Goal: Task Accomplishment & Management: Use online tool/utility

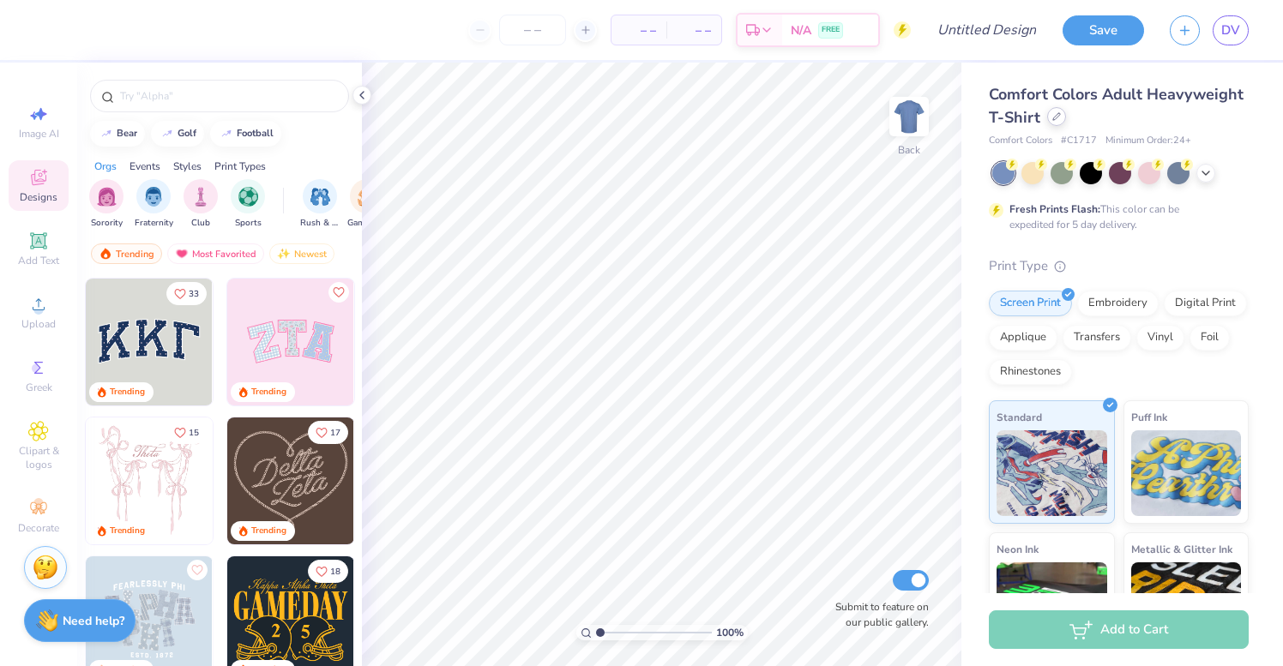
click at [1054, 117] on icon at bounding box center [1056, 116] width 9 height 9
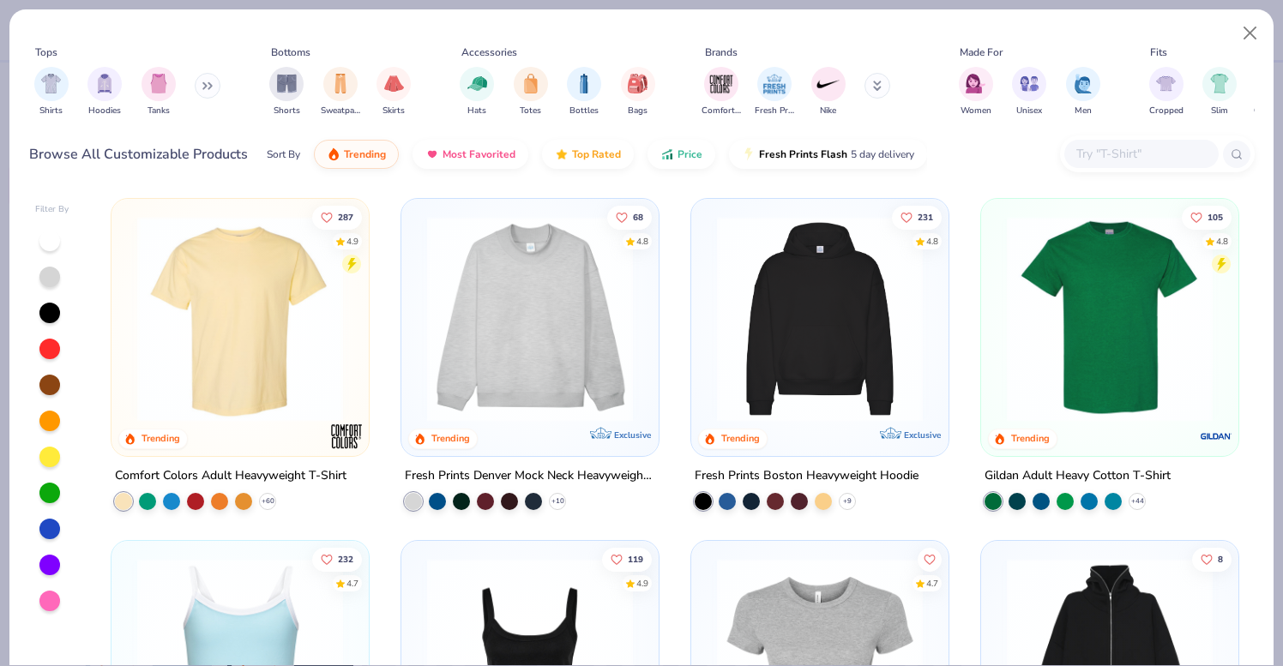
click at [196, 83] on div "Shirts Hoodies Tanks" at bounding box center [127, 91] width 197 height 63
click at [218, 83] on button at bounding box center [208, 86] width 26 height 26
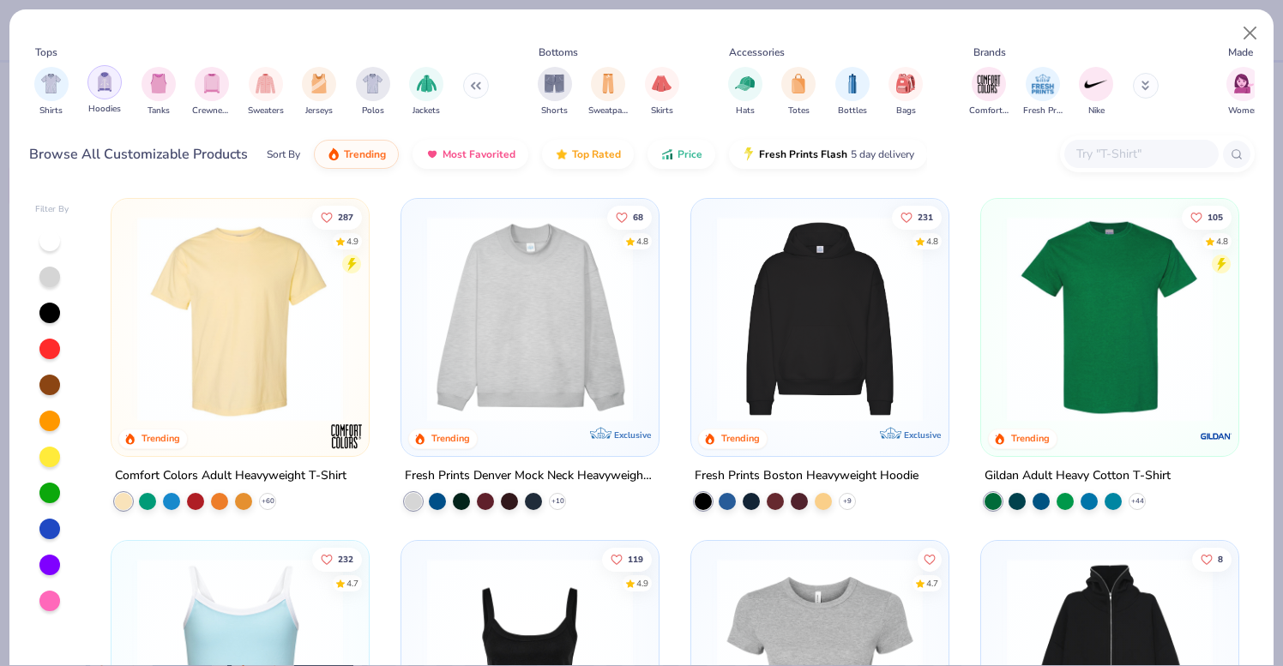
click at [115, 87] on div "filter for Hoodies" at bounding box center [104, 82] width 34 height 34
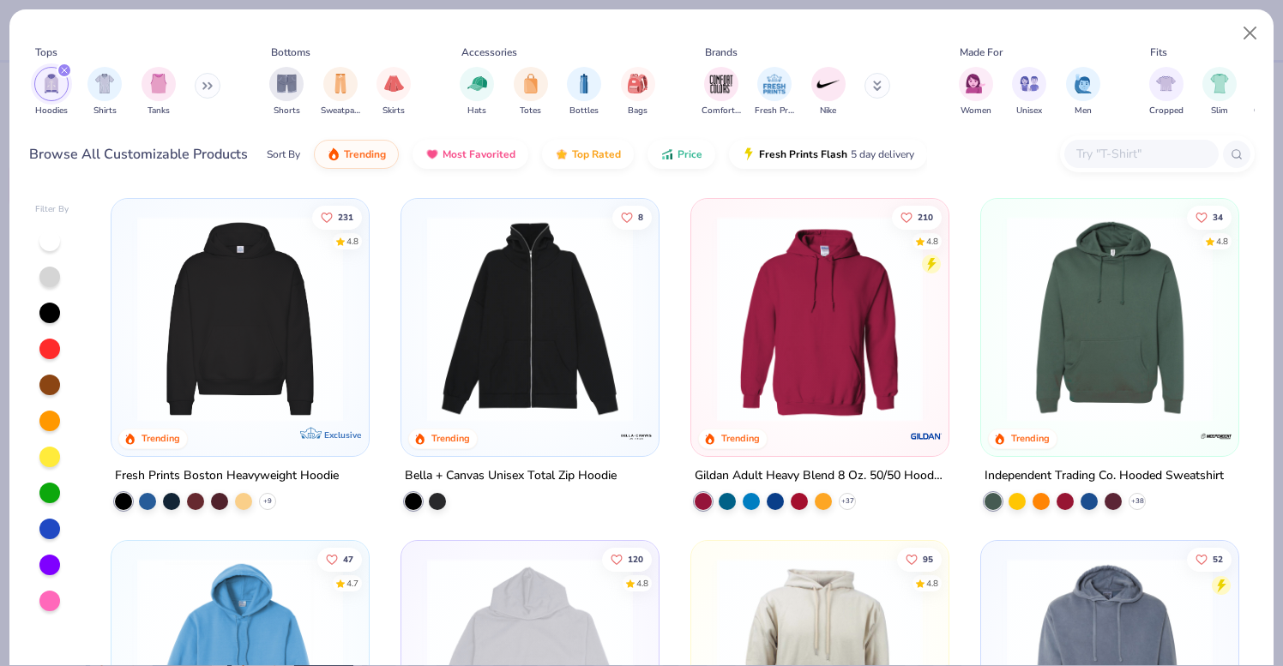
click at [1104, 143] on div at bounding box center [1141, 154] width 154 height 28
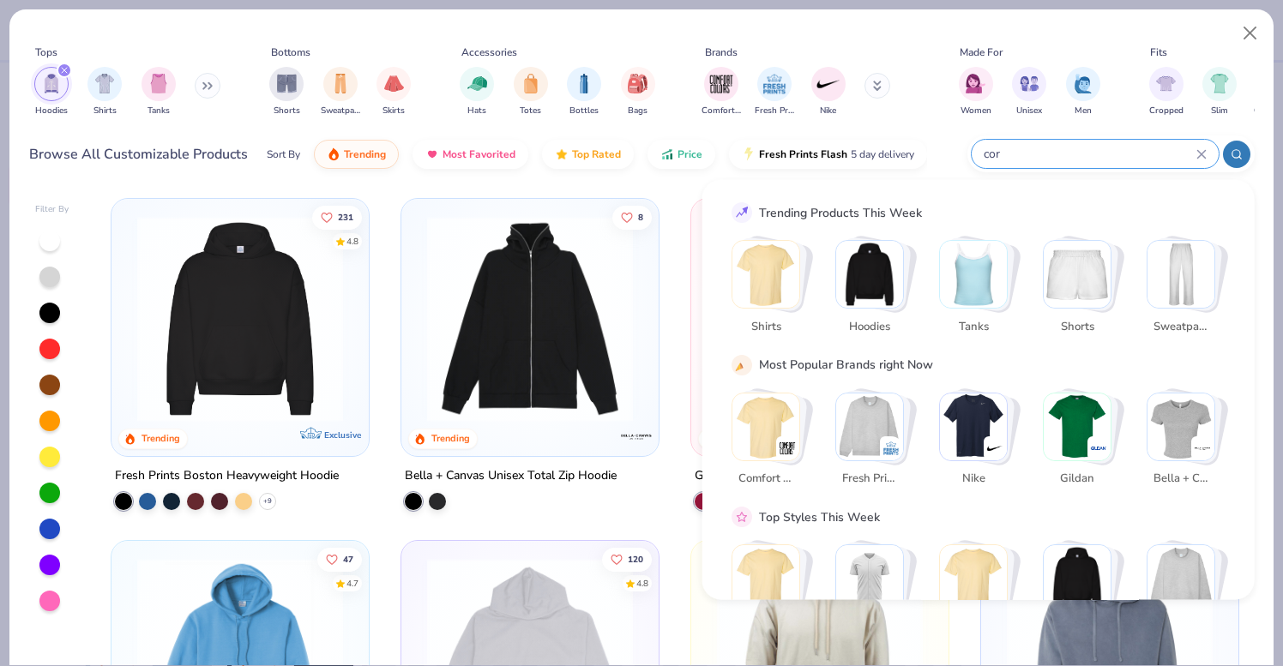
type input "core"
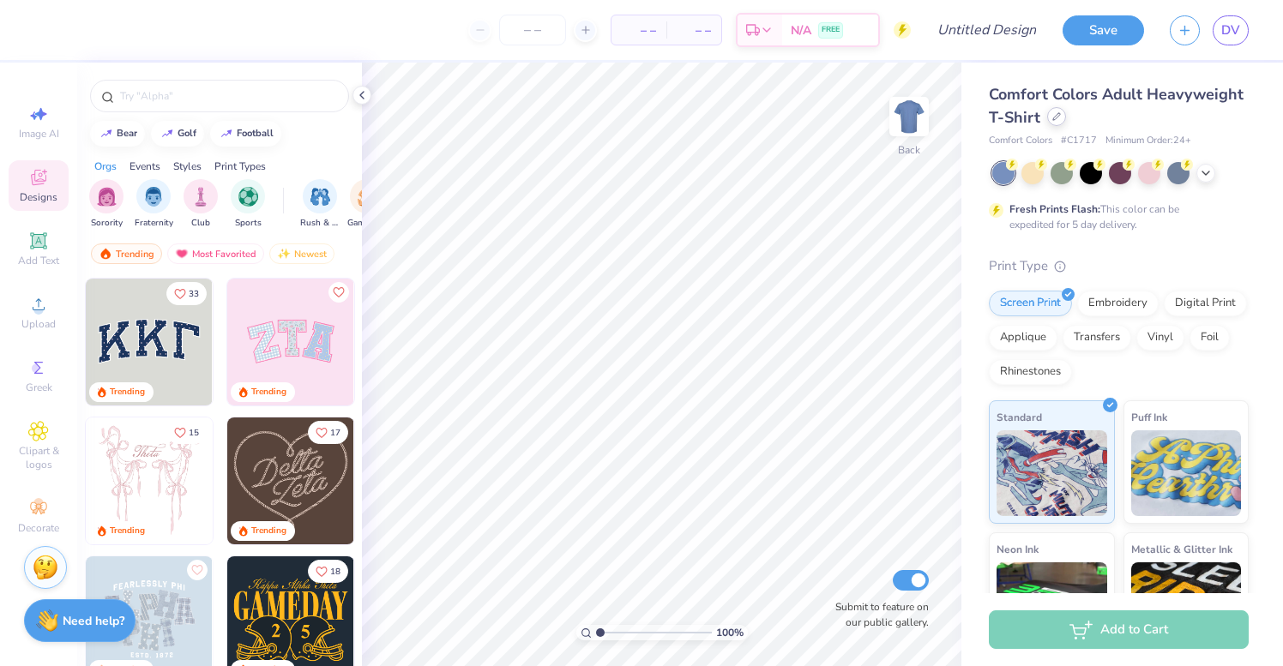
click at [1057, 115] on icon at bounding box center [1056, 116] width 7 height 7
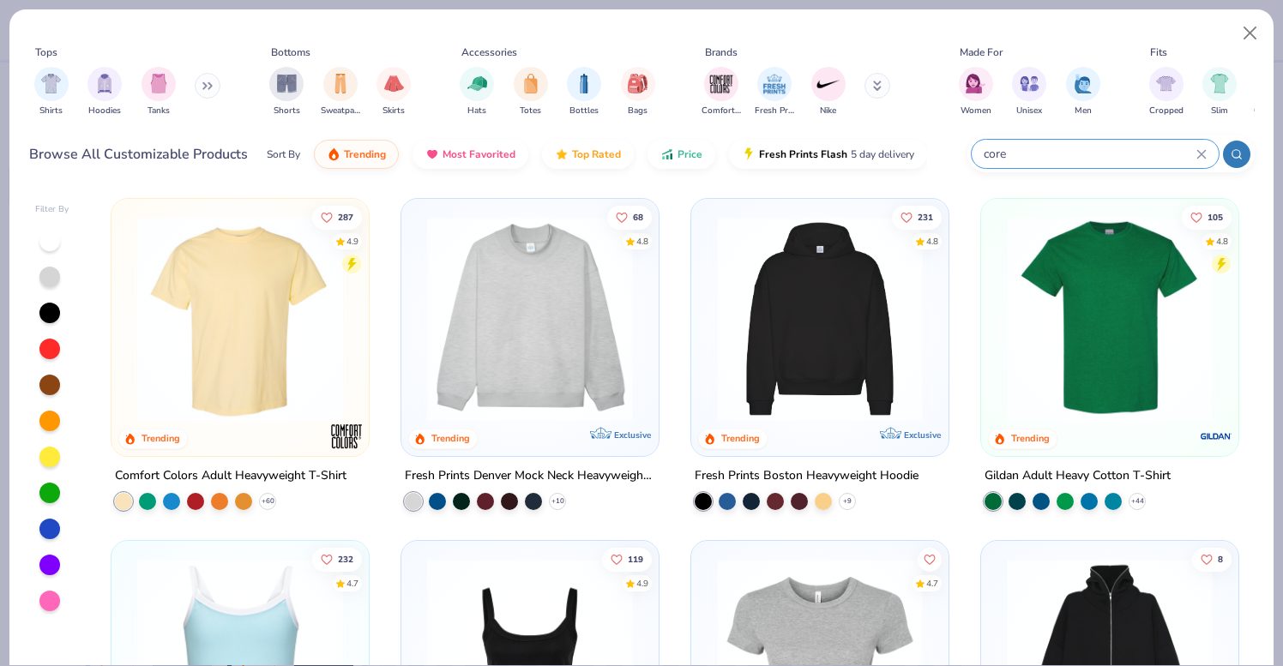
click at [1038, 159] on input "core" at bounding box center [1089, 154] width 214 height 20
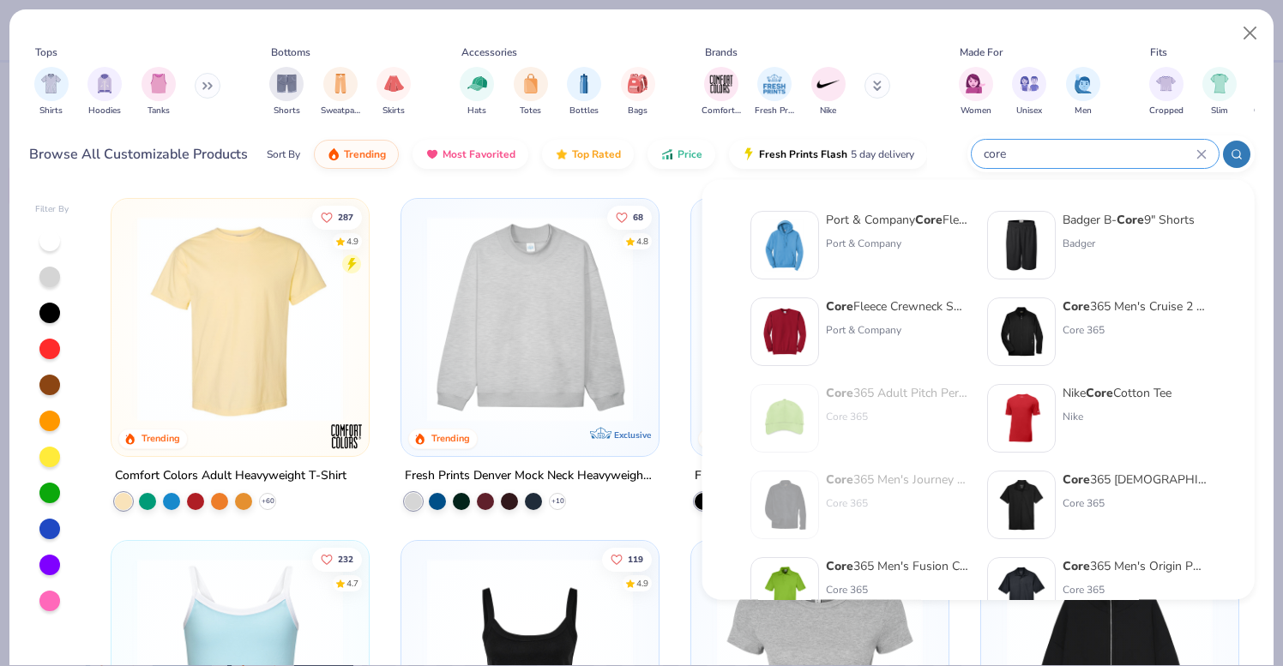
click at [1038, 159] on input "core" at bounding box center [1089, 154] width 214 height 20
click at [1009, 153] on input "core" at bounding box center [1089, 154] width 214 height 20
click at [978, 155] on div "core" at bounding box center [1094, 154] width 247 height 28
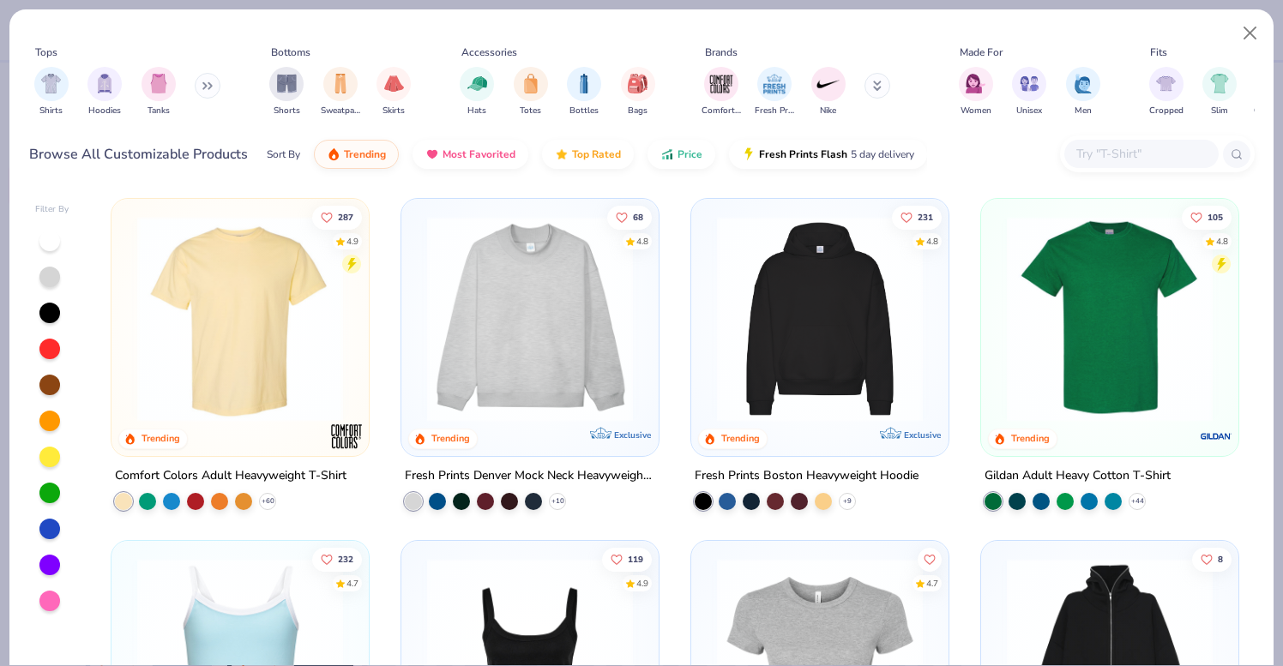
click at [978, 155] on div "Browse All Customizable Products Sort By Trending Most Favorited Top Rated Pric…" at bounding box center [641, 154] width 1225 height 48
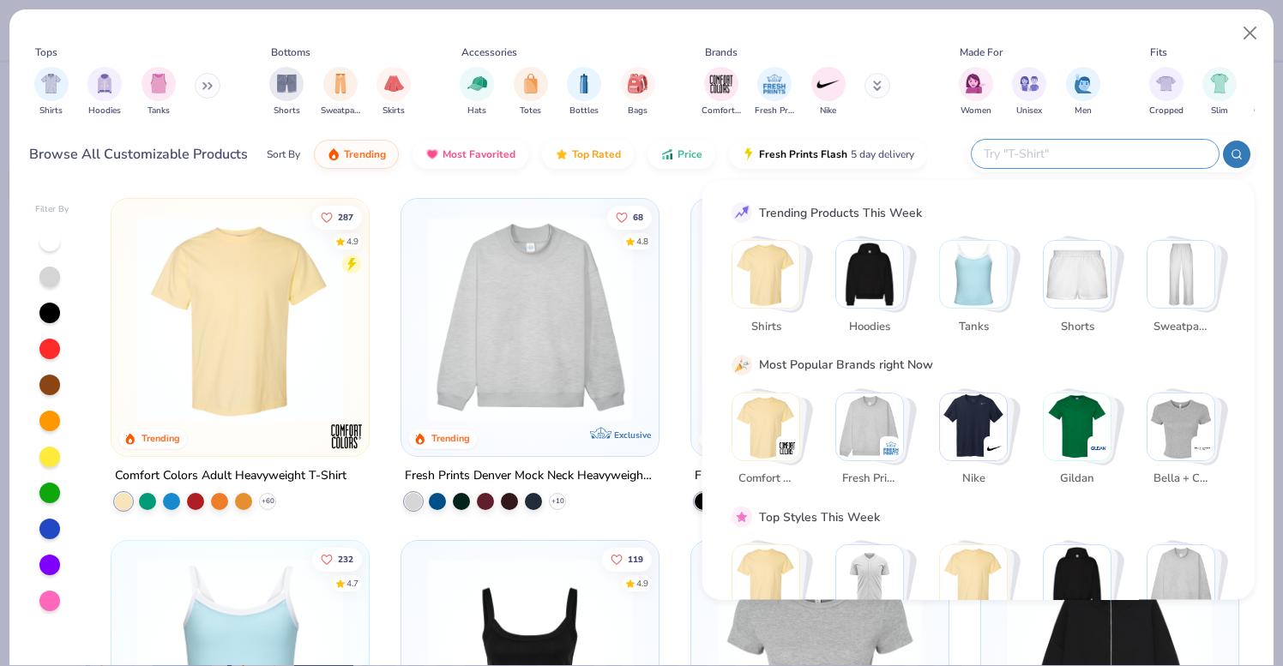
click at [1121, 150] on input "text" at bounding box center [1094, 154] width 225 height 20
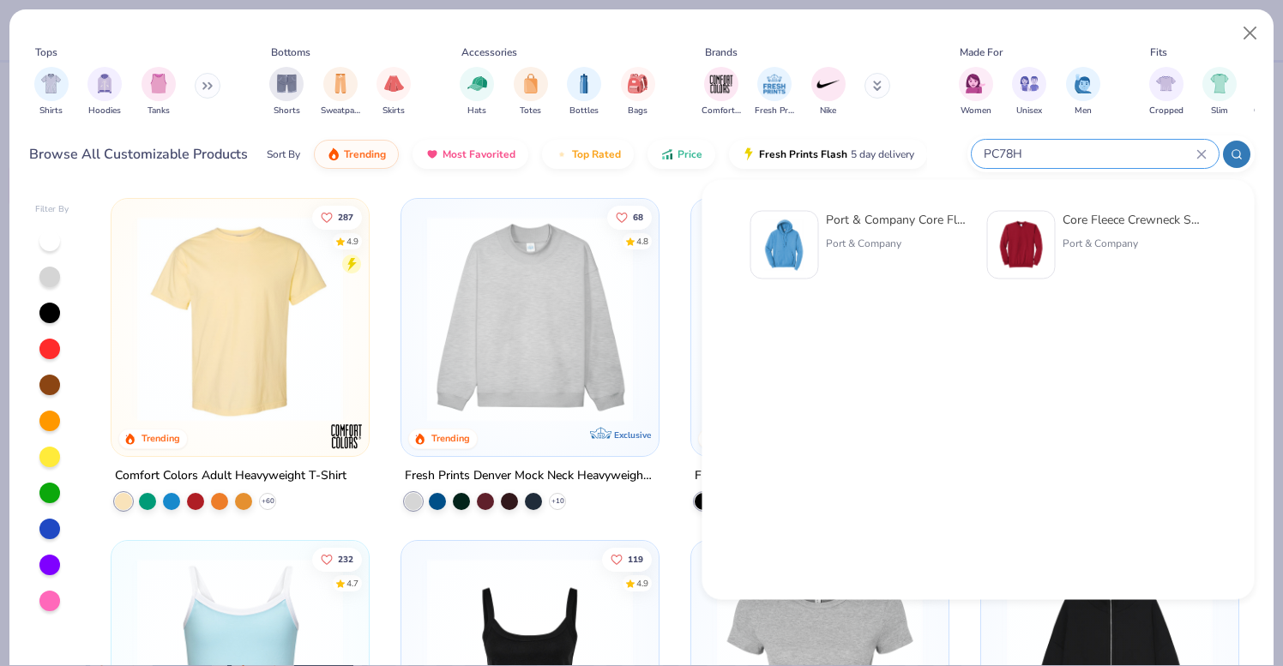
type input "PC78H"
click at [860, 238] on div "Port & Company" at bounding box center [898, 243] width 144 height 15
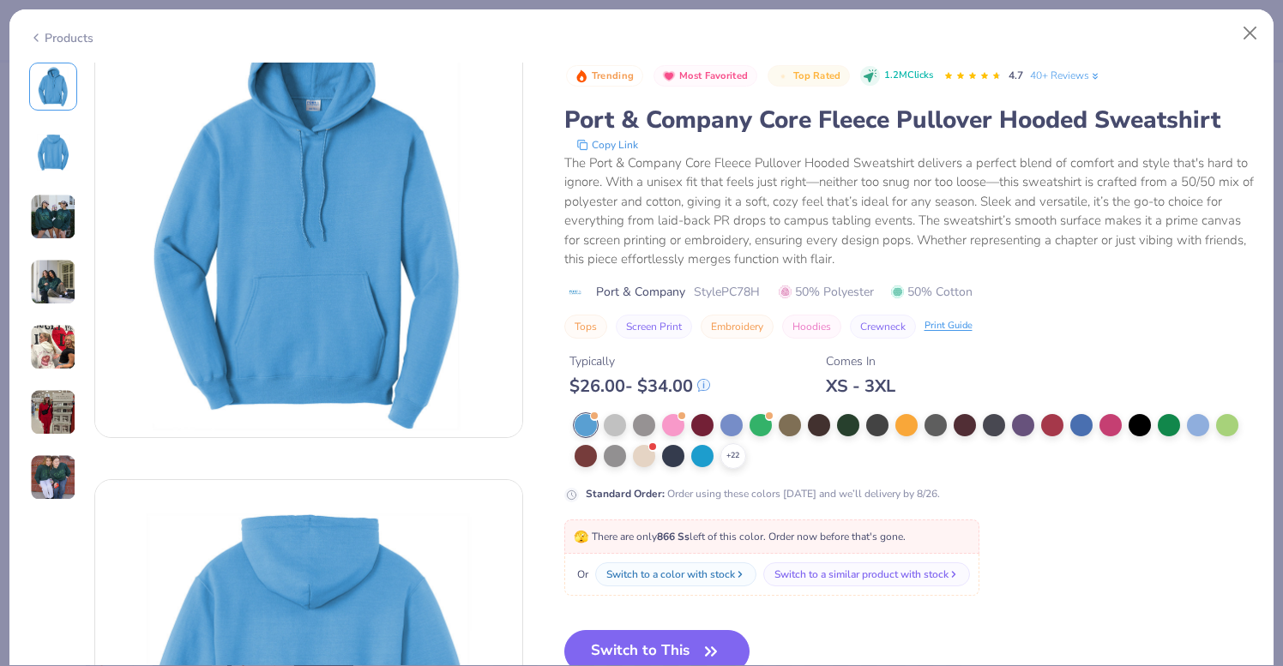
scroll to position [60, 0]
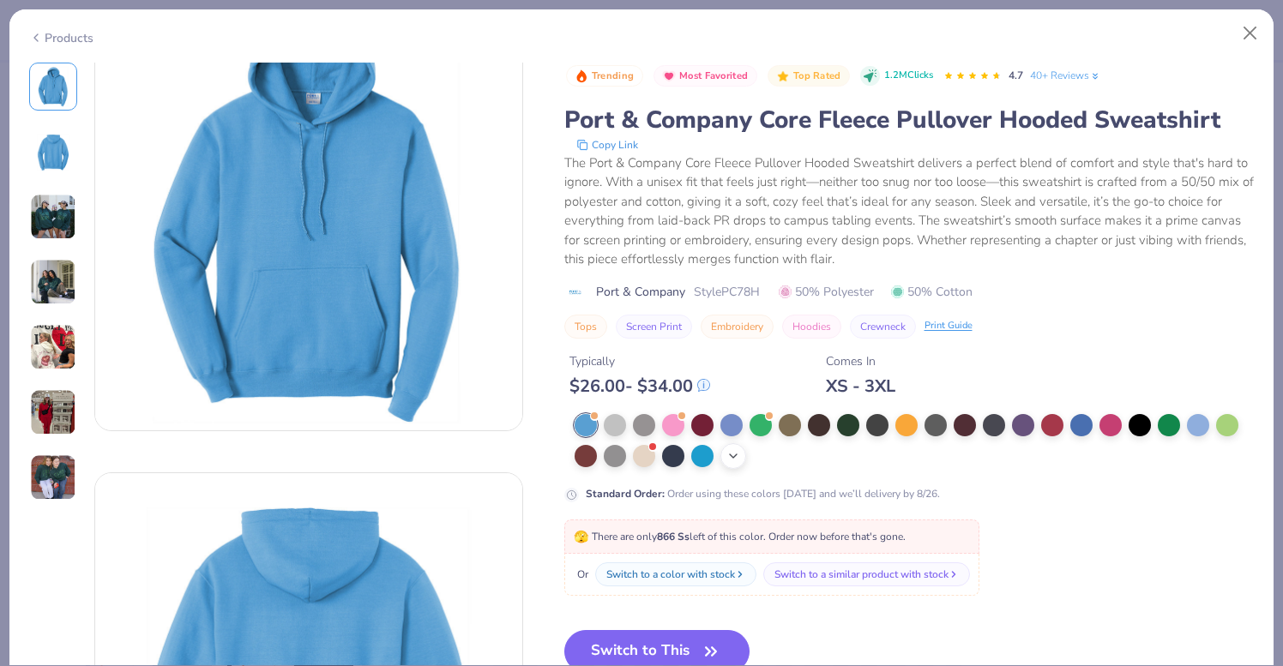
click at [738, 459] on icon at bounding box center [733, 456] width 14 height 14
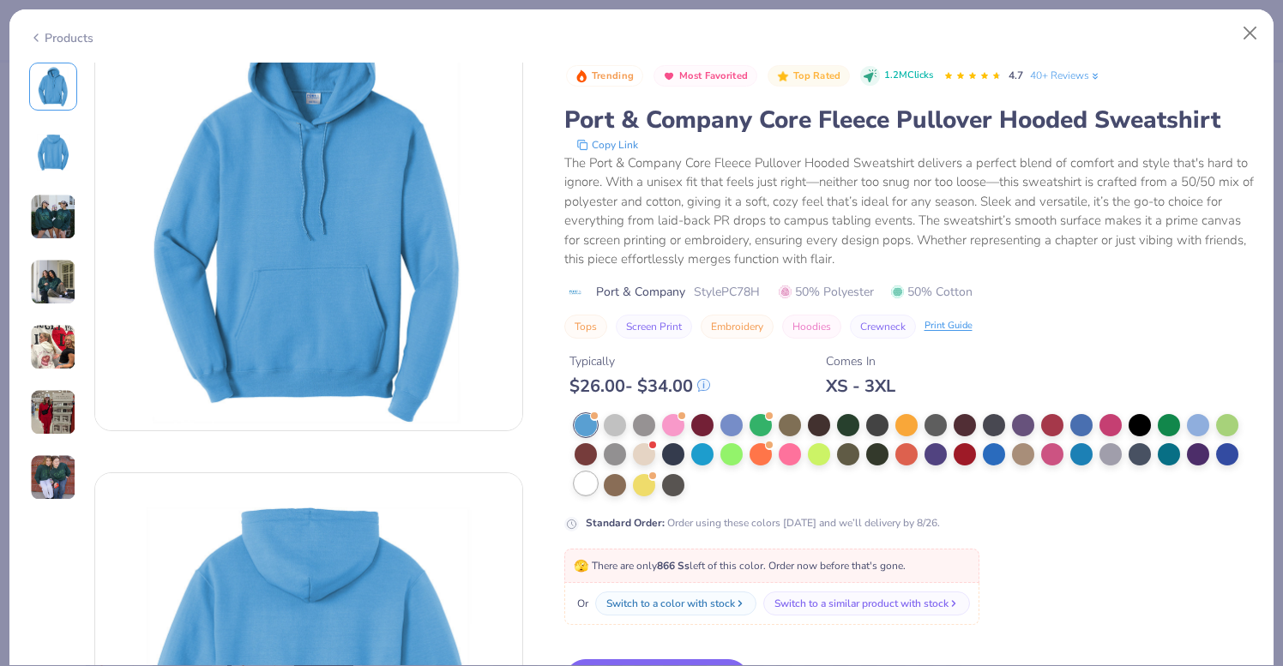
click at [586, 484] on div at bounding box center [585, 483] width 22 height 22
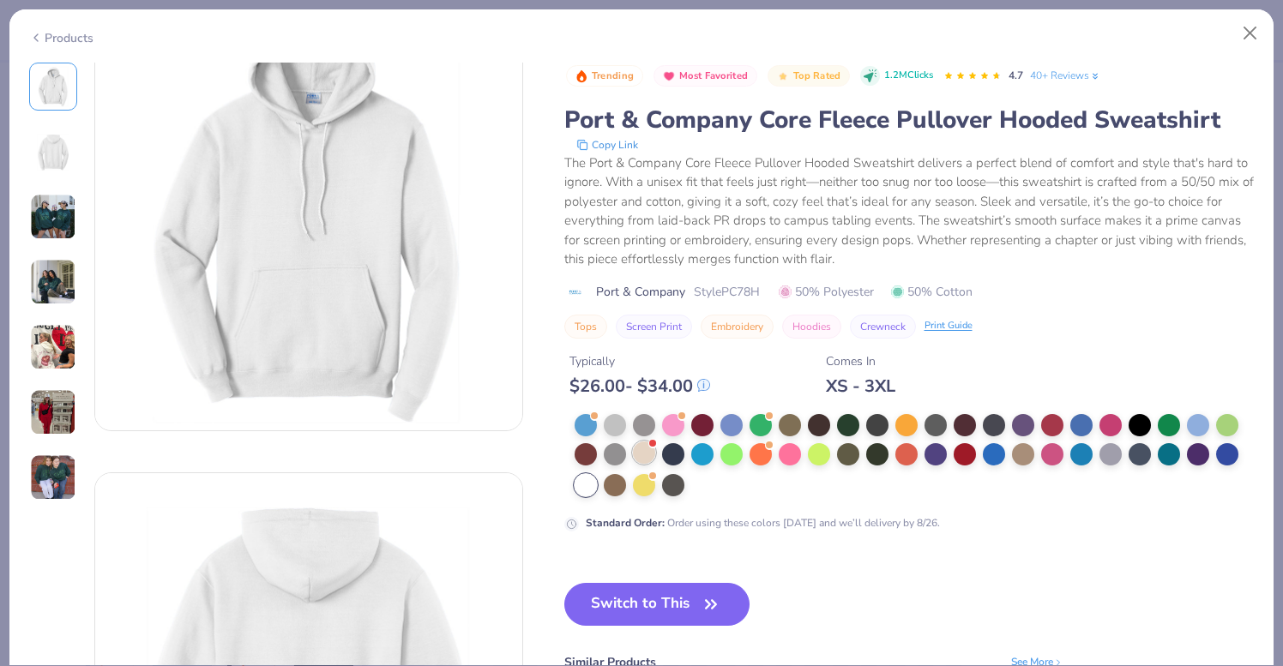
click at [638, 453] on div at bounding box center [644, 453] width 22 height 22
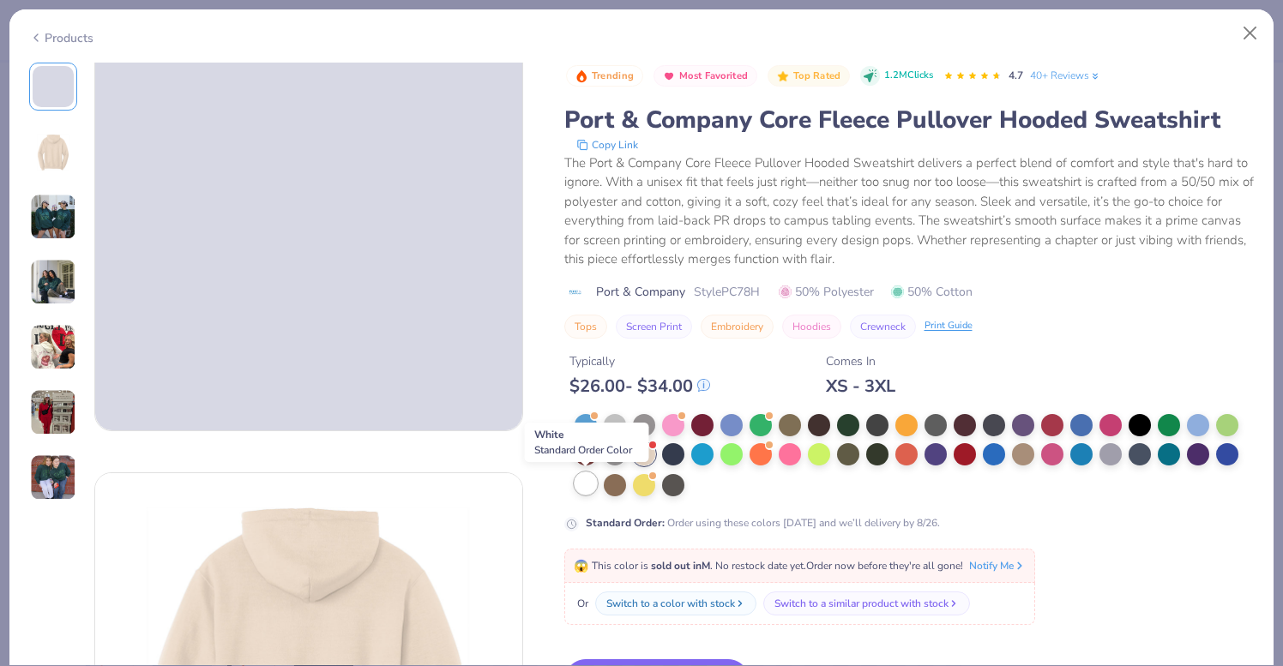
click at [587, 487] on div at bounding box center [585, 483] width 22 height 22
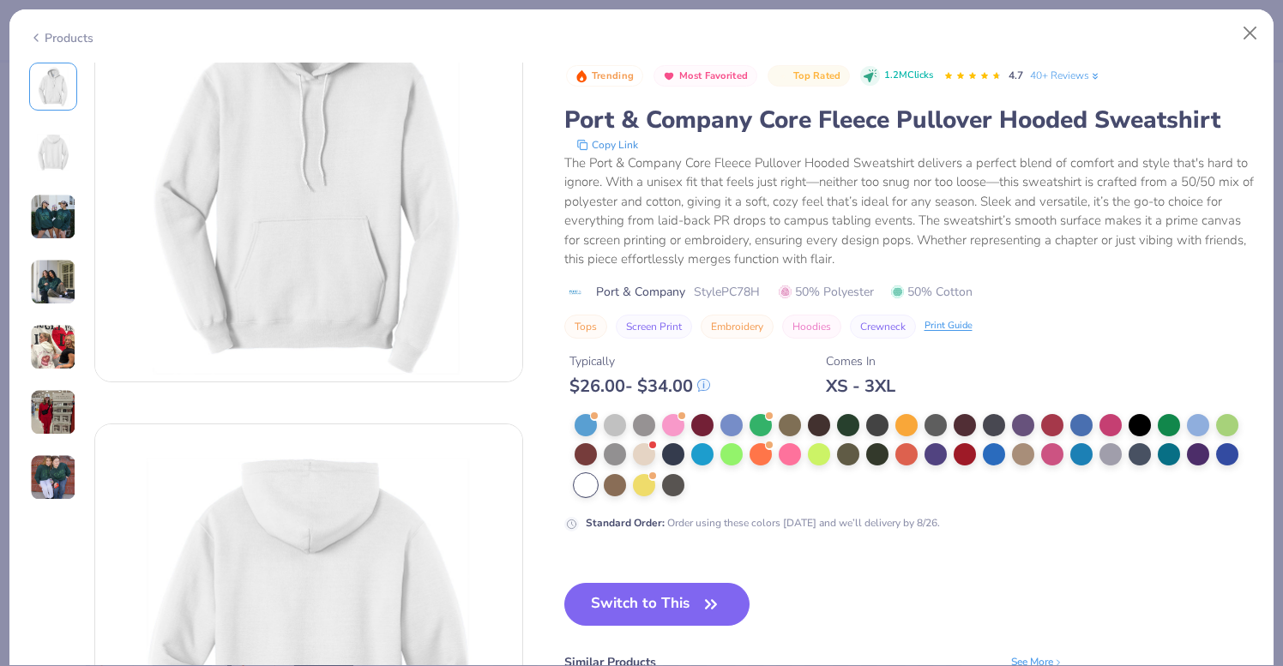
scroll to position [117, 0]
click at [688, 613] on button "Switch to This" at bounding box center [657, 604] width 186 height 43
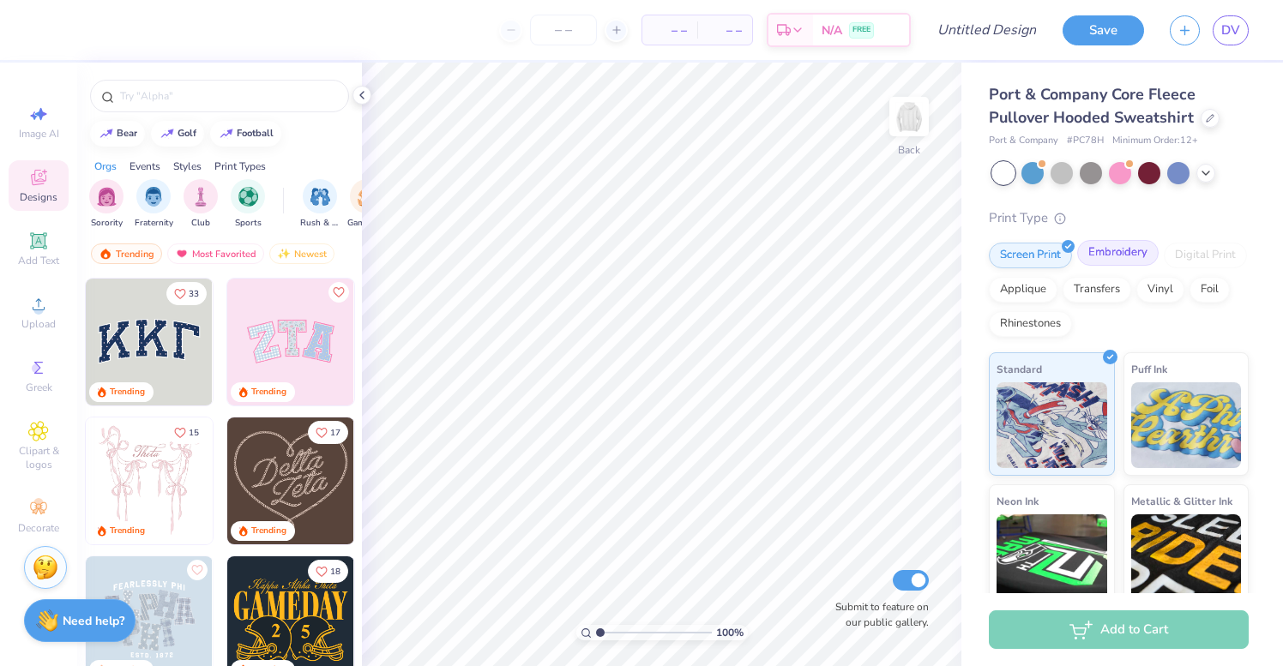
click at [1120, 249] on div "Embroidery" at bounding box center [1117, 253] width 81 height 26
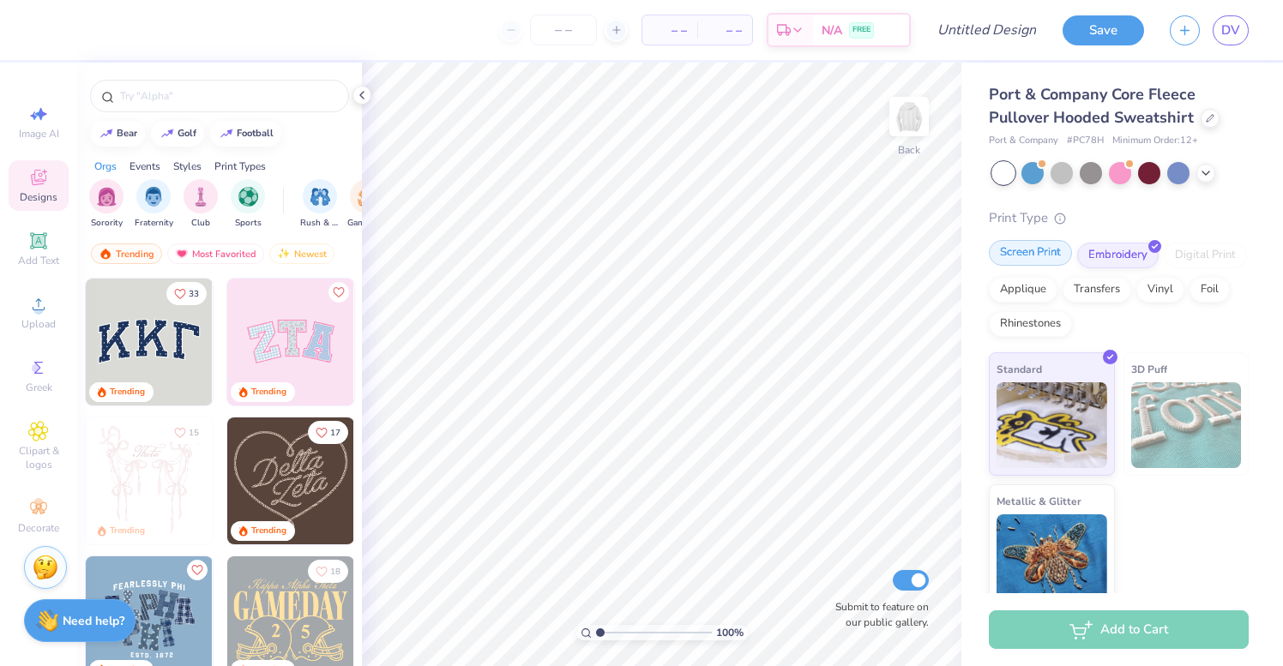
click at [1039, 260] on div "Screen Print" at bounding box center [1030, 253] width 83 height 26
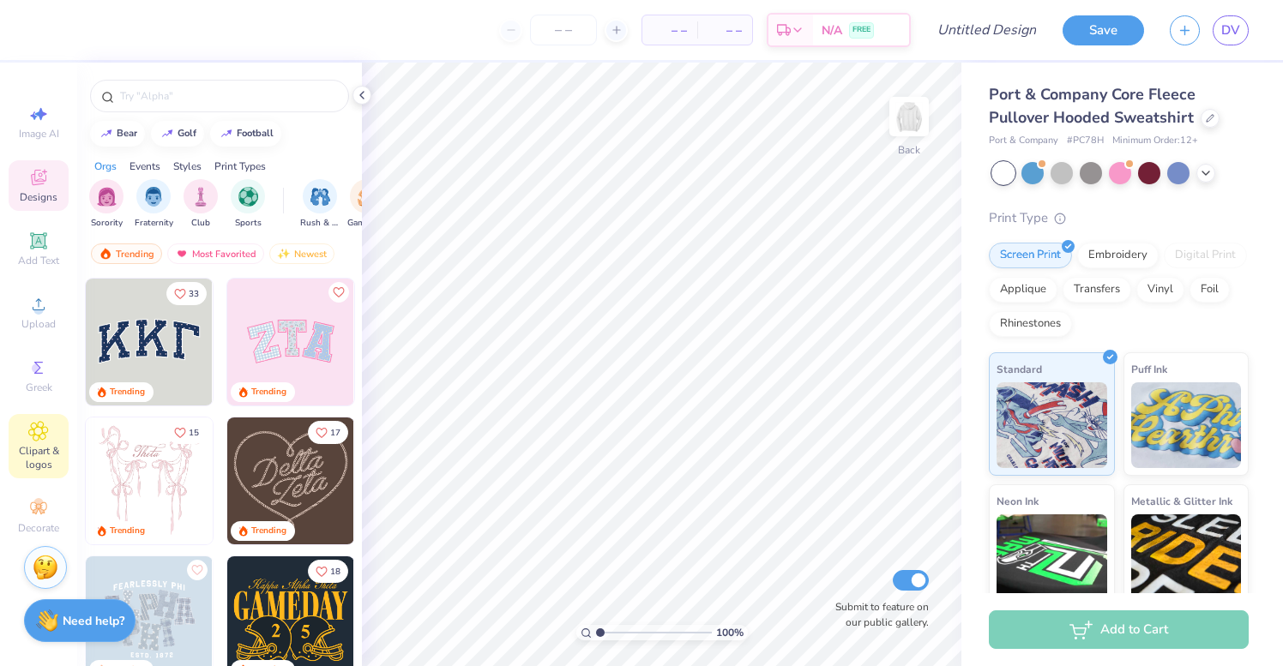
click at [53, 467] on span "Clipart & logos" at bounding box center [39, 457] width 60 height 27
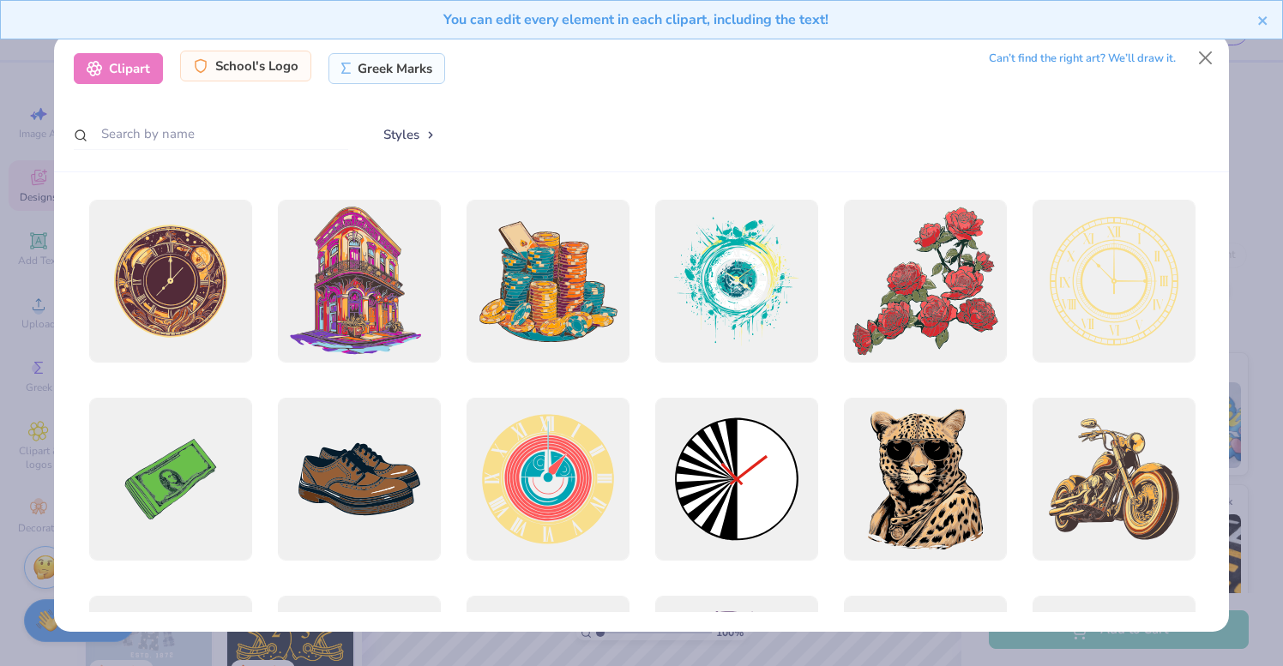
click at [274, 62] on div "School's Logo" at bounding box center [245, 66] width 131 height 31
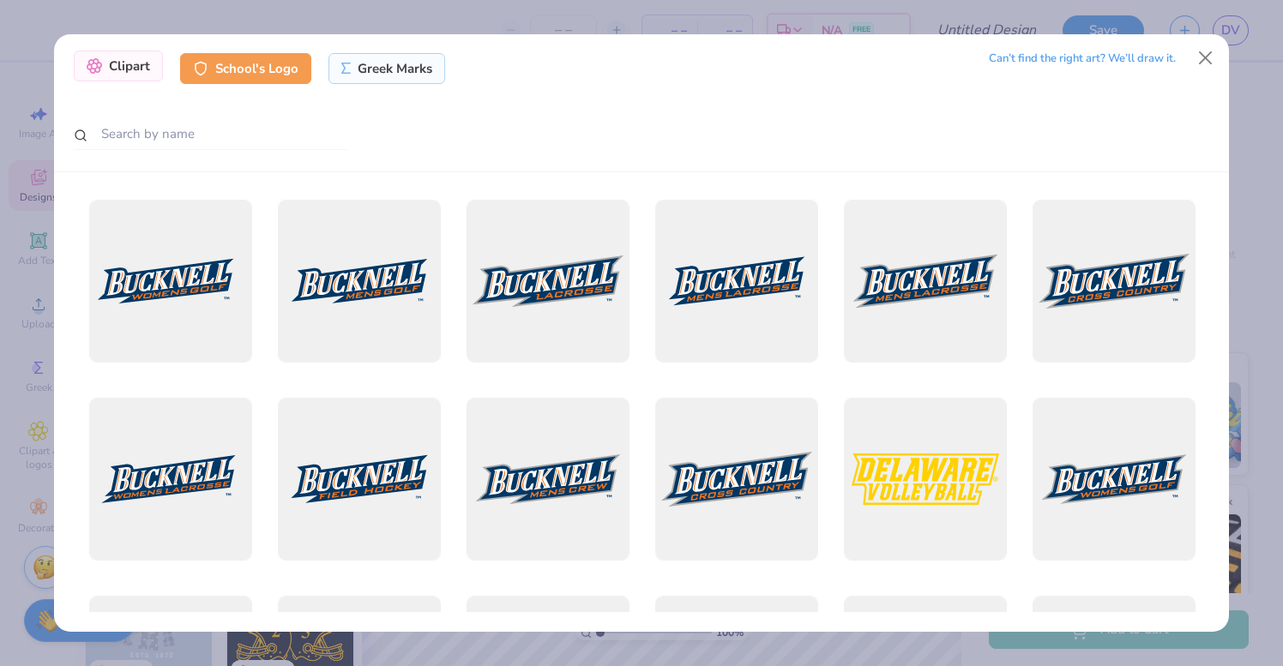
click at [138, 83] on div "Clipart School's Logo Greek Marks" at bounding box center [260, 68] width 372 height 31
click at [140, 70] on div "Clipart" at bounding box center [118, 66] width 89 height 31
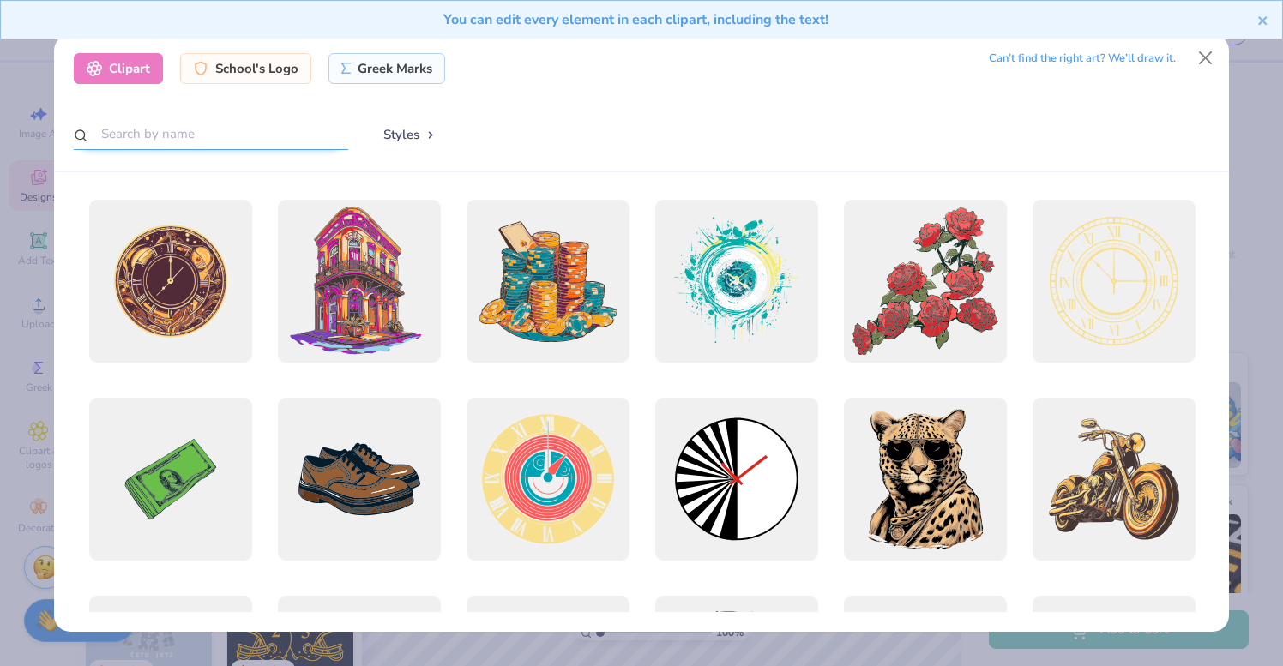
click at [164, 134] on input "text" at bounding box center [211, 134] width 274 height 32
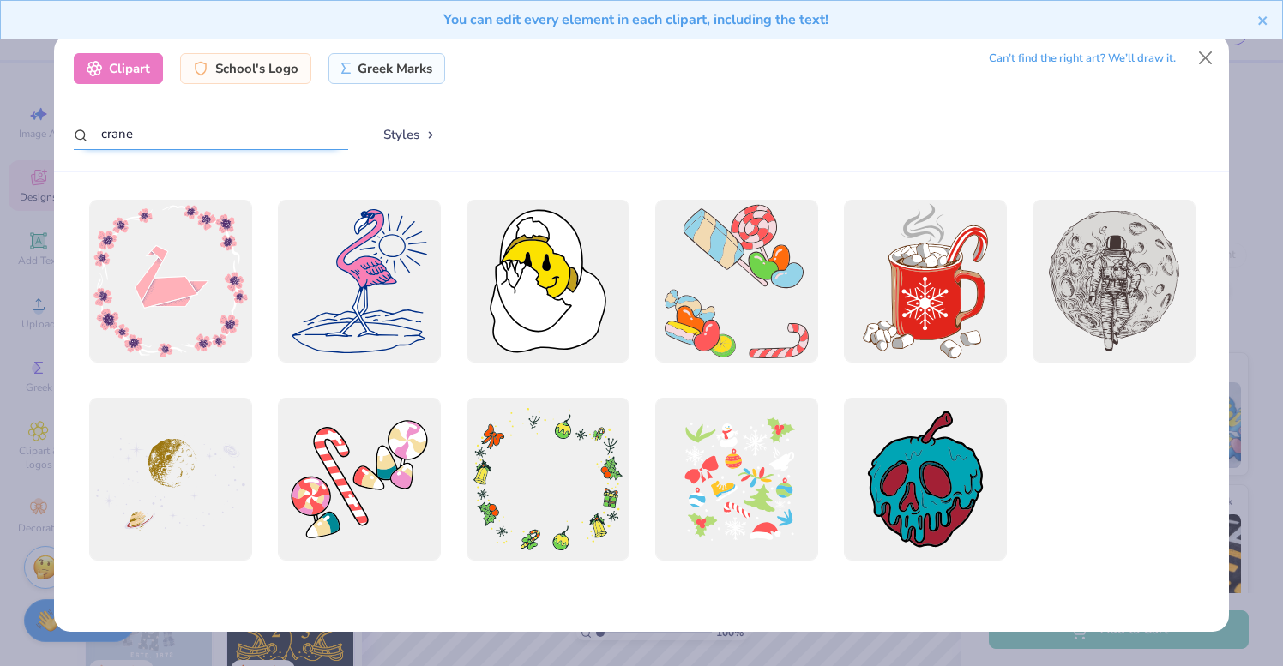
click at [236, 147] on input "crane" at bounding box center [211, 134] width 274 height 32
type input "construction"
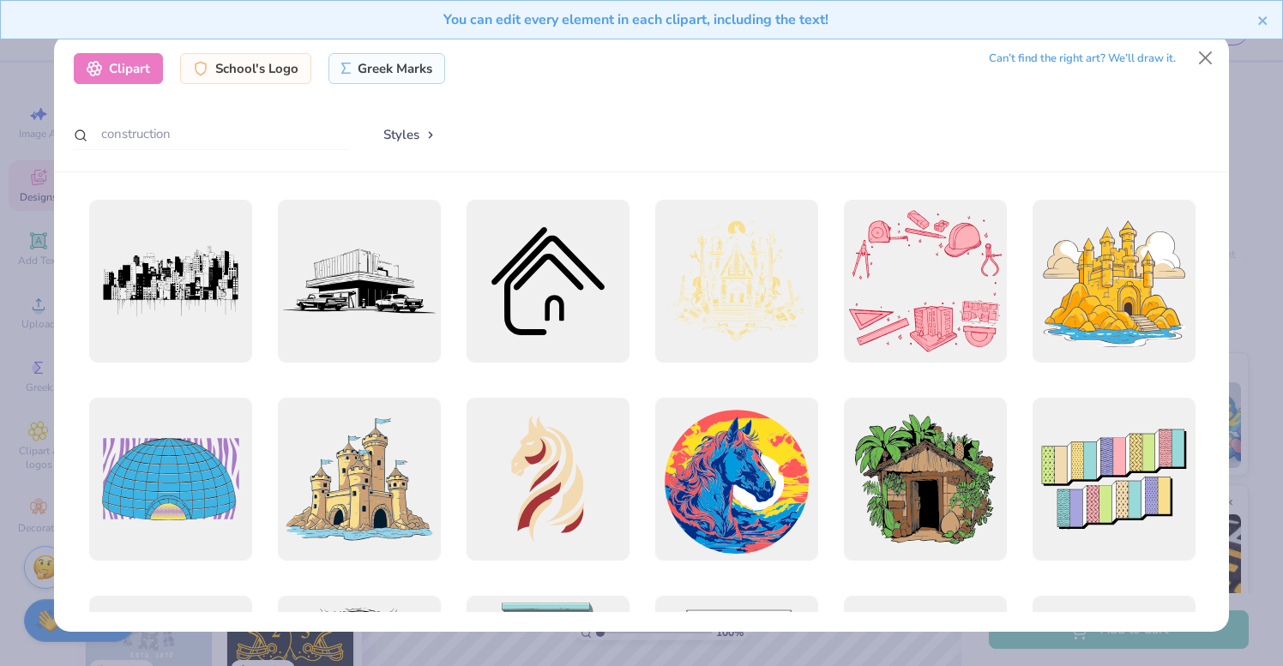
click at [1157, 59] on div "Can’t find the right art? We’ll draw it." at bounding box center [1082, 59] width 187 height 30
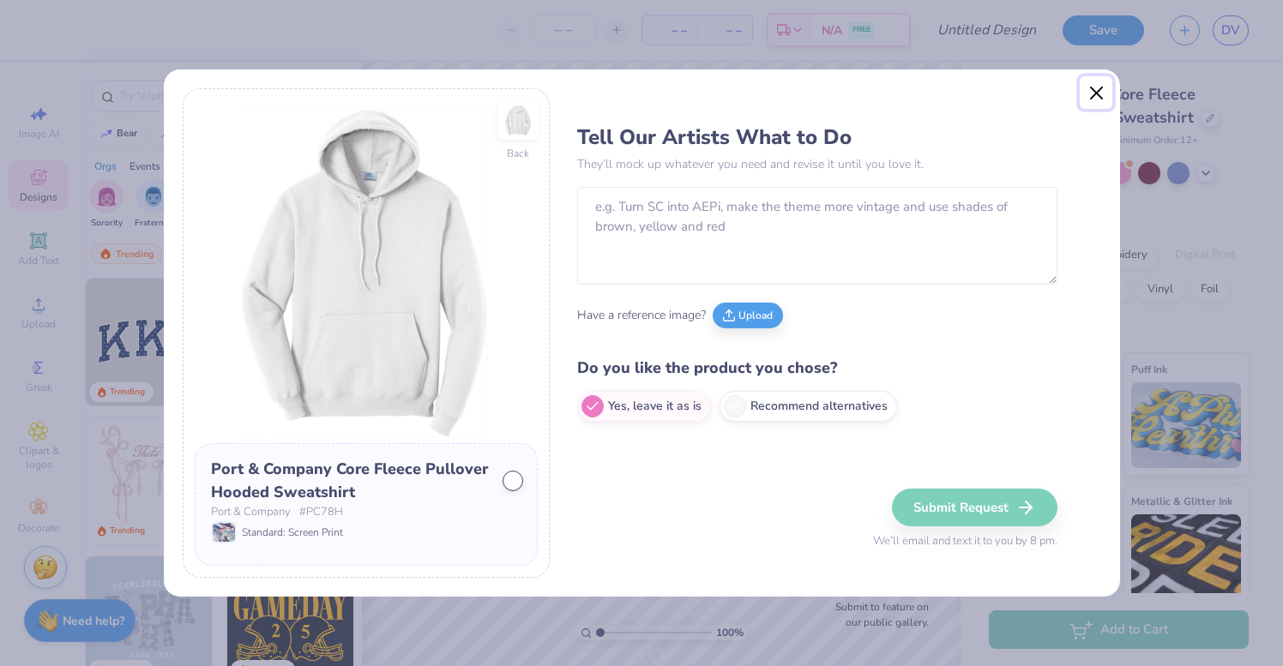
click at [1098, 97] on button "Close" at bounding box center [1095, 92] width 33 height 33
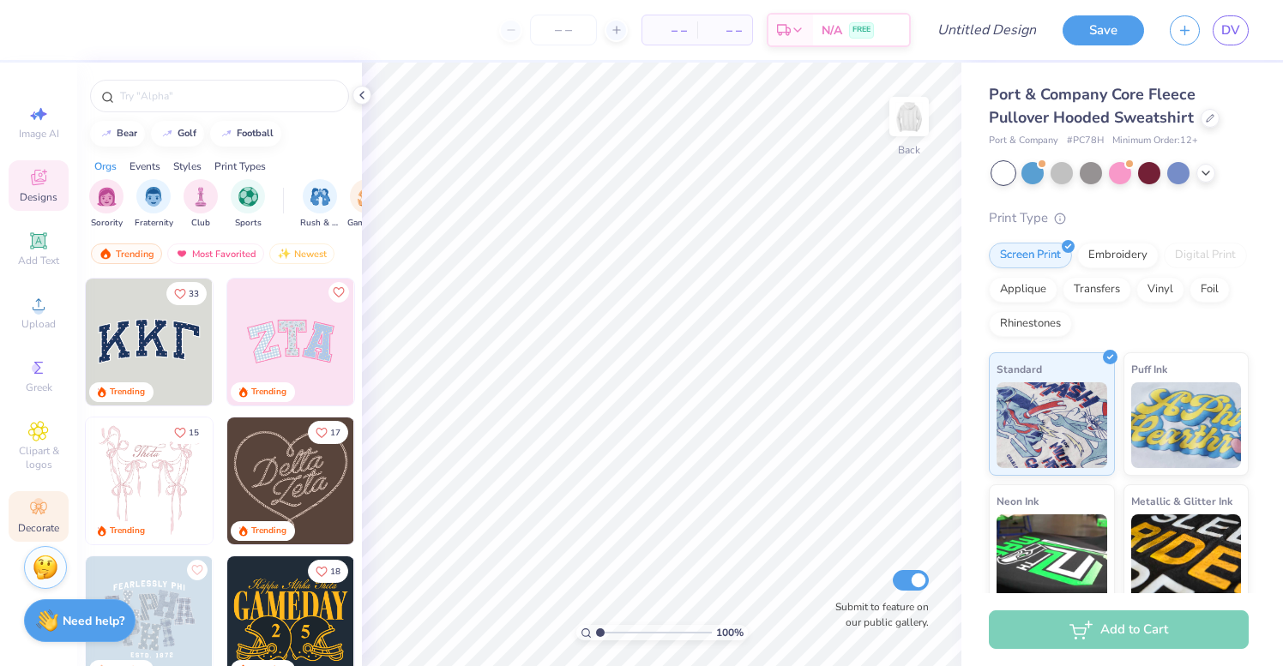
click at [49, 520] on div "Decorate" at bounding box center [39, 516] width 60 height 51
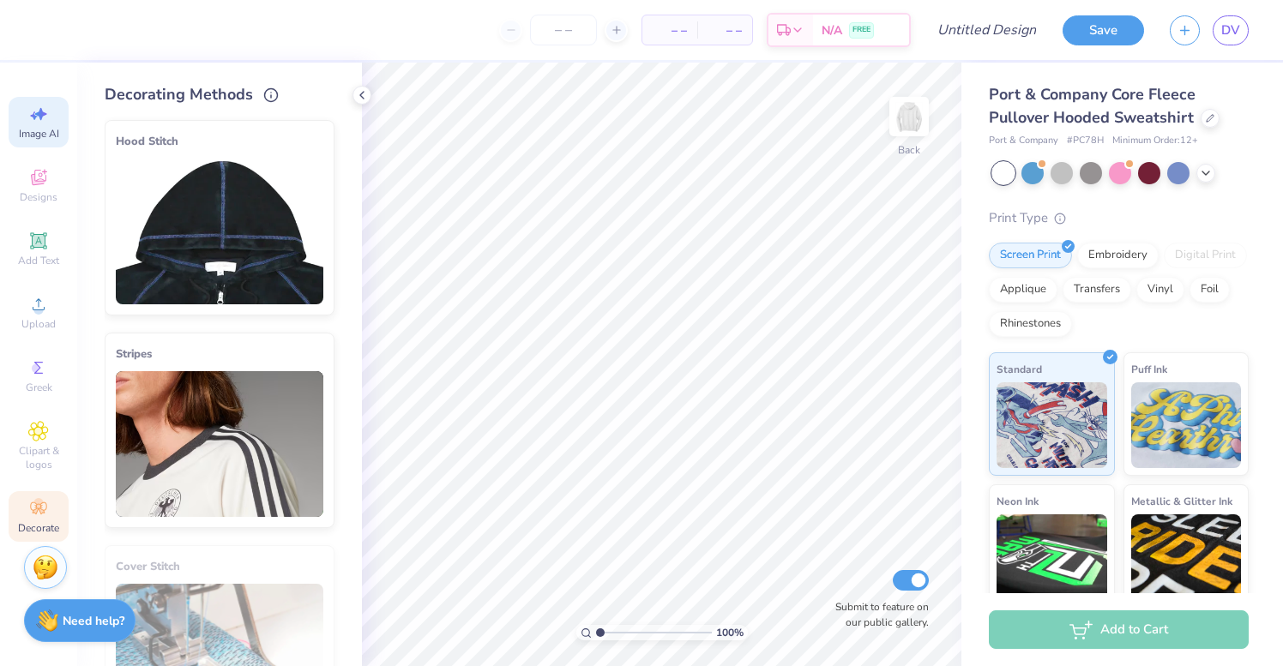
click at [47, 135] on span "Image AI" at bounding box center [39, 134] width 40 height 14
select select "4"
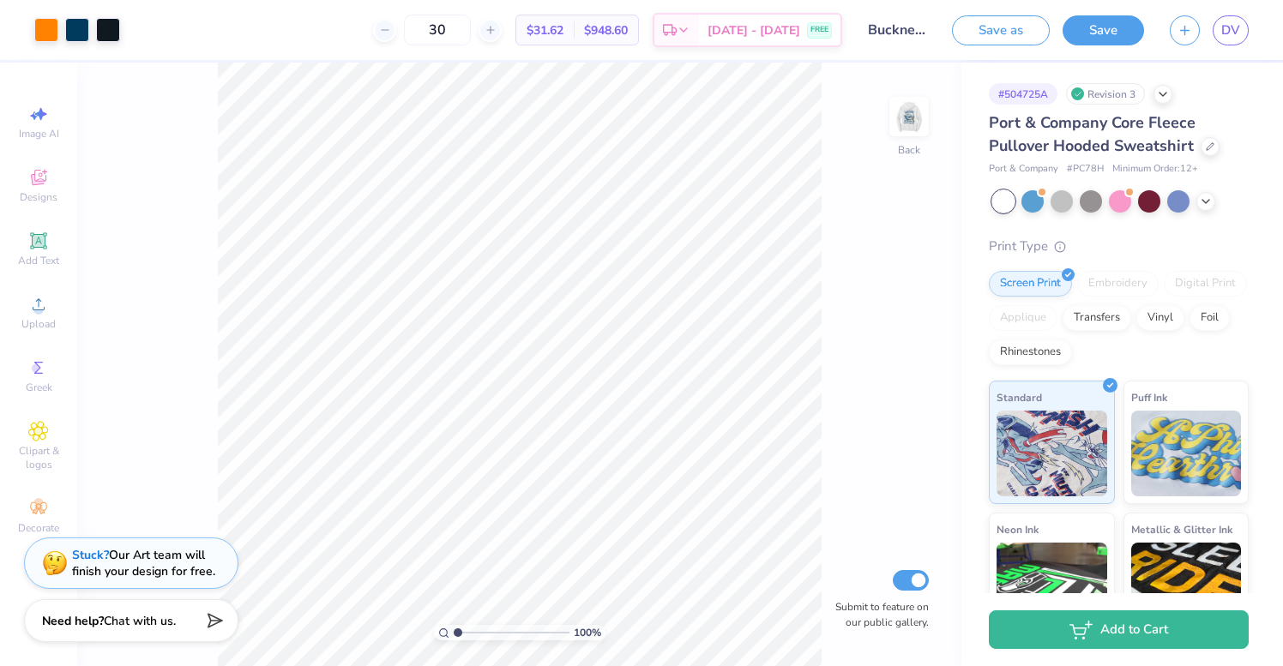
click at [1127, 94] on div "Revision 3" at bounding box center [1105, 93] width 79 height 21
click at [1160, 95] on icon at bounding box center [1163, 93] width 14 height 14
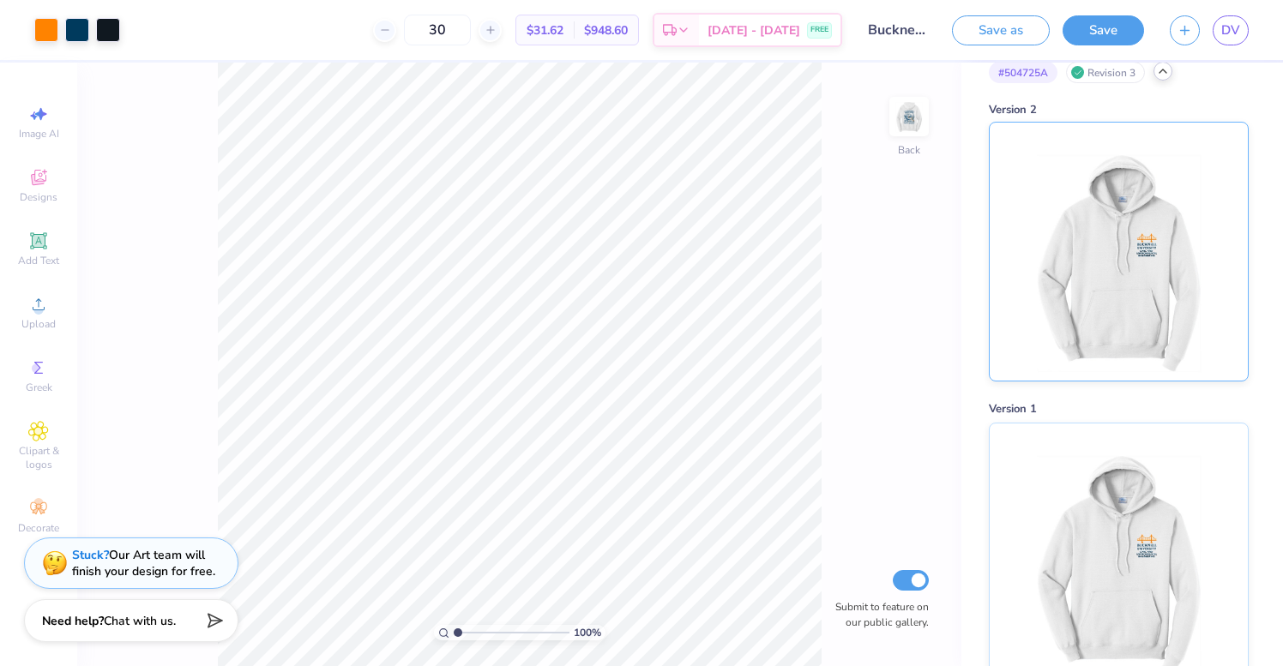
scroll to position [28, 0]
click at [1174, 218] on img at bounding box center [1118, 245] width 213 height 258
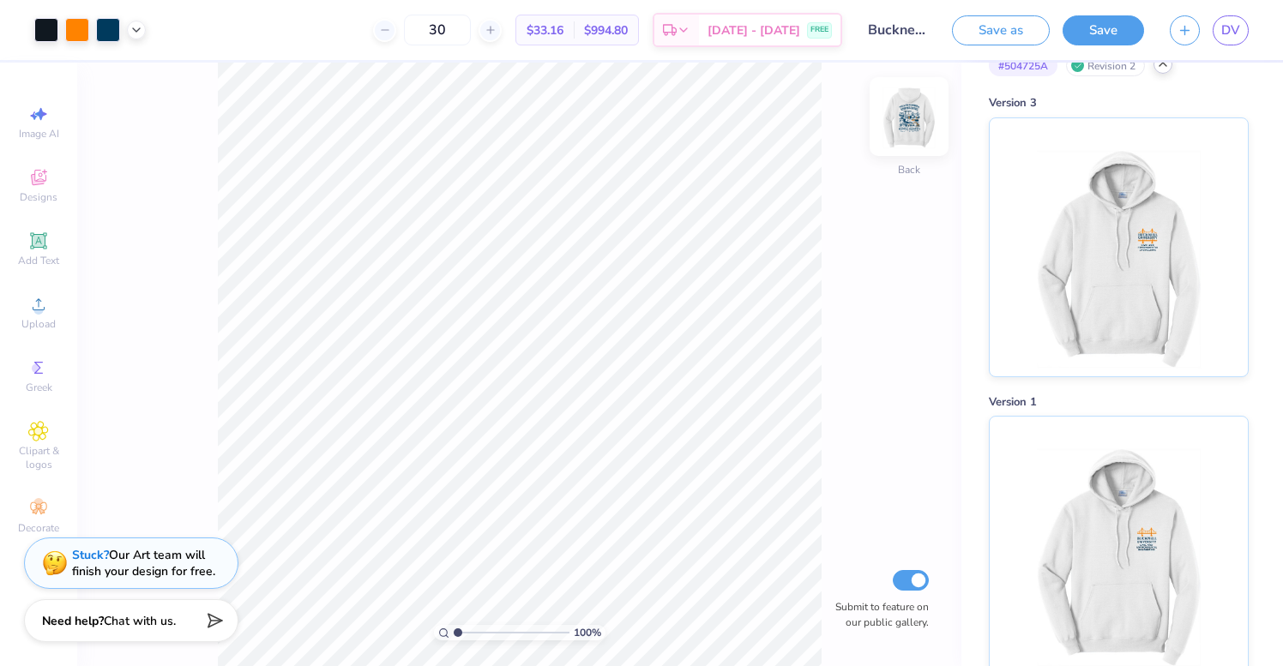
click at [912, 121] on img at bounding box center [909, 116] width 69 height 69
click at [40, 119] on icon at bounding box center [41, 114] width 12 height 13
select select "4"
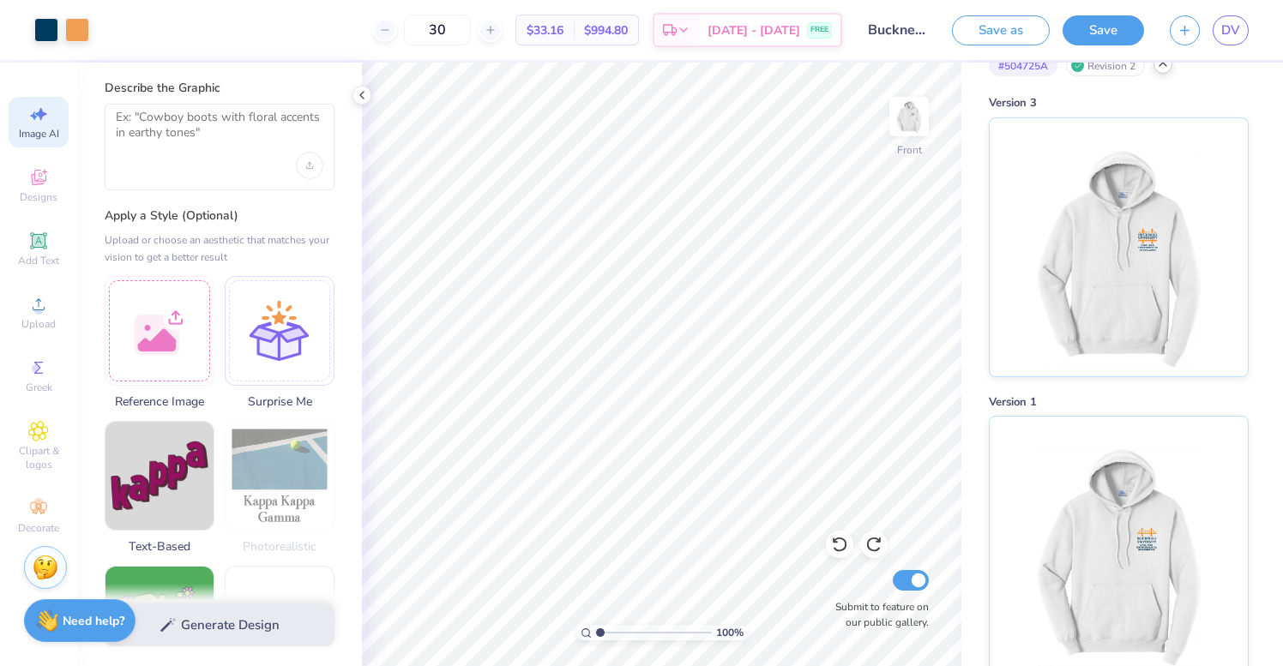
scroll to position [47, 0]
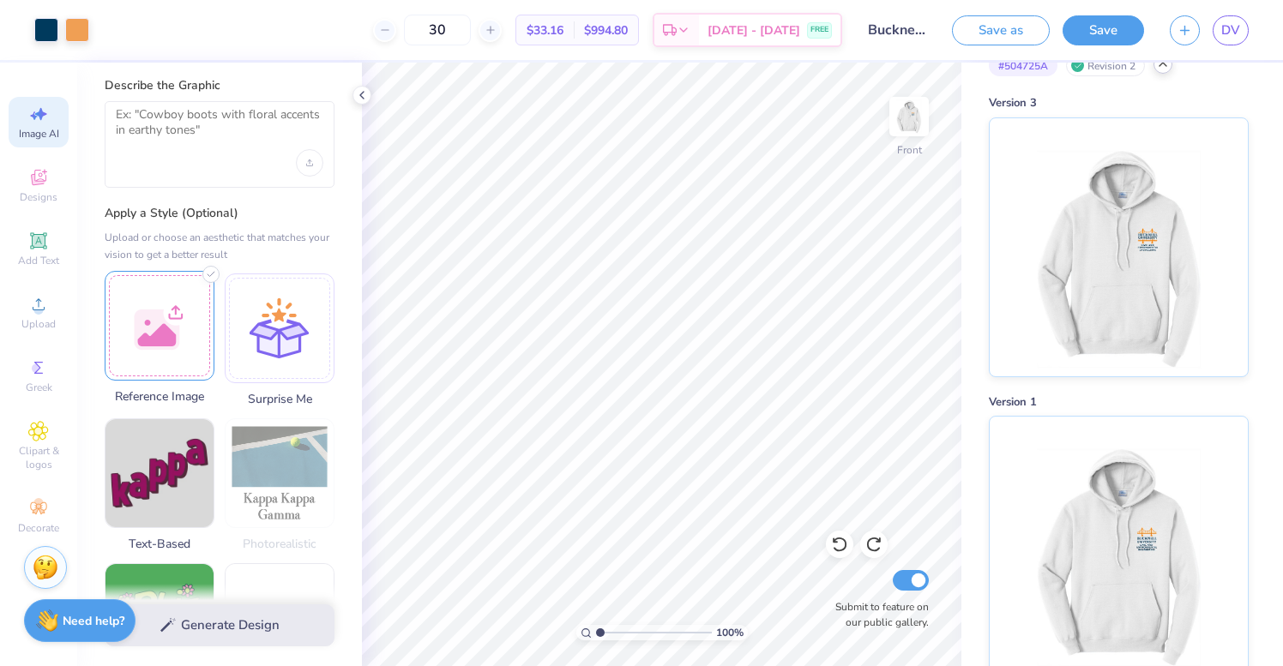
click at [182, 321] on div at bounding box center [160, 326] width 110 height 110
click at [51, 196] on span "Designs" at bounding box center [39, 197] width 38 height 14
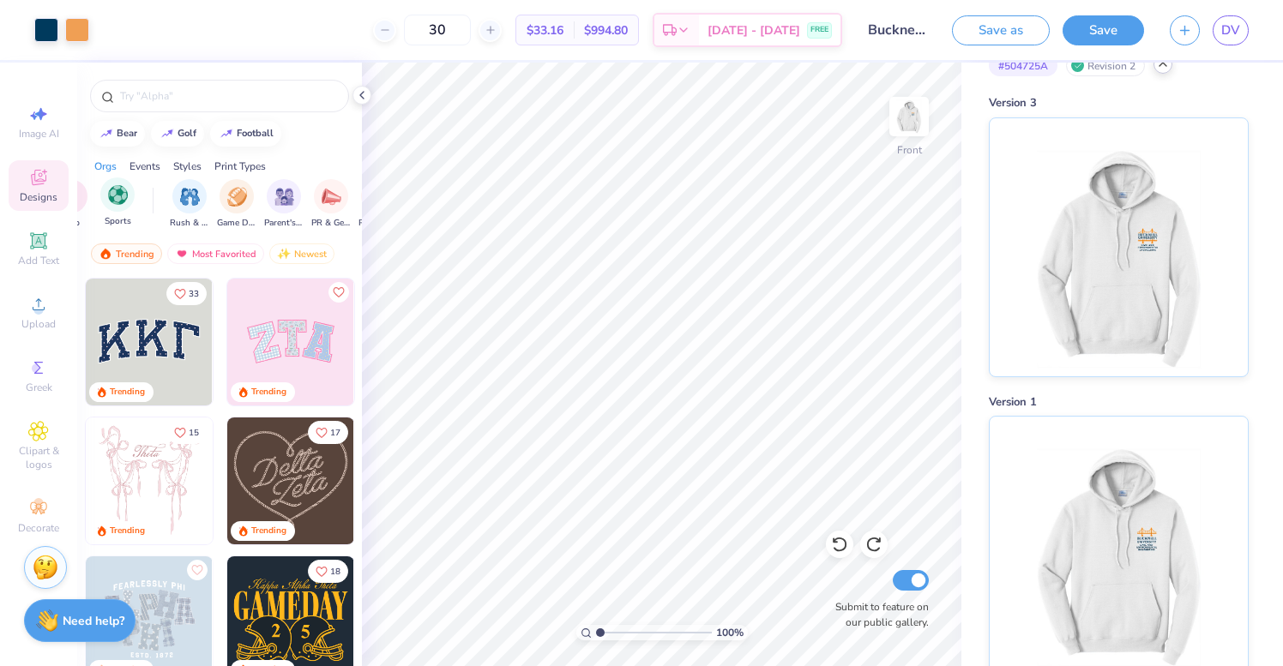
scroll to position [0, 141]
click at [193, 103] on input "text" at bounding box center [227, 95] width 219 height 17
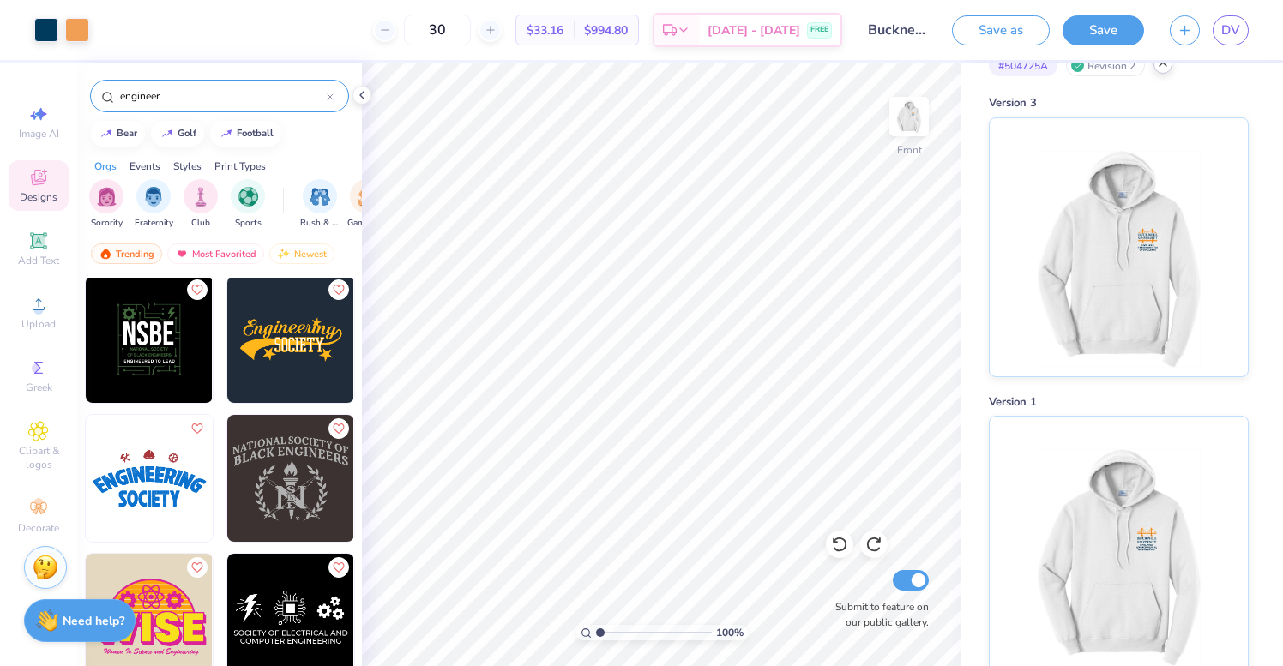
scroll to position [0, 0]
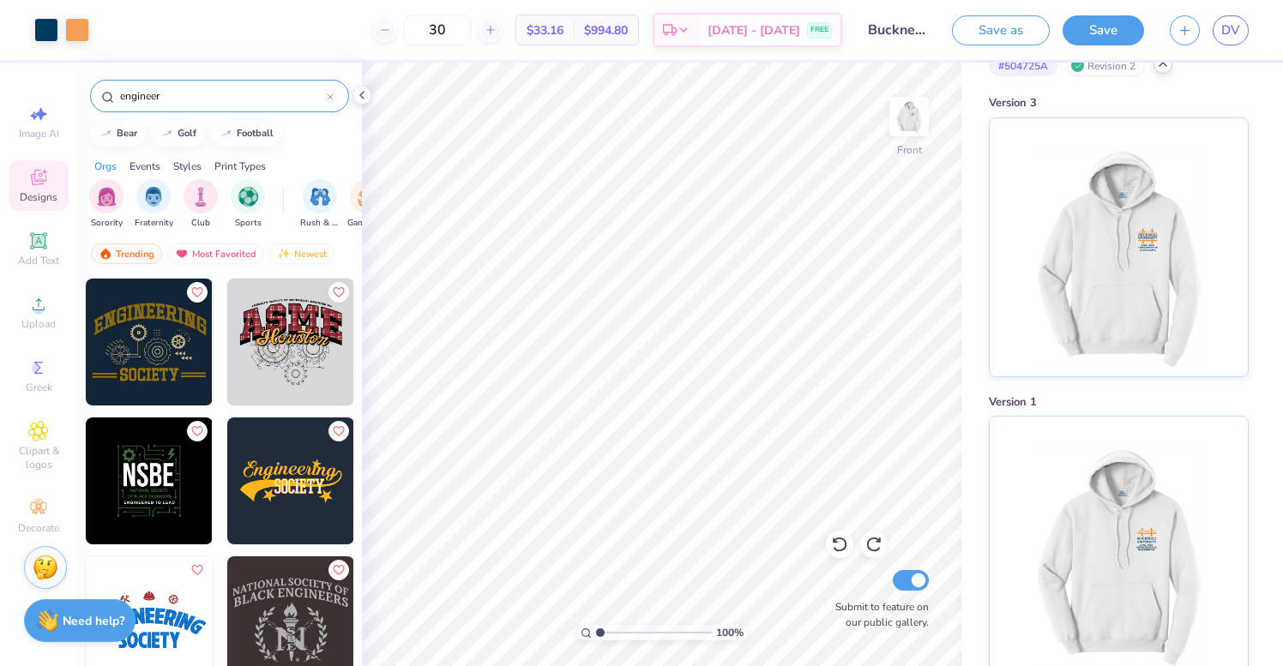
click at [161, 111] on div "engineer" at bounding box center [219, 96] width 259 height 33
click at [153, 100] on input "engineer" at bounding box center [222, 95] width 208 height 17
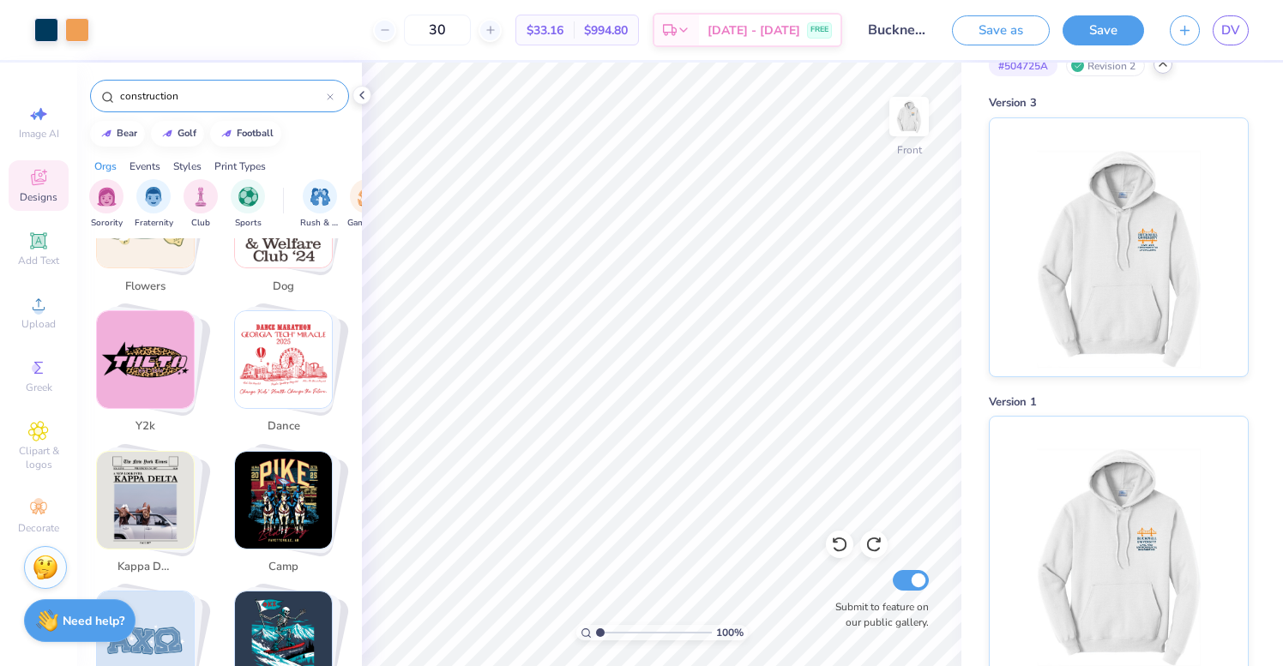
scroll to position [1662, 0]
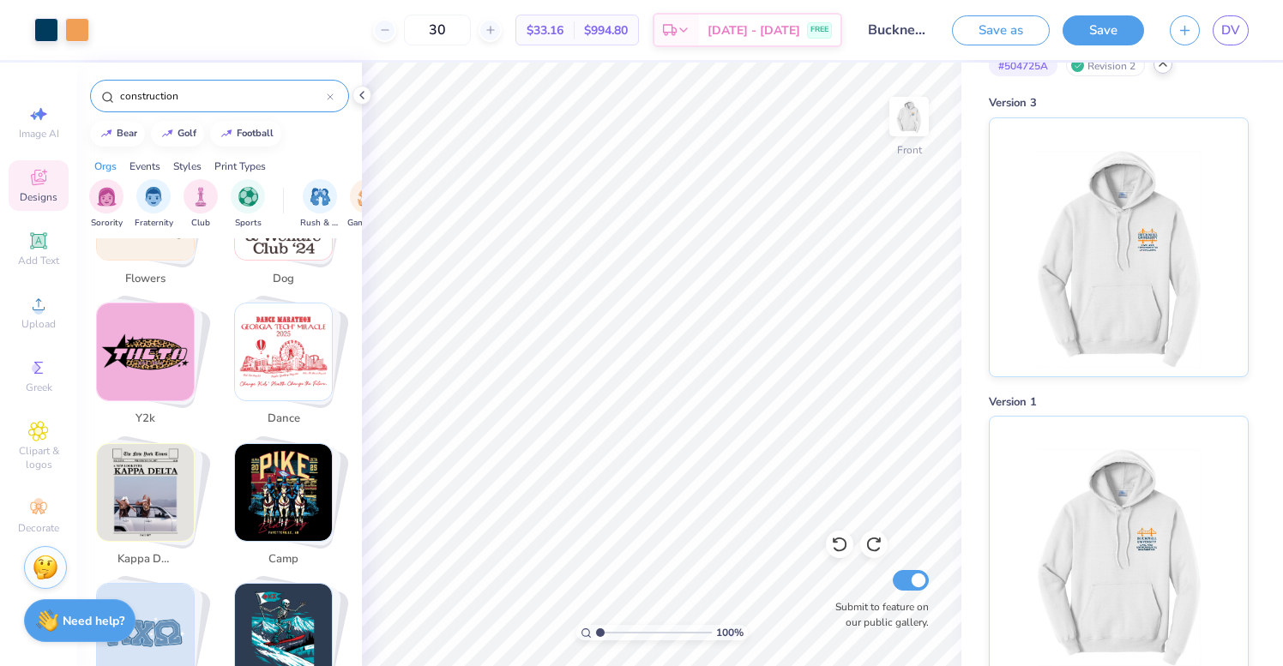
click at [128, 95] on input "construction" at bounding box center [222, 95] width 208 height 17
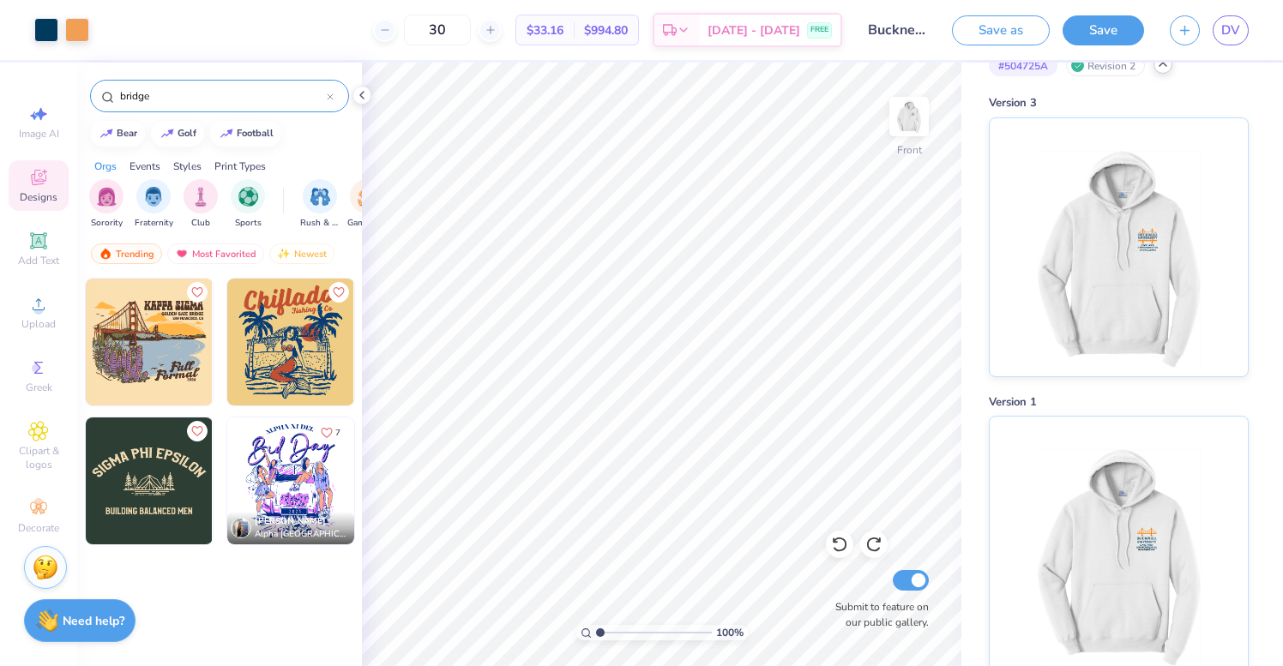
click at [185, 95] on input "bridge" at bounding box center [222, 95] width 208 height 17
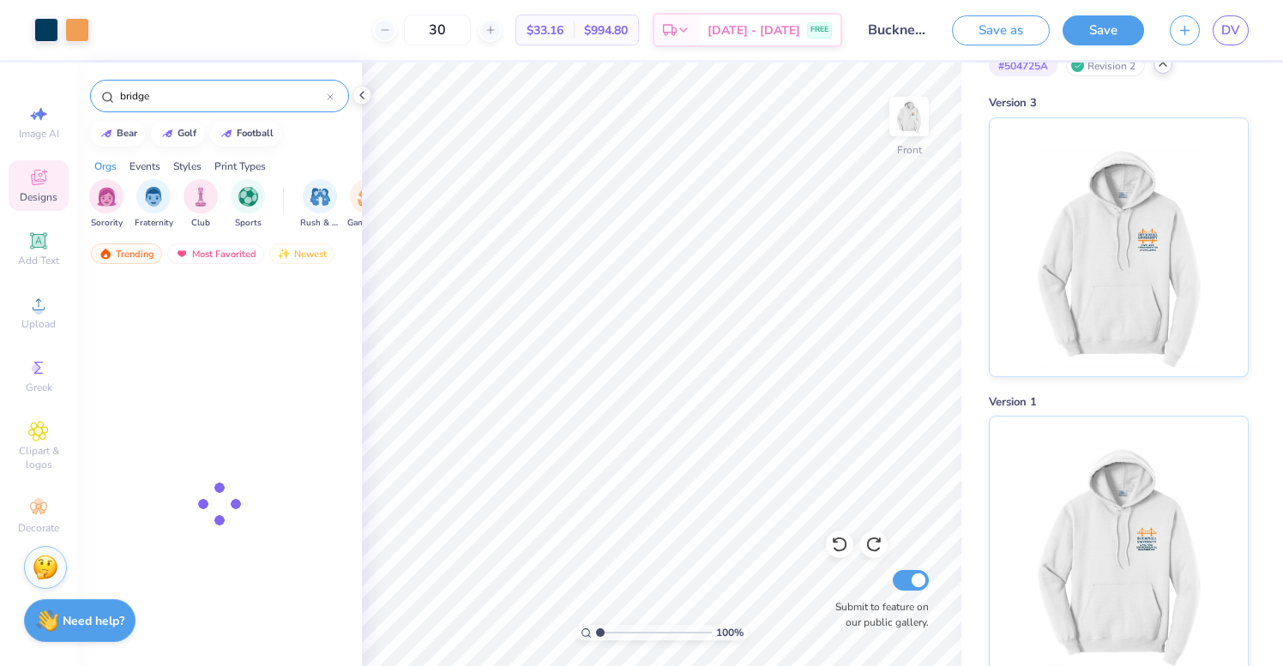
click at [185, 95] on input "bridge" at bounding box center [222, 95] width 208 height 17
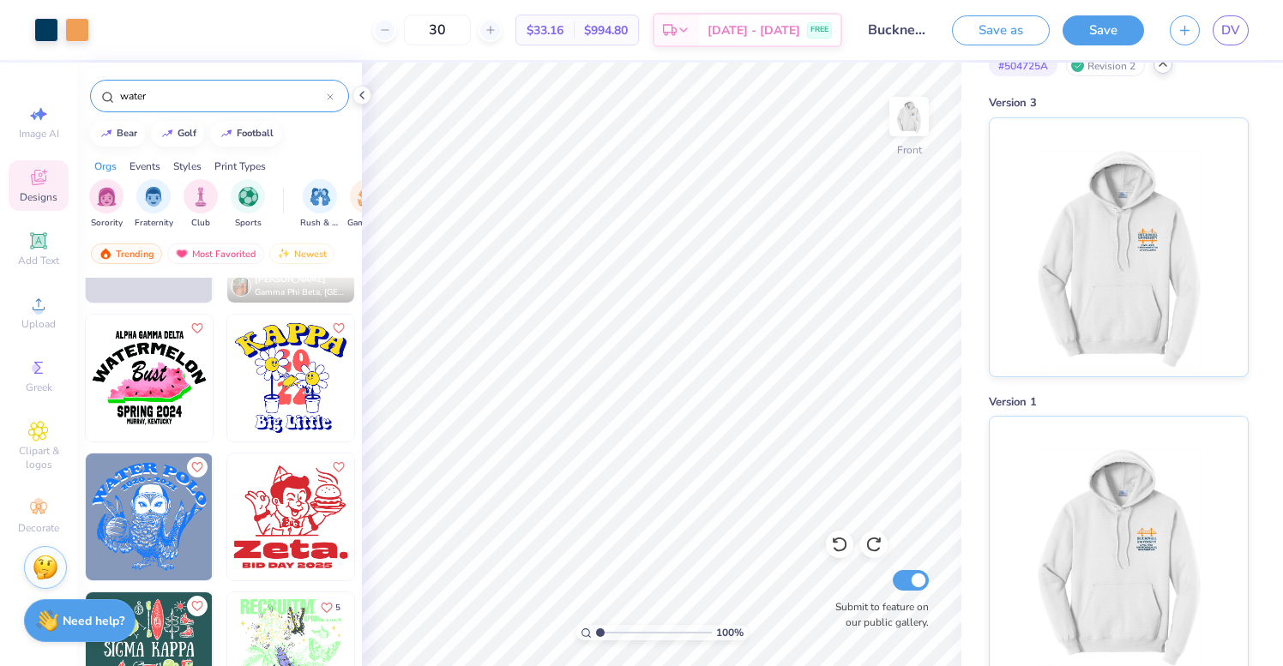
scroll to position [670, 0]
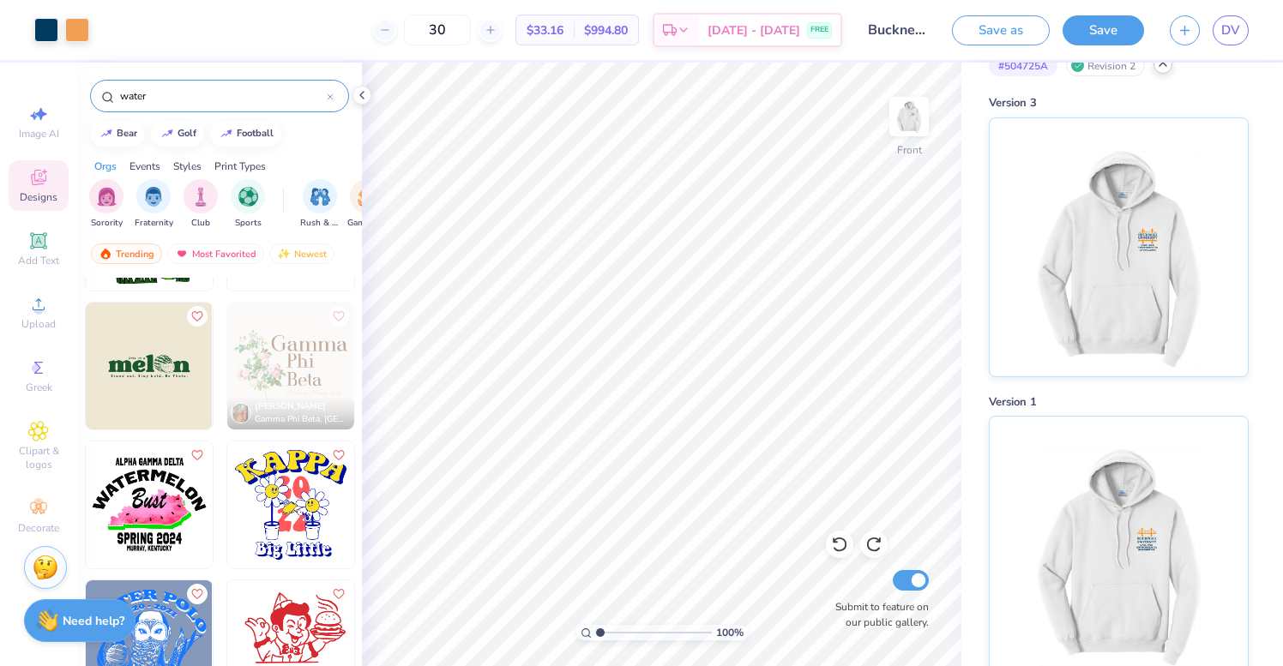
click at [132, 103] on input "water" at bounding box center [222, 95] width 208 height 17
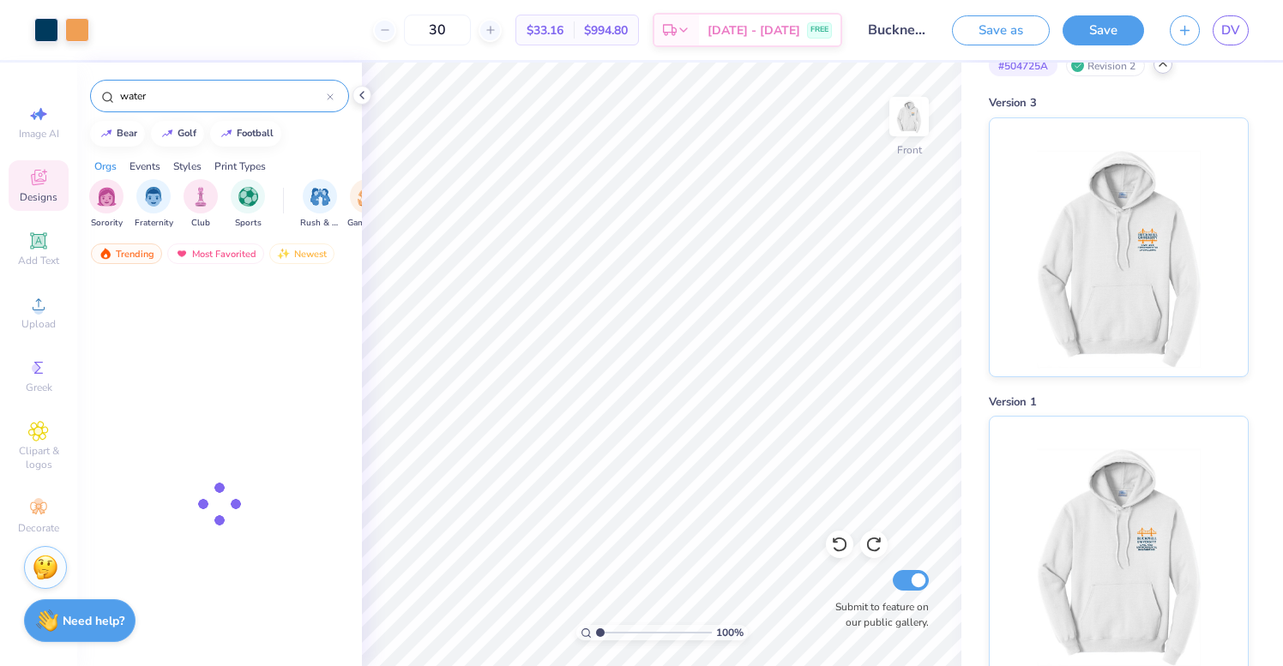
click at [132, 103] on input "water" at bounding box center [222, 95] width 208 height 17
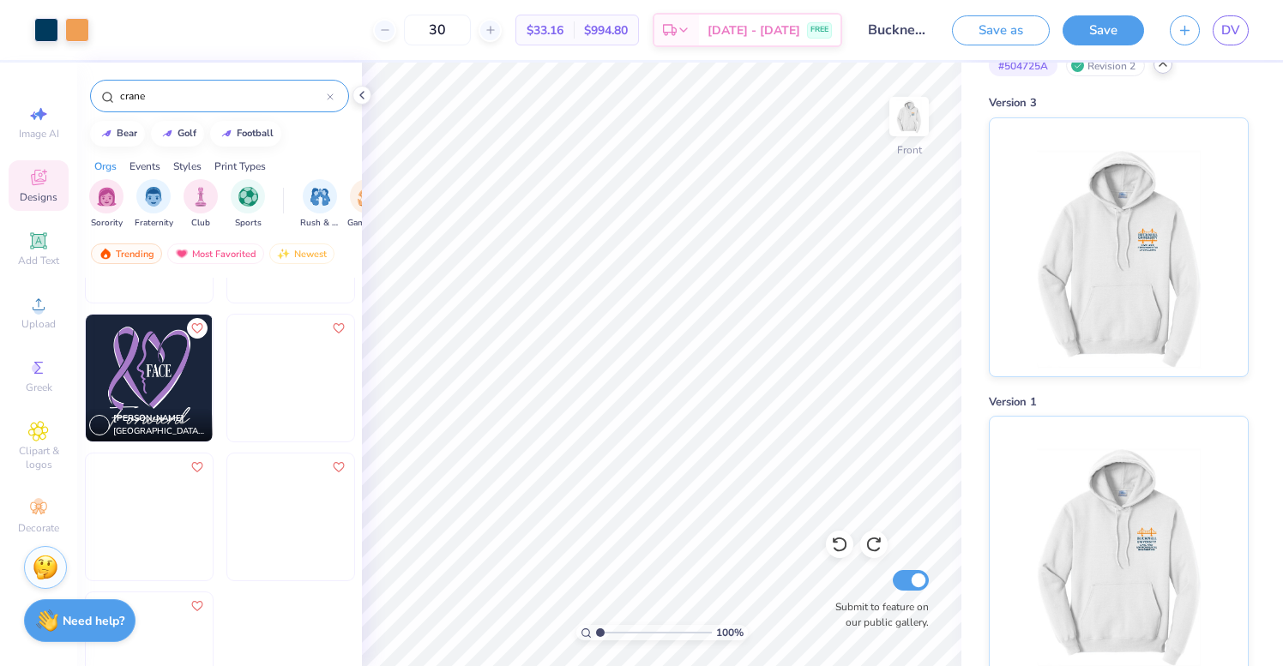
scroll to position [0, 0]
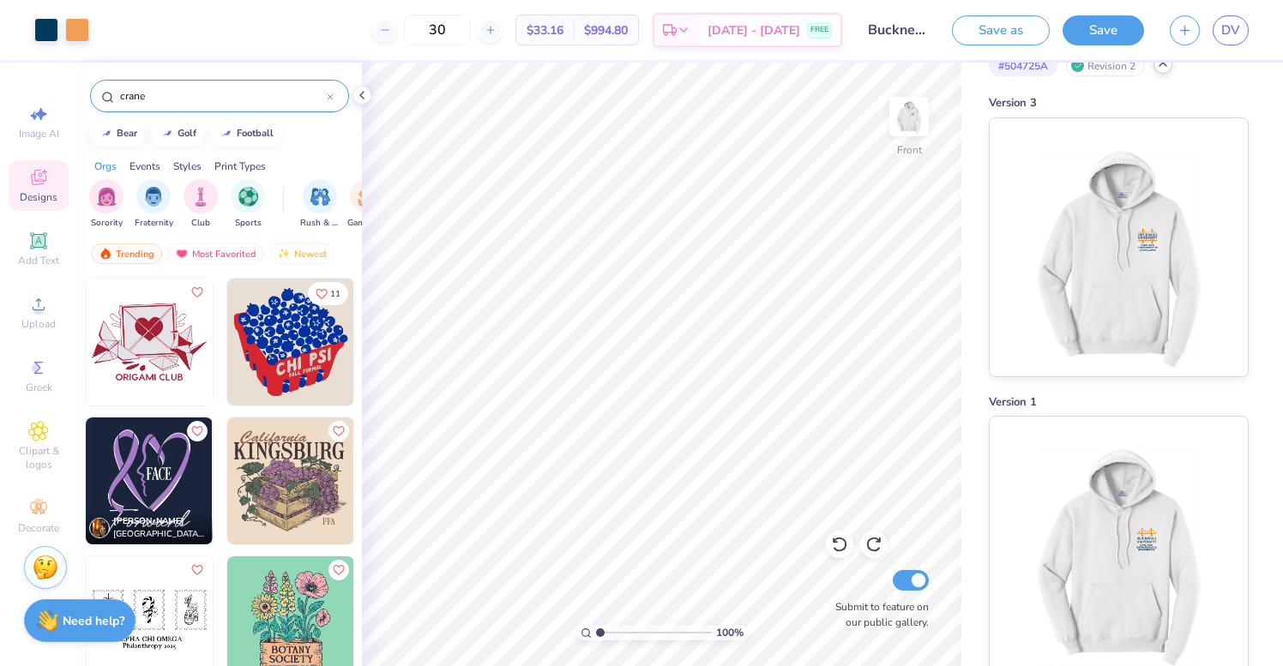
click at [152, 94] on input "crane" at bounding box center [222, 95] width 208 height 17
type input "construction"
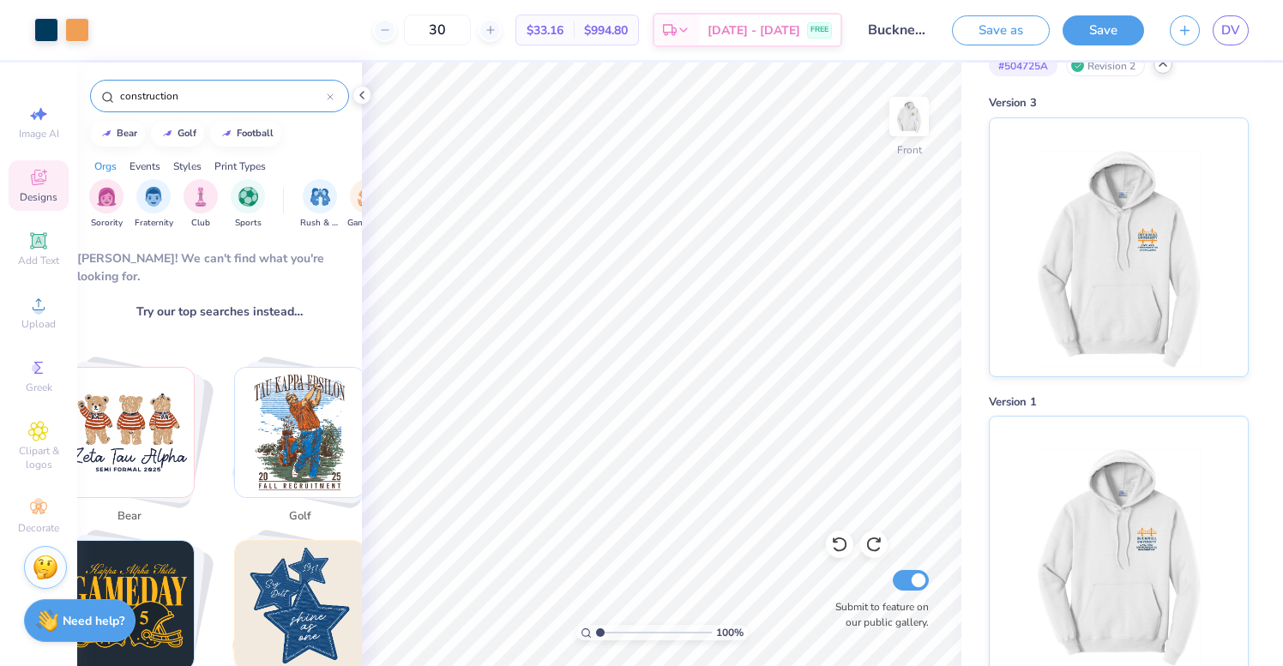
scroll to position [159, 0]
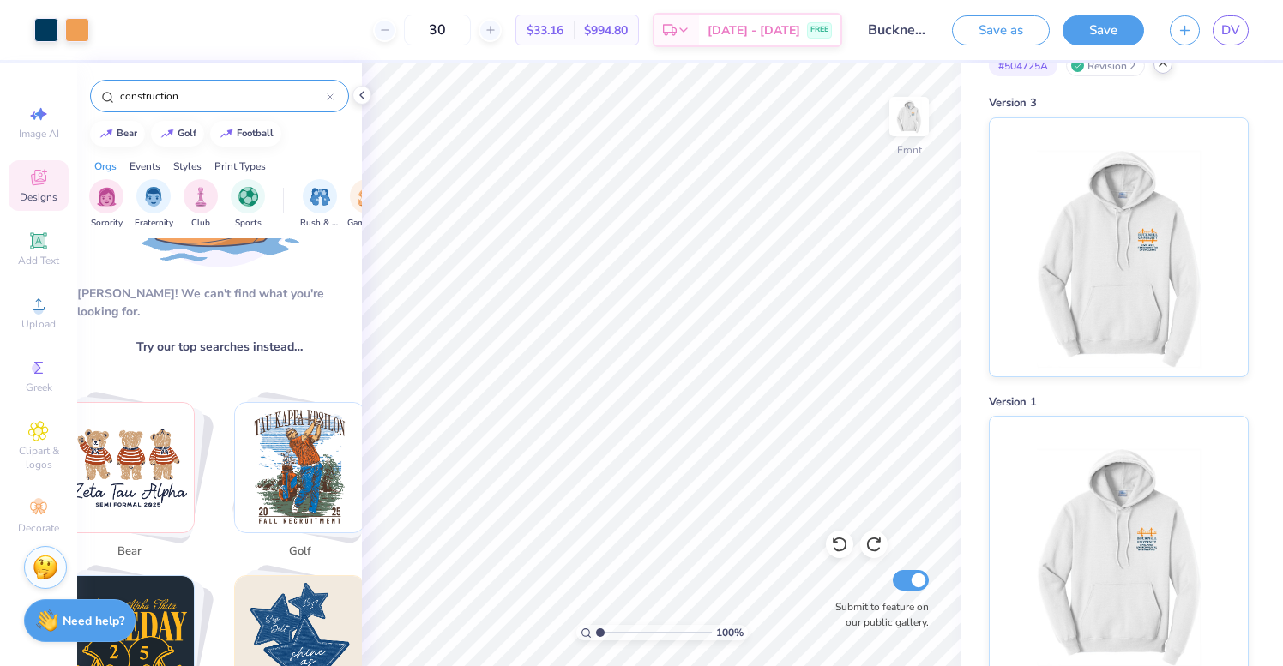
click at [332, 100] on div at bounding box center [330, 95] width 7 height 15
click at [312, 68] on div at bounding box center [219, 92] width 285 height 58
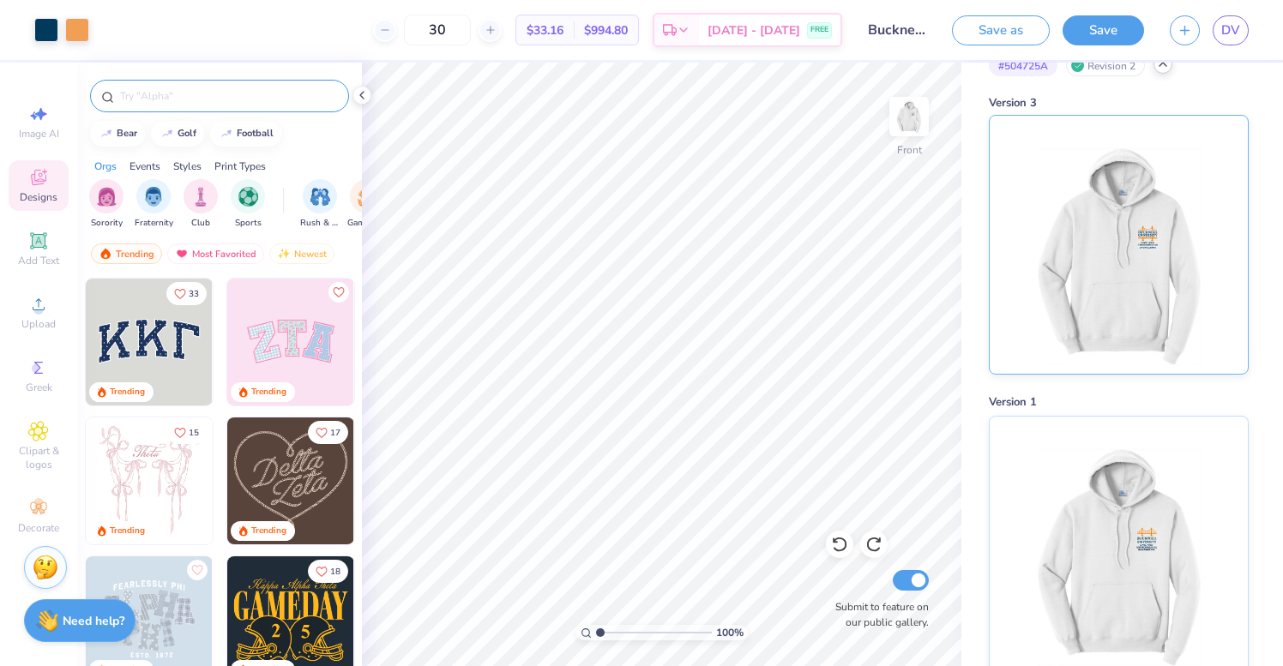
scroll to position [0, 0]
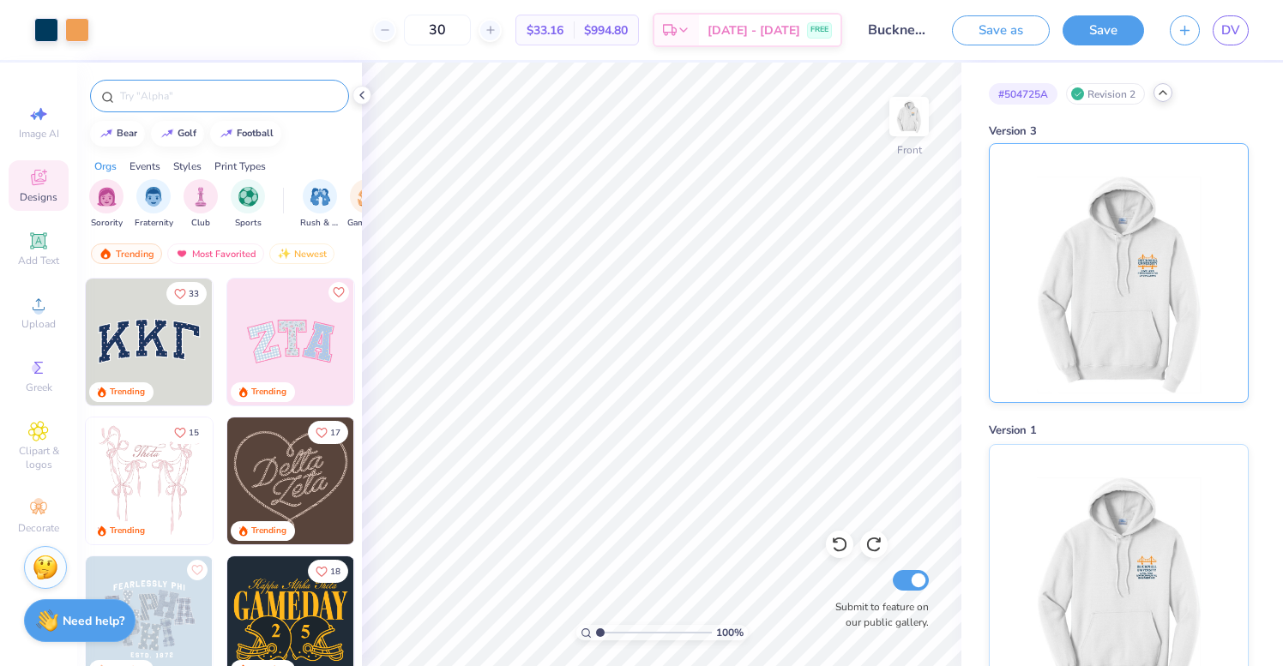
click at [1114, 198] on img at bounding box center [1118, 273] width 213 height 258
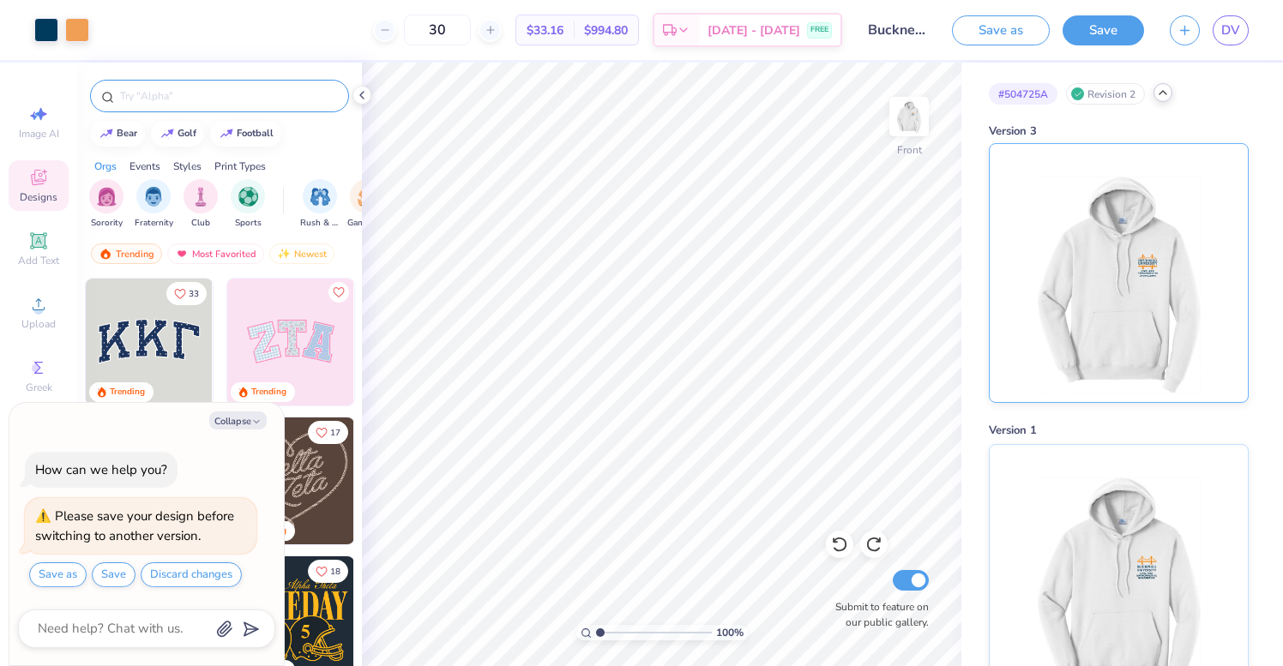
click at [1049, 246] on img at bounding box center [1118, 273] width 213 height 258
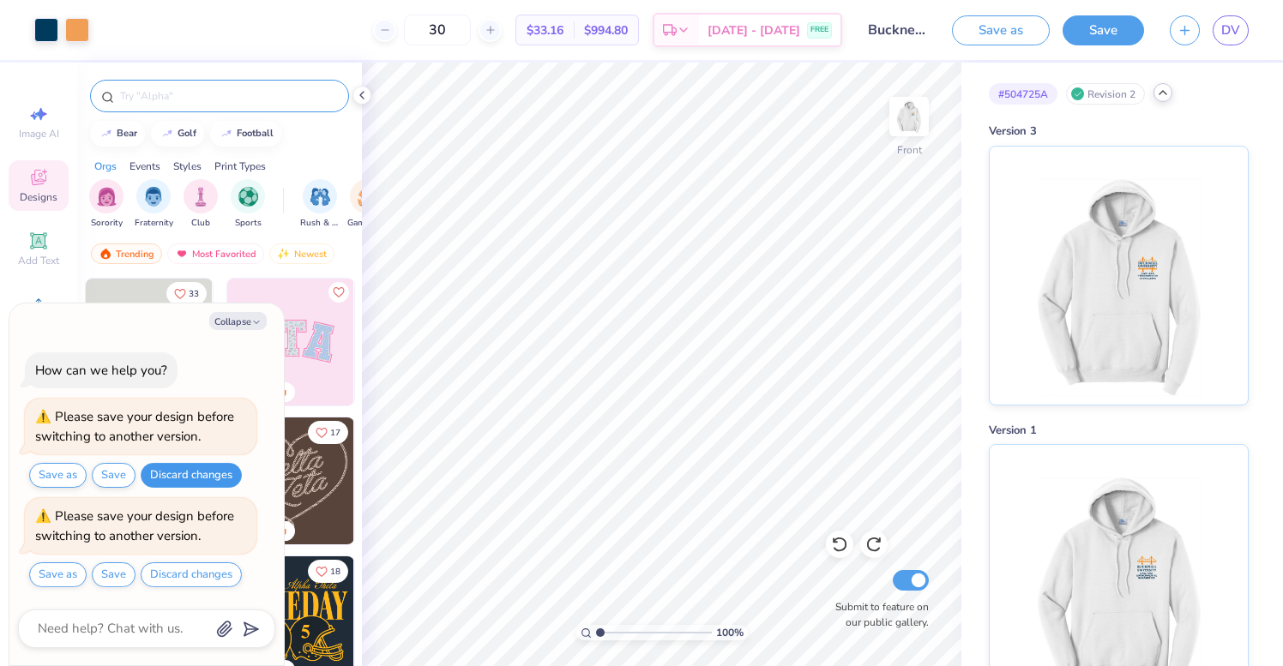
click at [184, 478] on button "Discard changes" at bounding box center [191, 475] width 101 height 25
click at [361, 100] on icon at bounding box center [362, 95] width 14 height 14
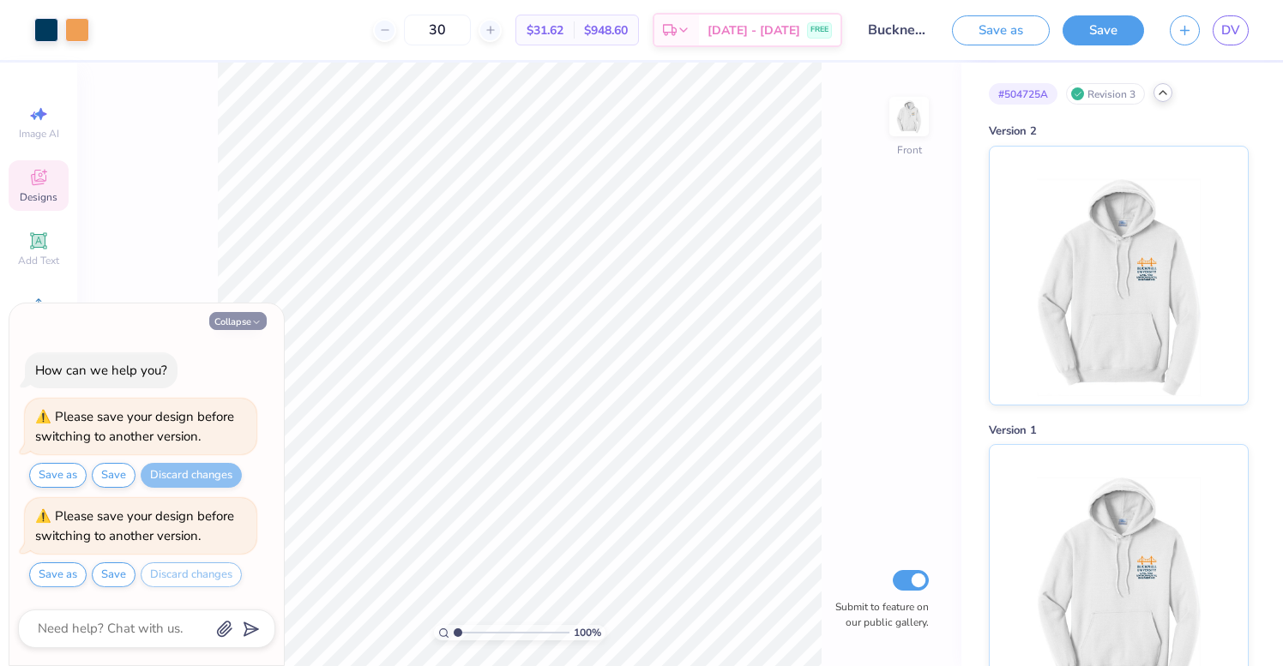
click at [248, 324] on button "Collapse" at bounding box center [237, 321] width 57 height 18
type textarea "x"
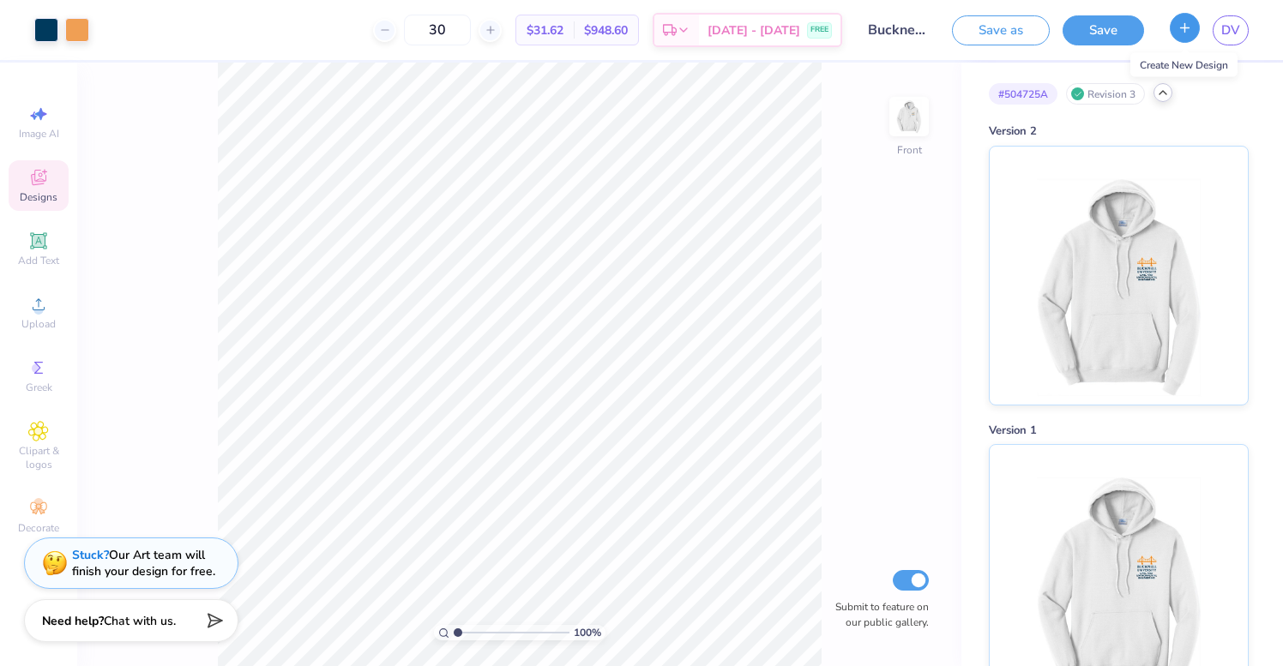
click at [1179, 37] on button "button" at bounding box center [1184, 28] width 30 height 30
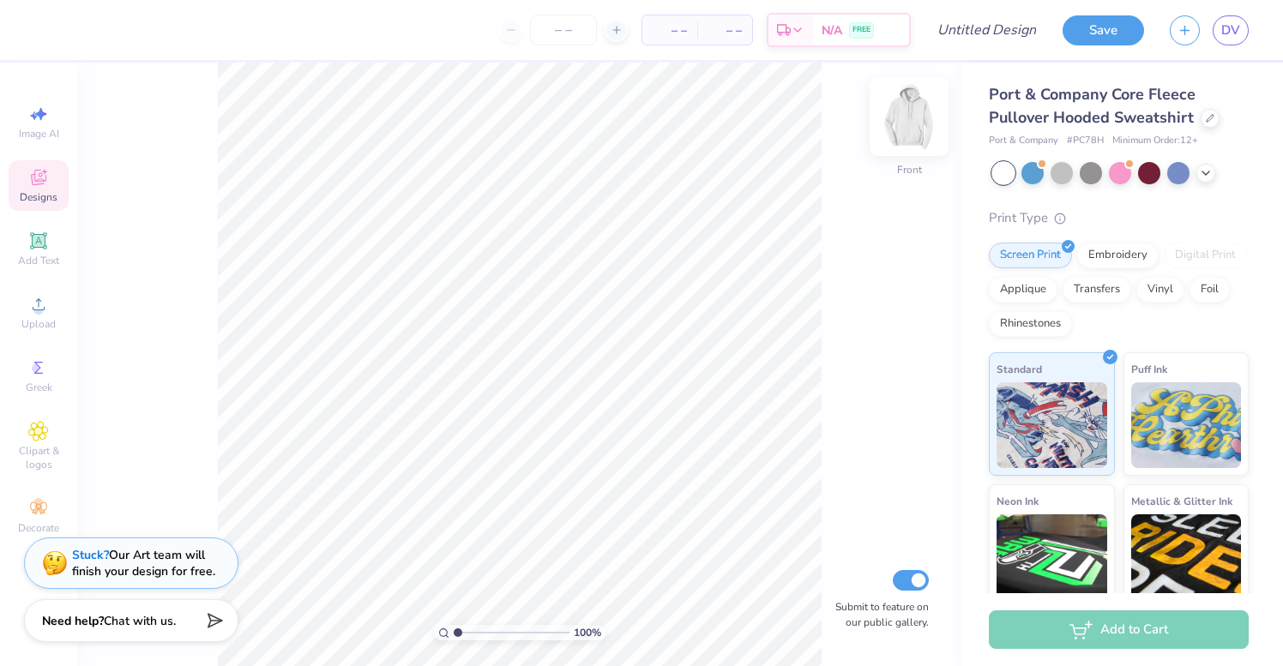
click at [907, 119] on img at bounding box center [909, 116] width 69 height 69
click at [907, 119] on img at bounding box center [909, 116] width 34 height 34
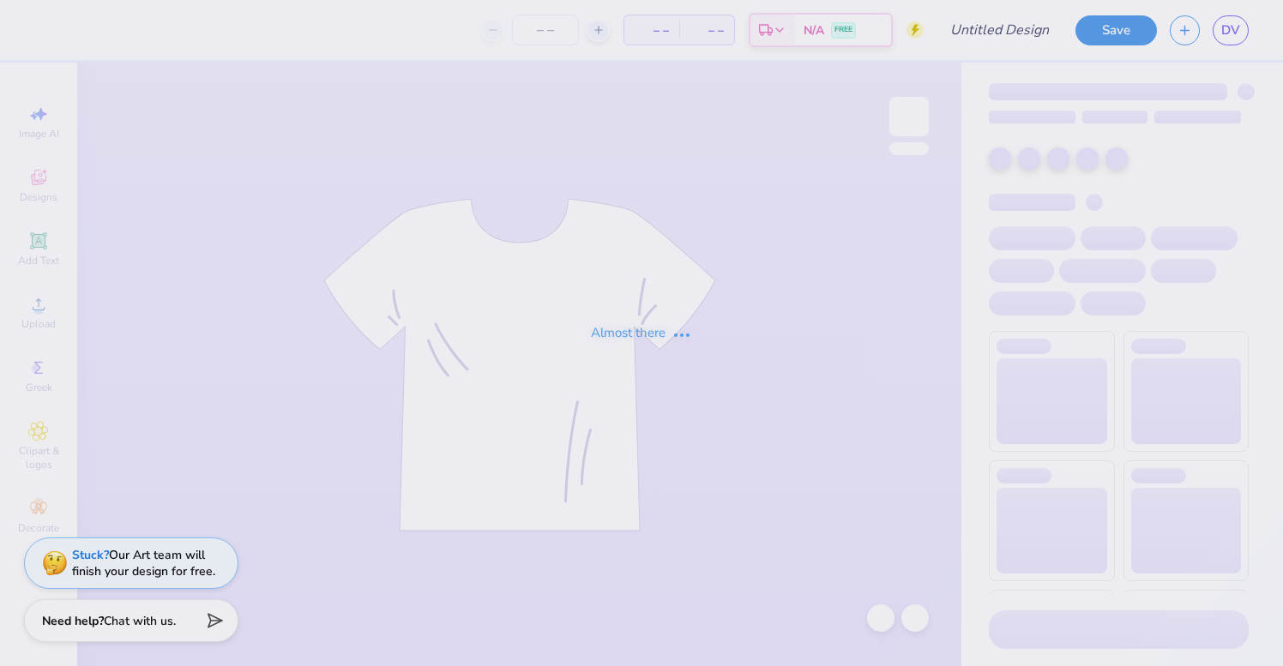
type input "Bucknell Civil and Environmental Engineering Sweatshirts"
type input "30"
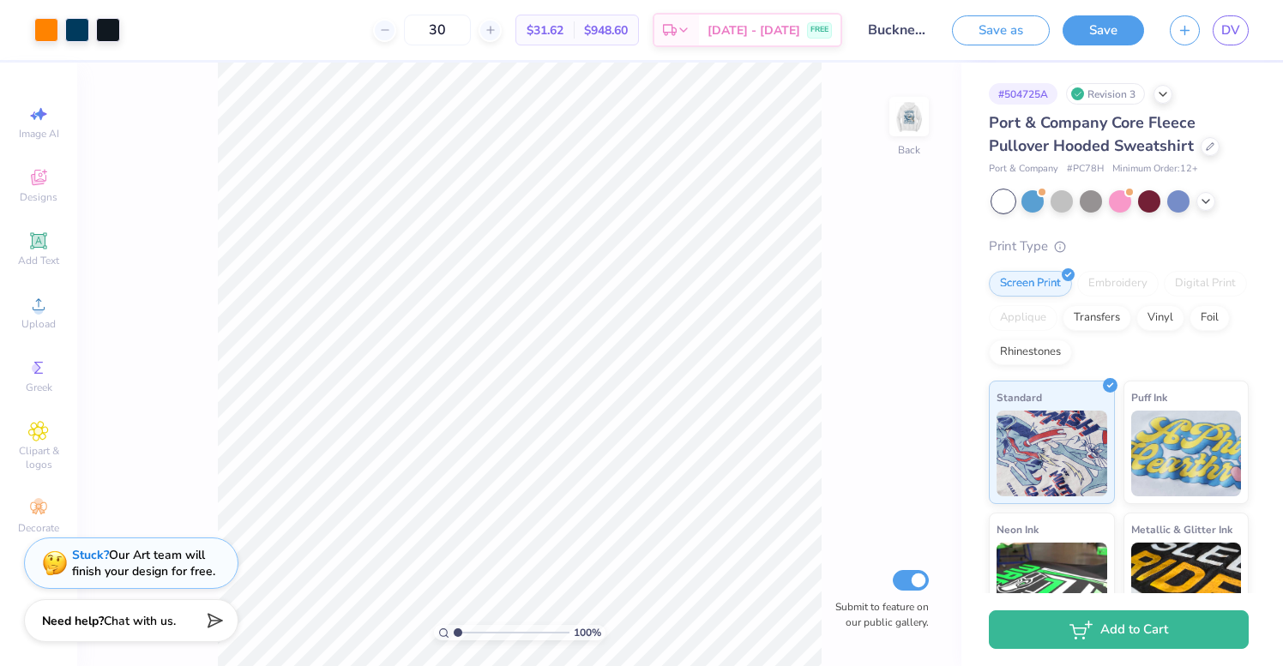
click at [1124, 98] on div "Revision 3" at bounding box center [1105, 93] width 79 height 21
click at [1164, 93] on icon at bounding box center [1163, 93] width 14 height 14
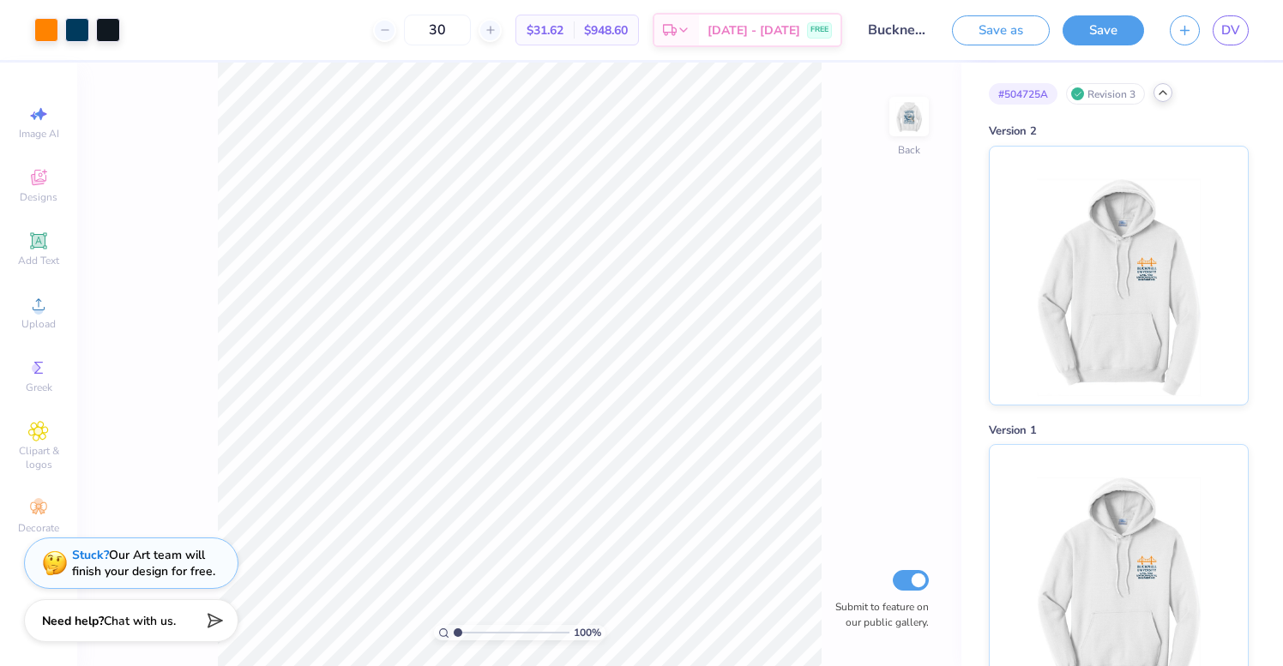
click at [1164, 97] on icon at bounding box center [1163, 93] width 14 height 14
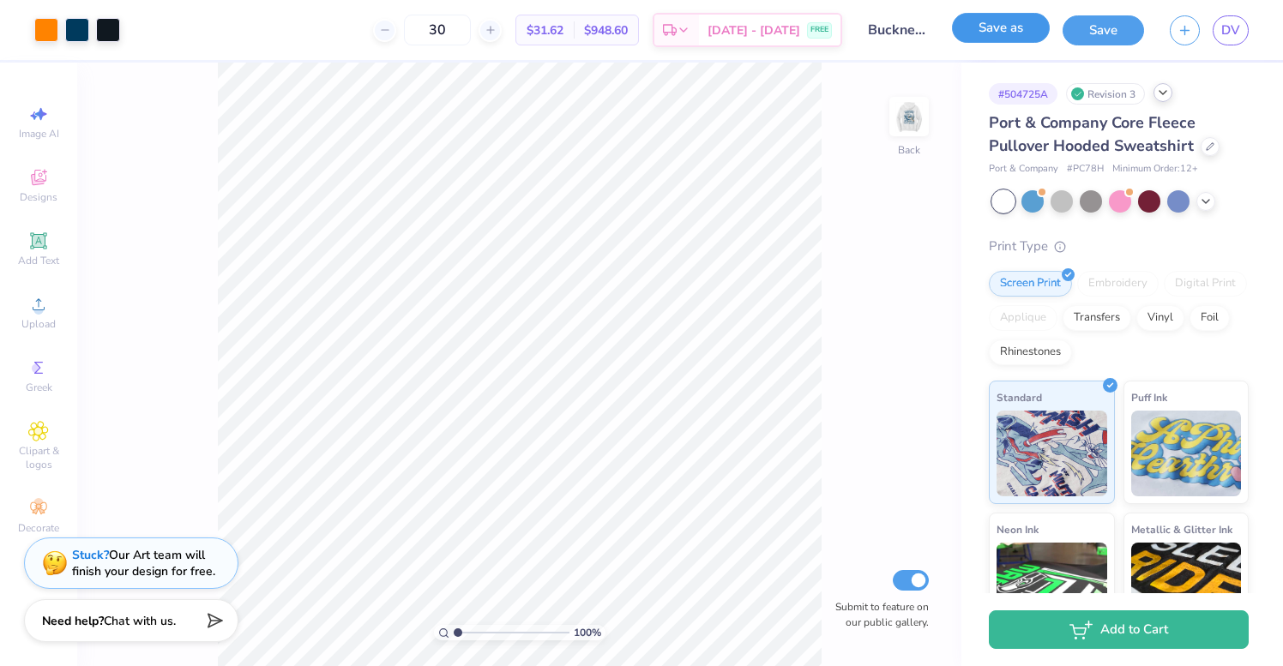
click at [1010, 34] on button "Save as" at bounding box center [1001, 28] width 98 height 30
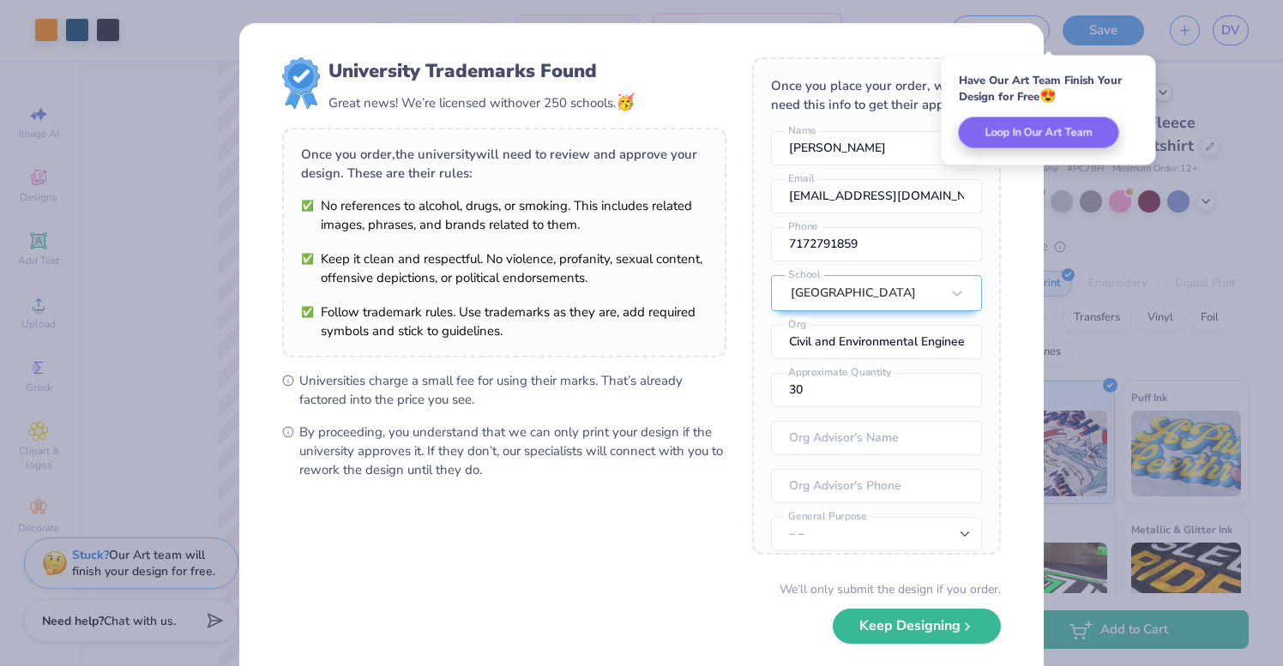
click at [1208, 89] on div "University Trademarks Found Great news! We’re licensed with over 250 schools. 🥳…" at bounding box center [641, 333] width 1283 height 666
click at [1189, 107] on div "University Trademarks Found Great news! We’re licensed with over 250 schools. 🥳…" at bounding box center [641, 333] width 1283 height 666
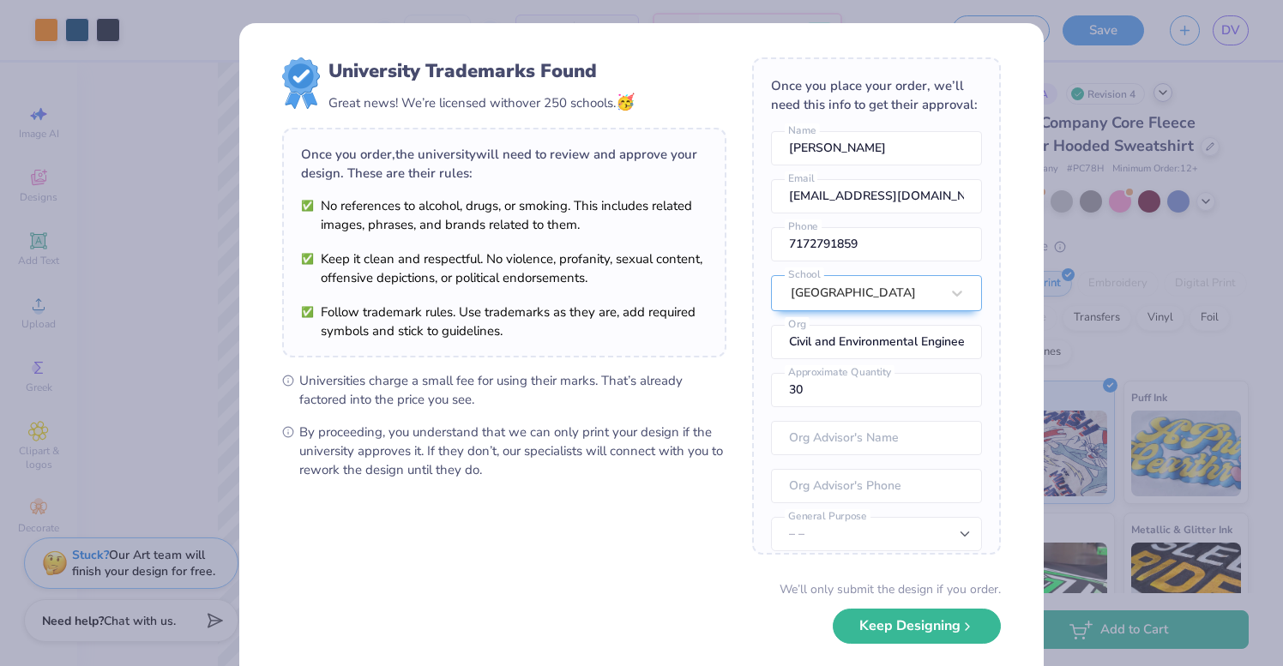
scroll to position [80, 0]
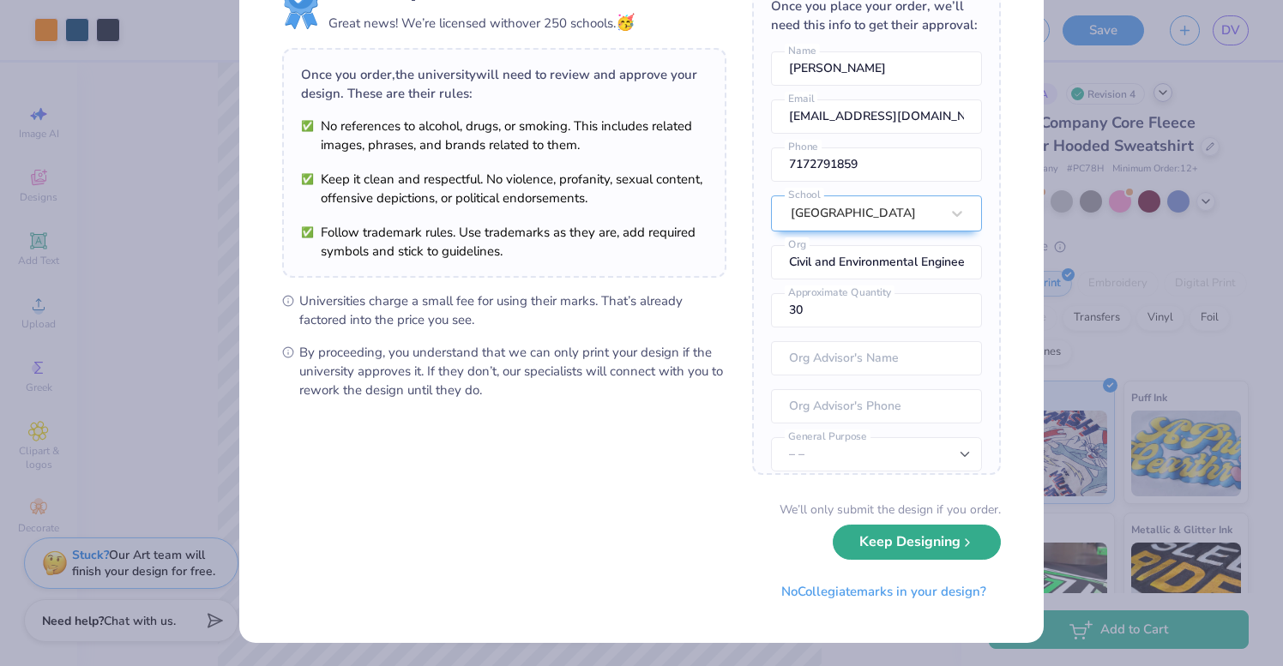
click at [980, 547] on button "Keep Designing" at bounding box center [917, 542] width 168 height 35
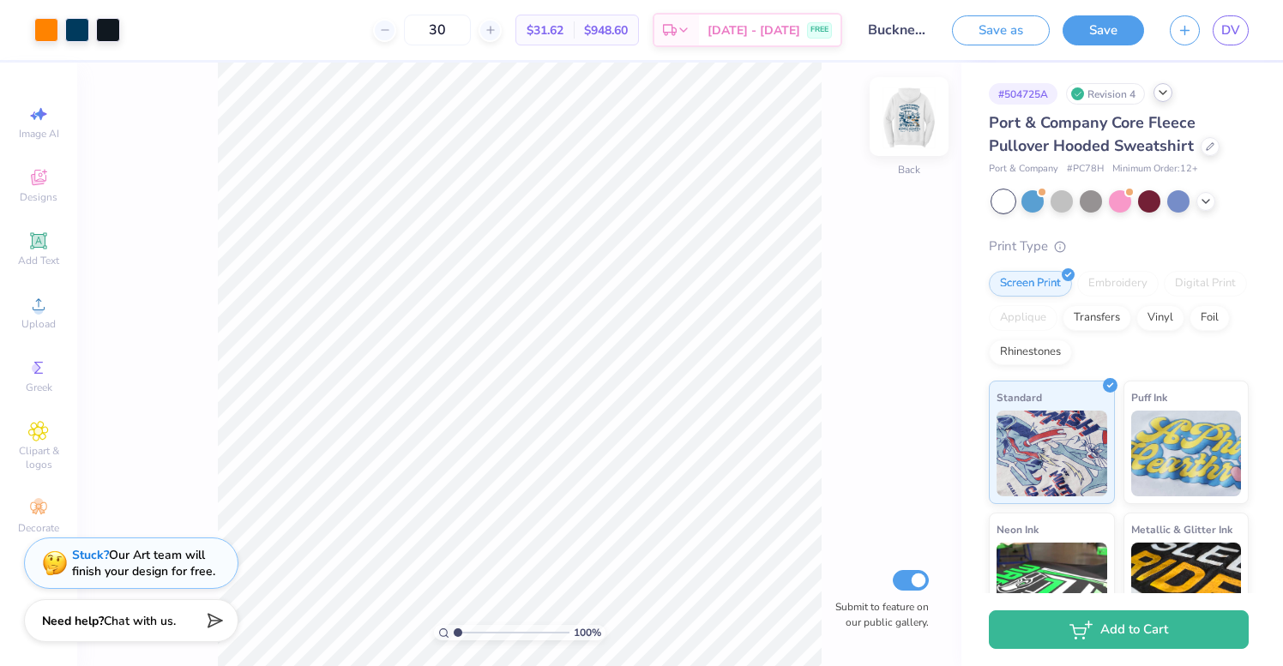
click at [916, 105] on img at bounding box center [909, 116] width 69 height 69
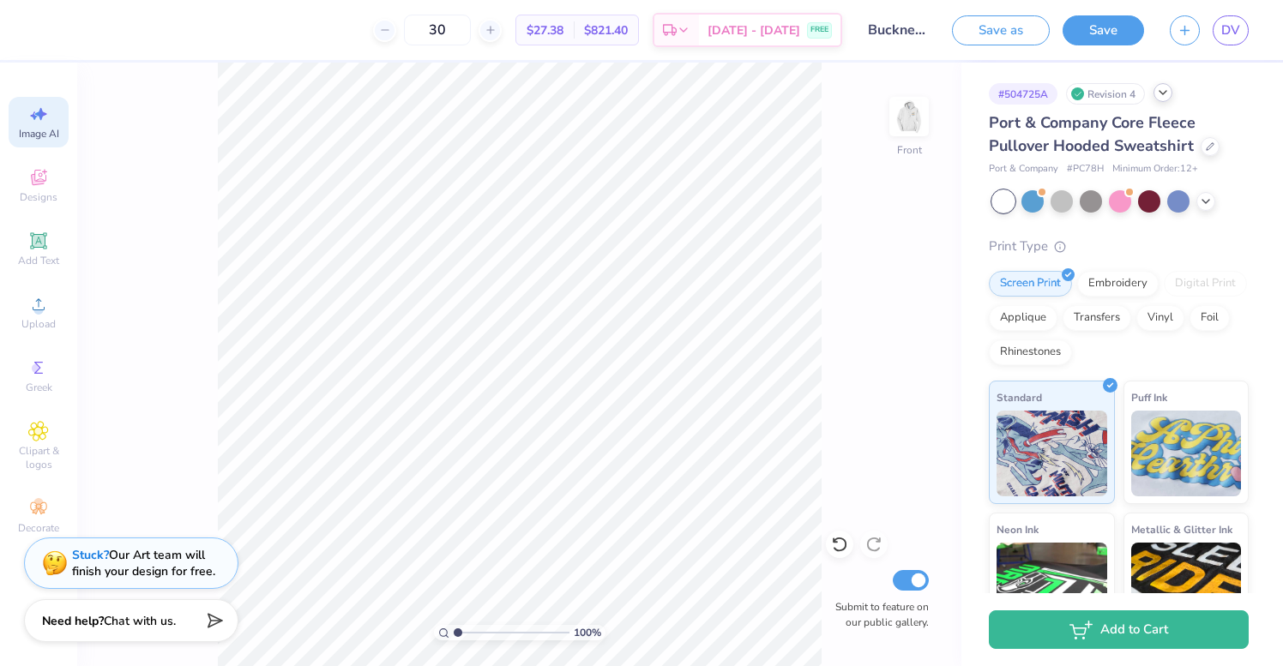
click at [36, 135] on span "Image AI" at bounding box center [39, 134] width 40 height 14
select select "4"
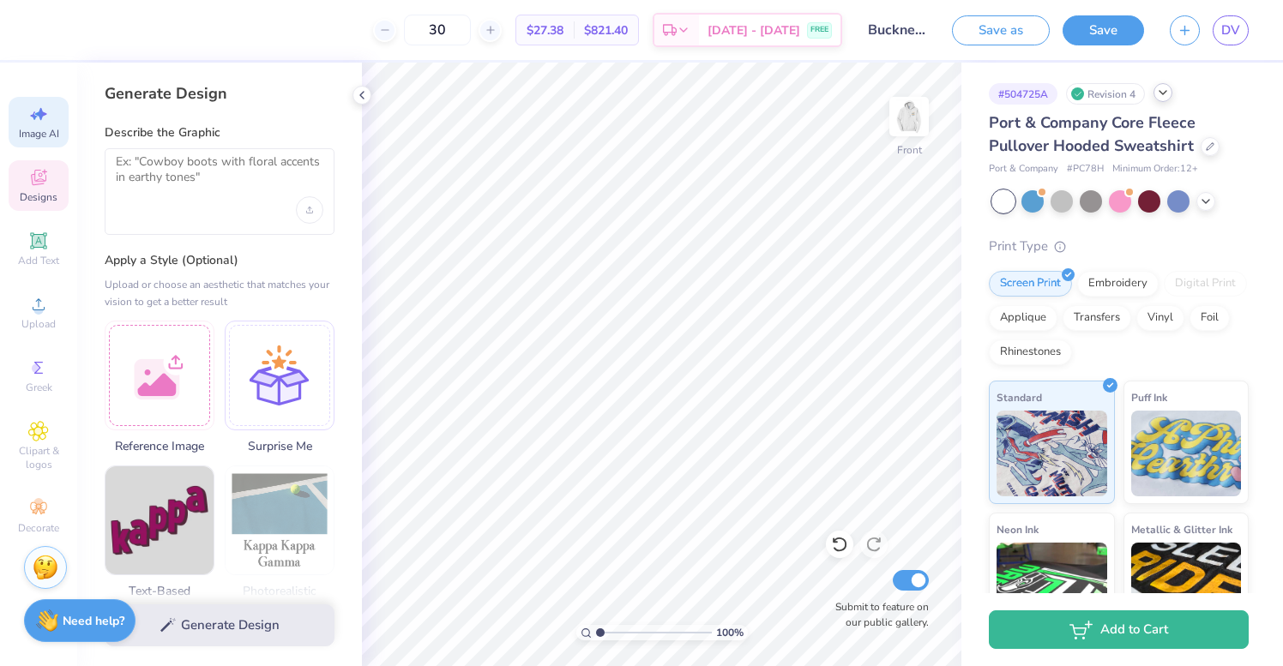
click at [52, 193] on span "Designs" at bounding box center [39, 197] width 38 height 14
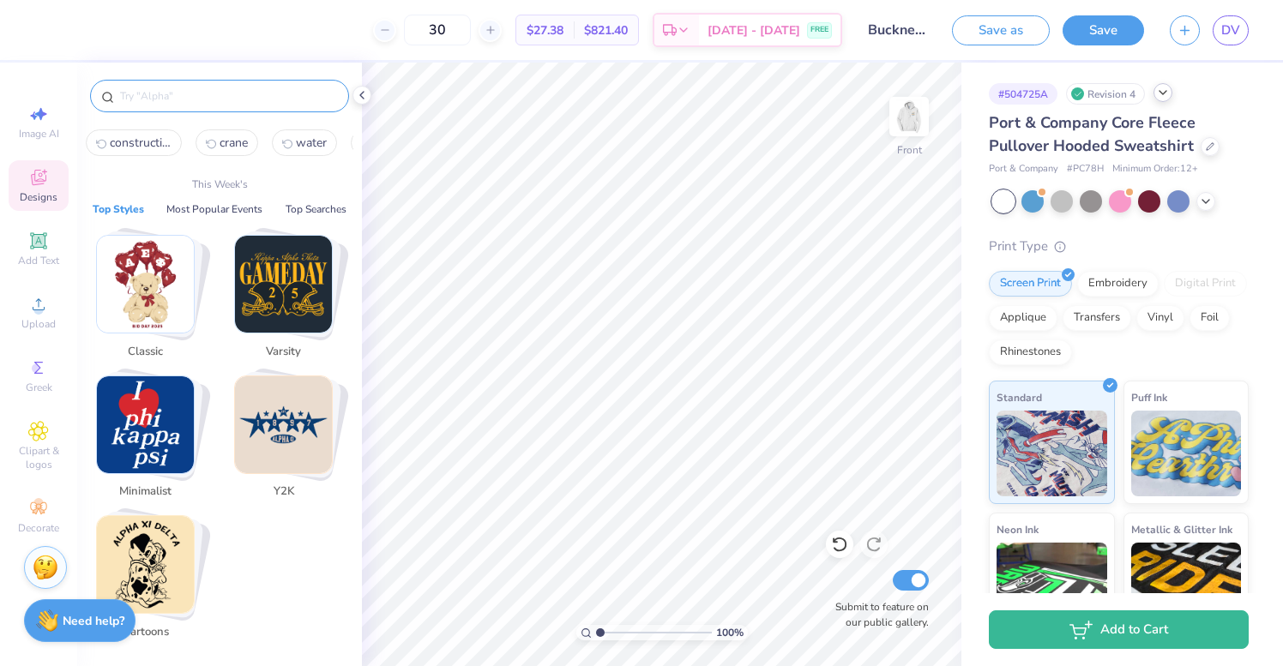
click at [169, 92] on input "text" at bounding box center [227, 95] width 219 height 17
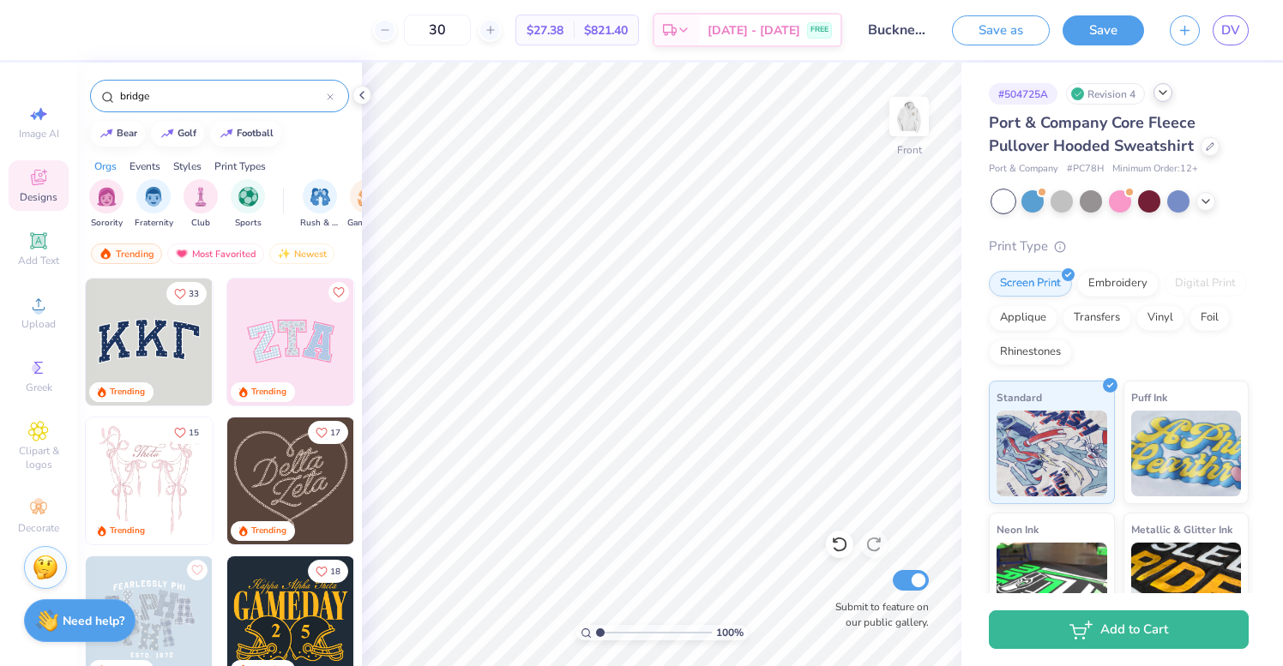
type input "bridge"
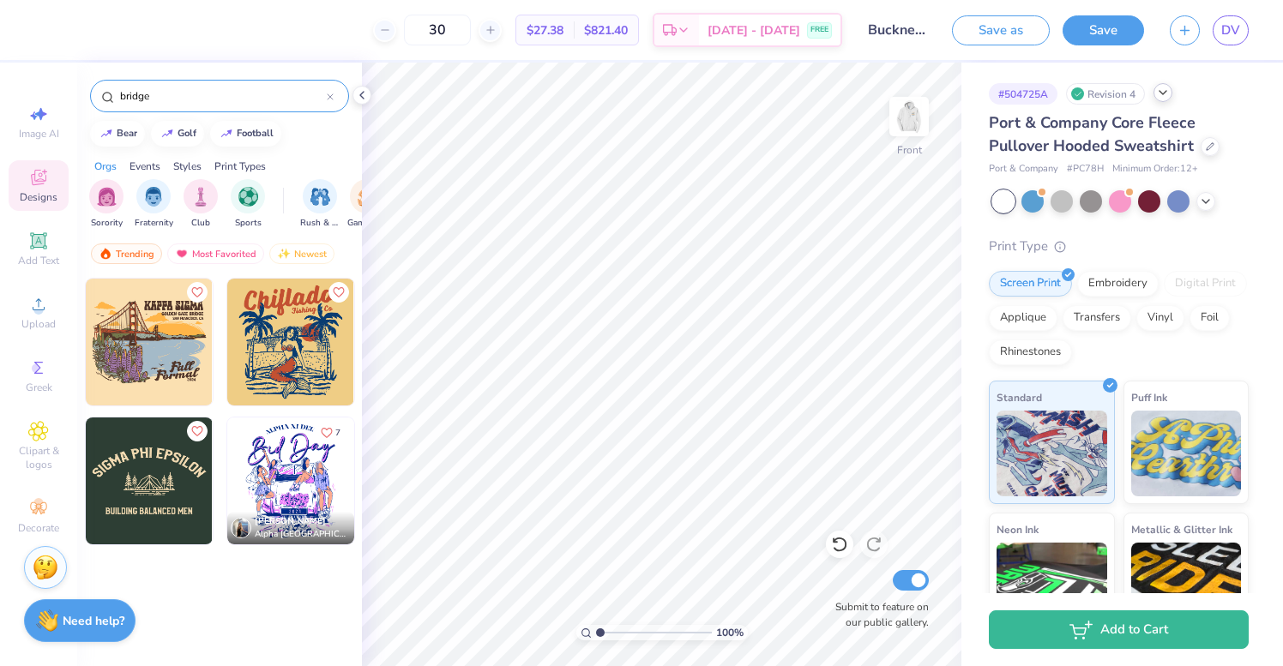
click at [150, 330] on img at bounding box center [149, 342] width 127 height 127
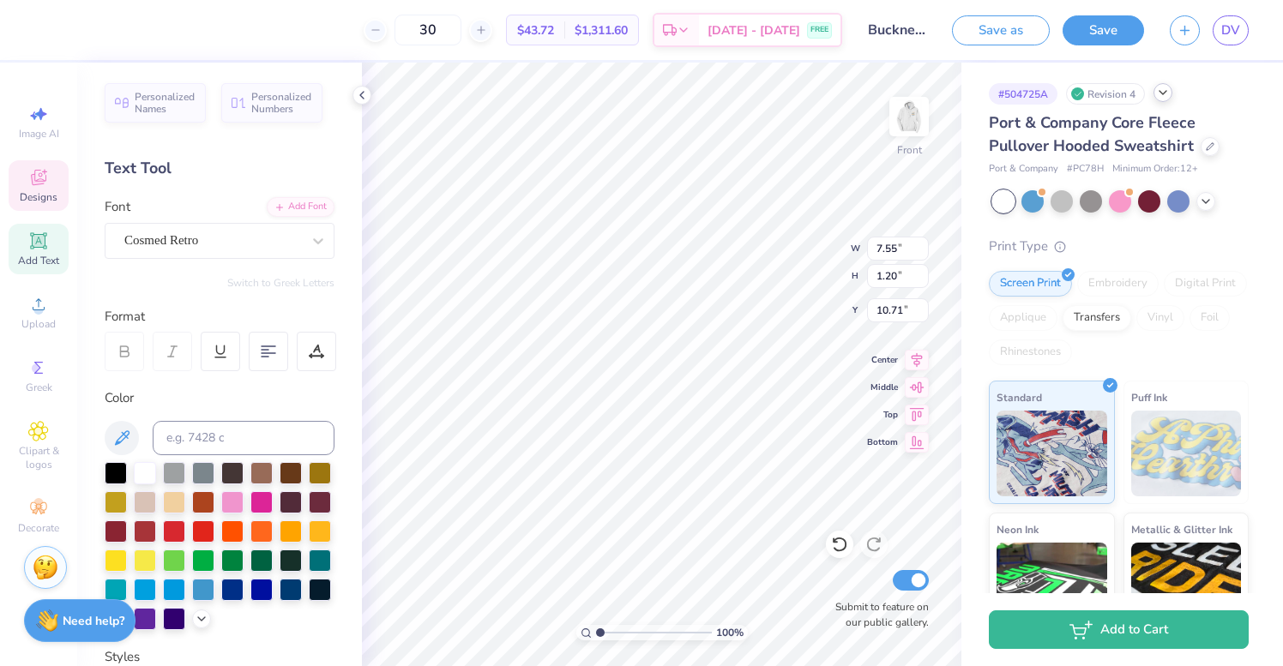
type textarea "B"
type textarea "Civil Engineers"
type input "14.66"
type input "10.67"
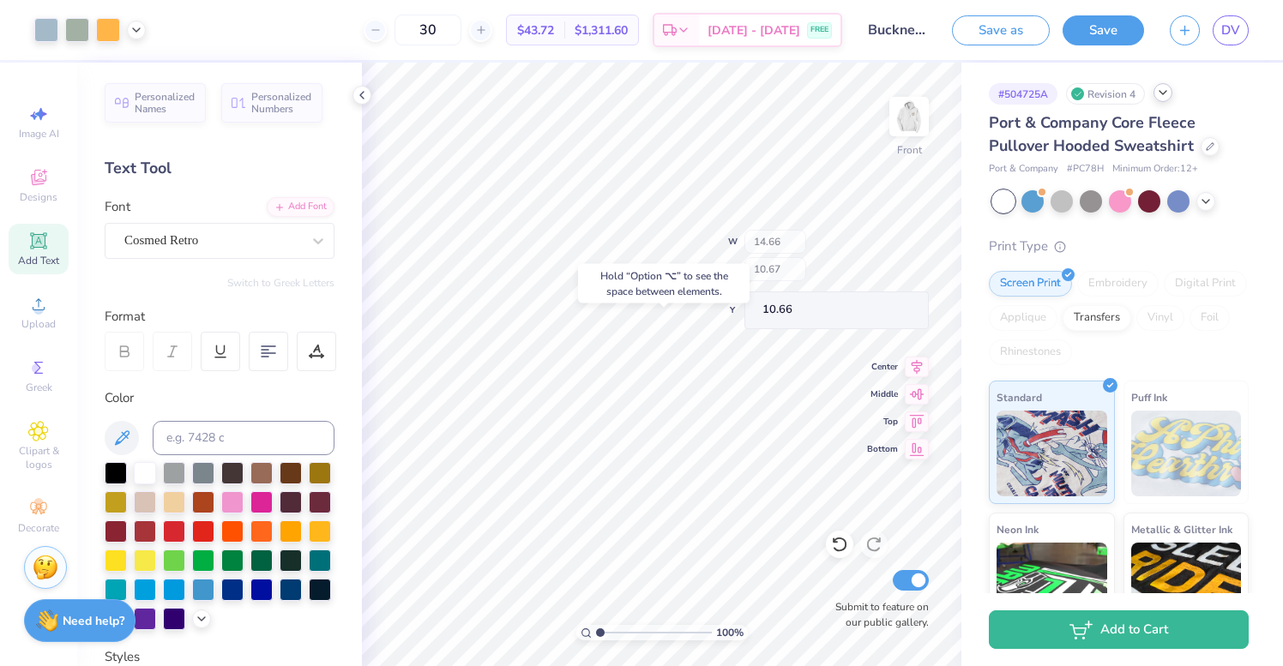
type input "10.67"
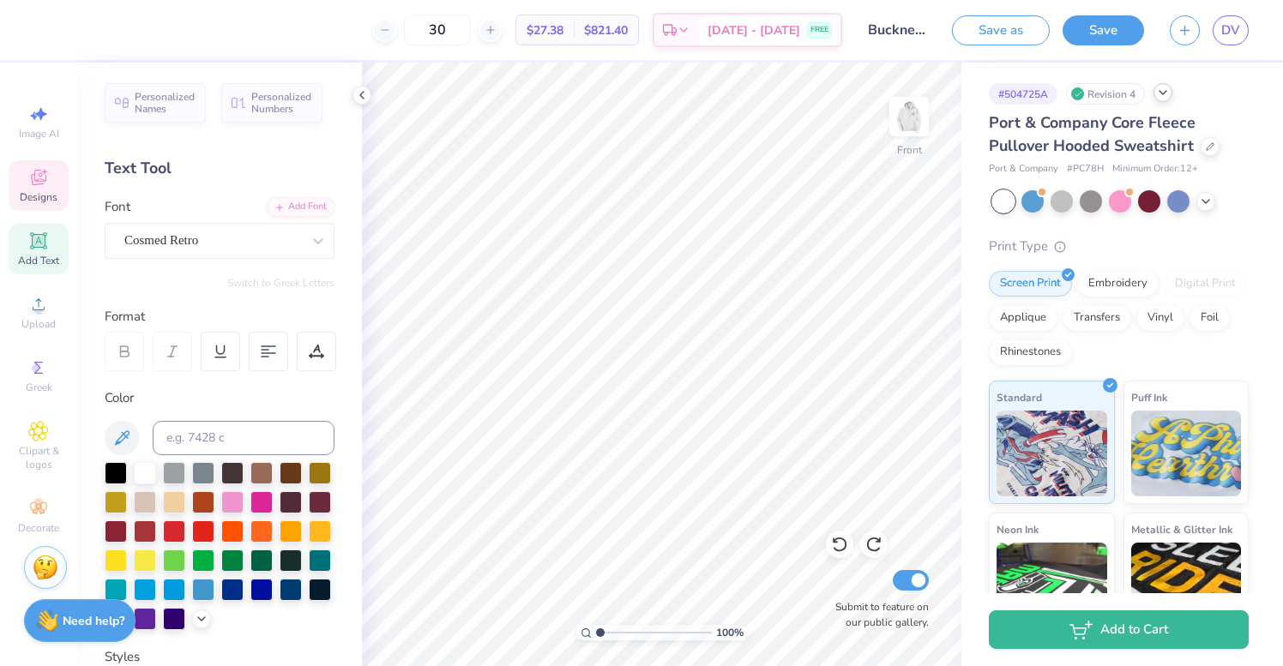
click at [37, 161] on div "Designs" at bounding box center [39, 185] width 60 height 51
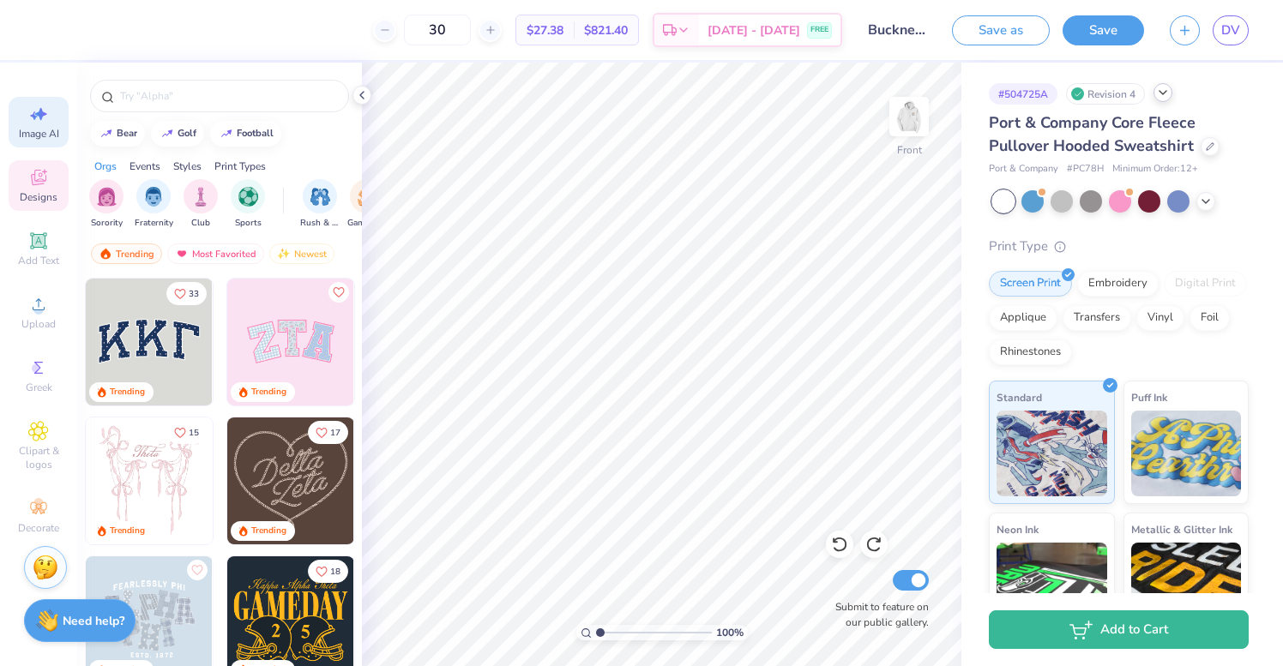
click at [46, 116] on icon at bounding box center [38, 114] width 21 height 21
select select "4"
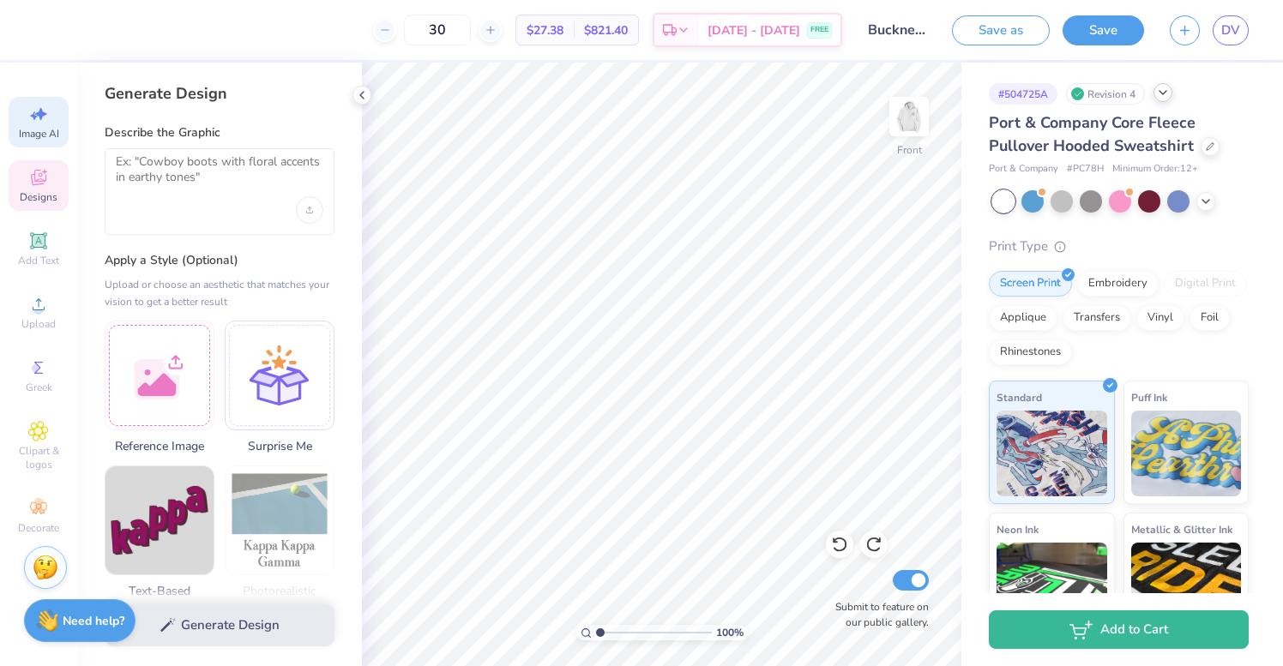
click at [44, 165] on div "Designs" at bounding box center [39, 185] width 60 height 51
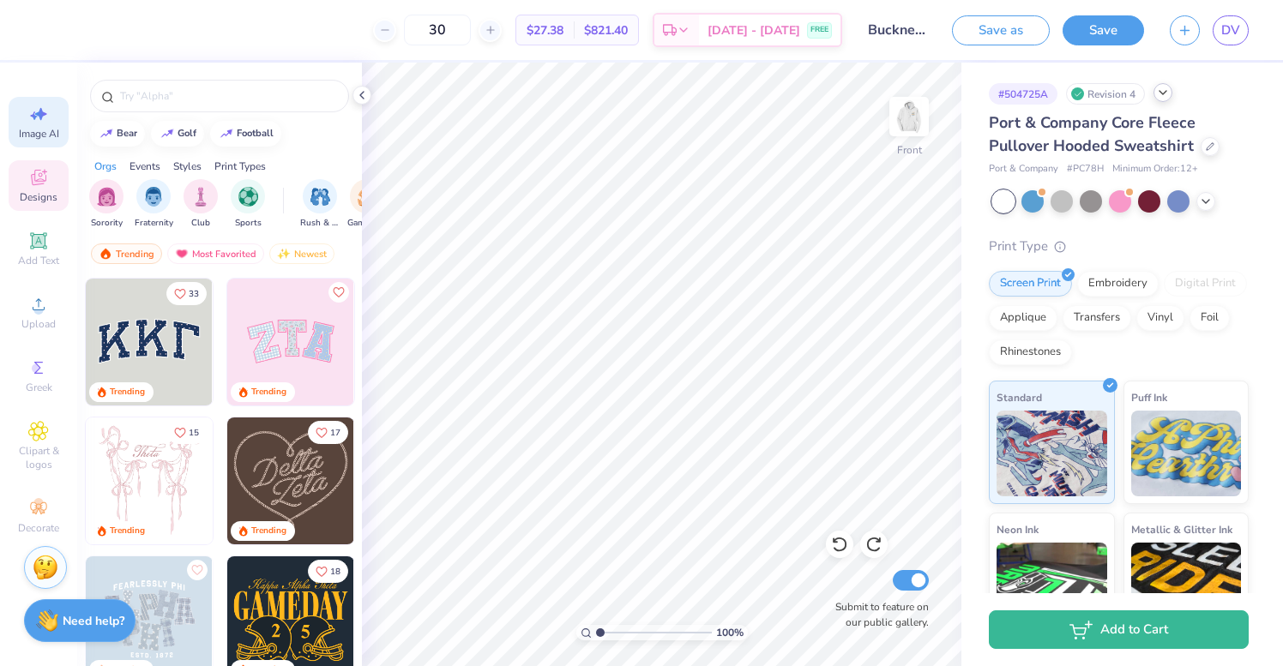
click at [49, 117] on div "Image AI" at bounding box center [39, 122] width 60 height 51
select select "4"
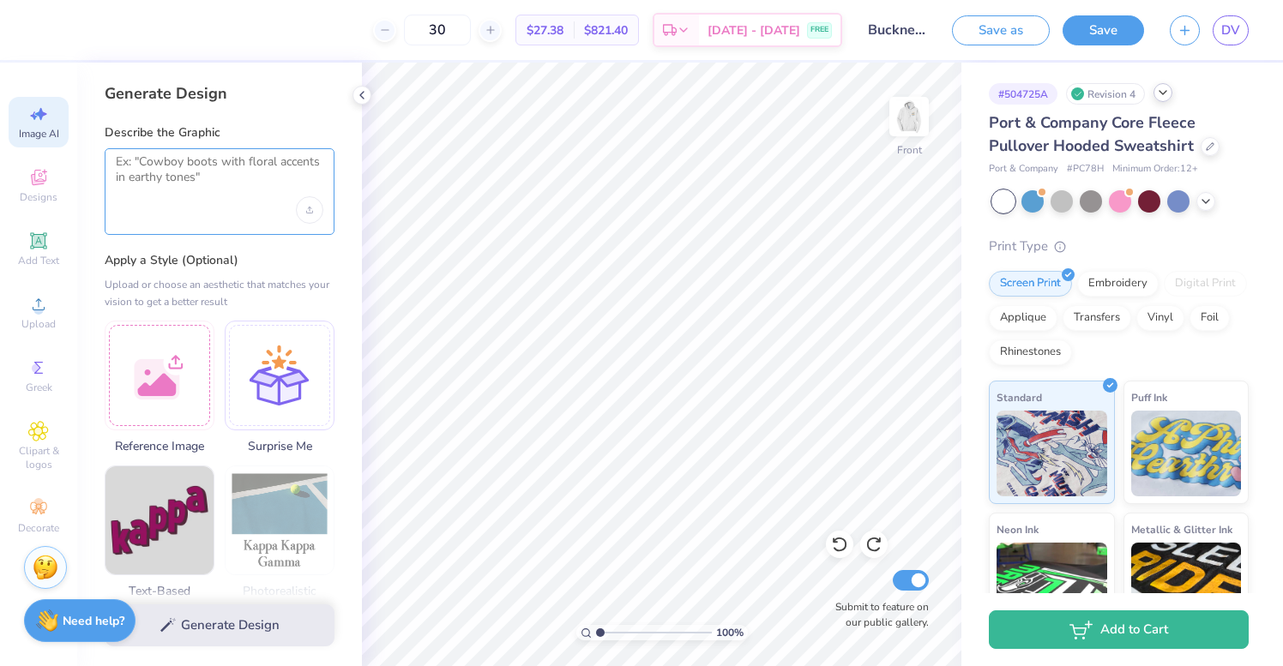
click at [236, 179] on textarea at bounding box center [219, 175] width 207 height 43
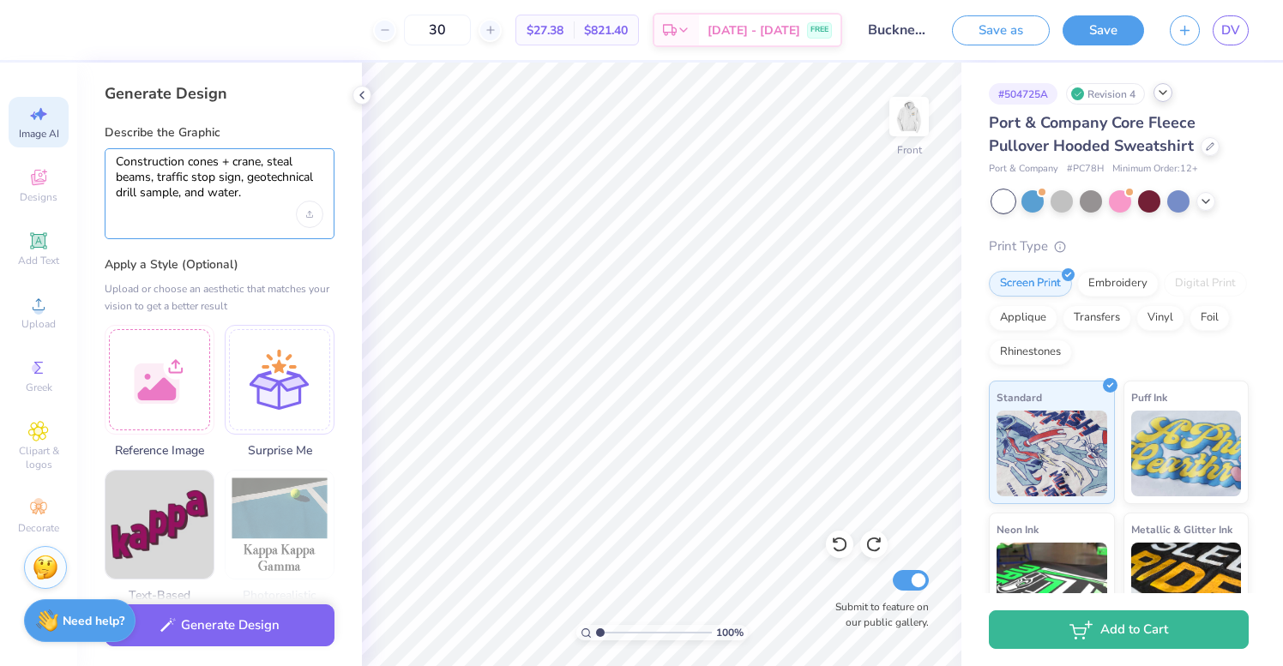
click at [119, 159] on textarea "Construction cones + crane, steal beams, traffic stop sign, geotechnical drill …" at bounding box center [219, 177] width 207 height 47
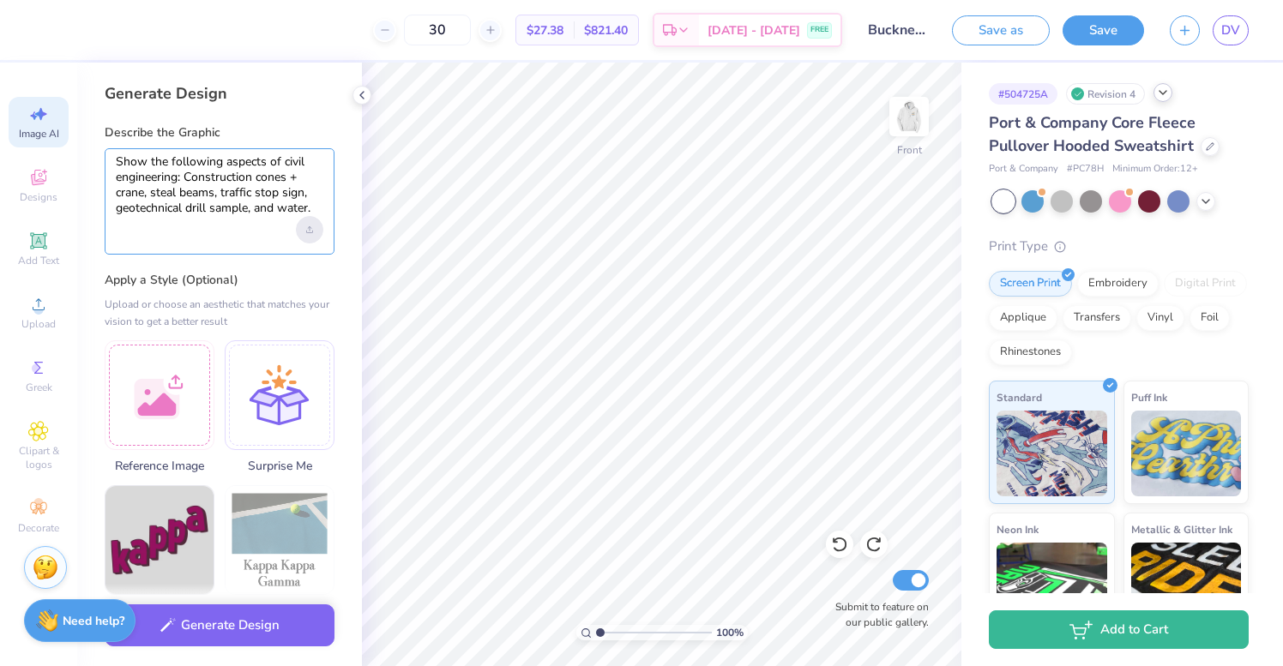
type textarea "Show the following aspects of civil engineering: Construction cones + crane, st…"
click at [309, 226] on icon "Upload image" at bounding box center [309, 227] width 3 height 2
click at [247, 637] on button "Generate Design" at bounding box center [220, 621] width 230 height 42
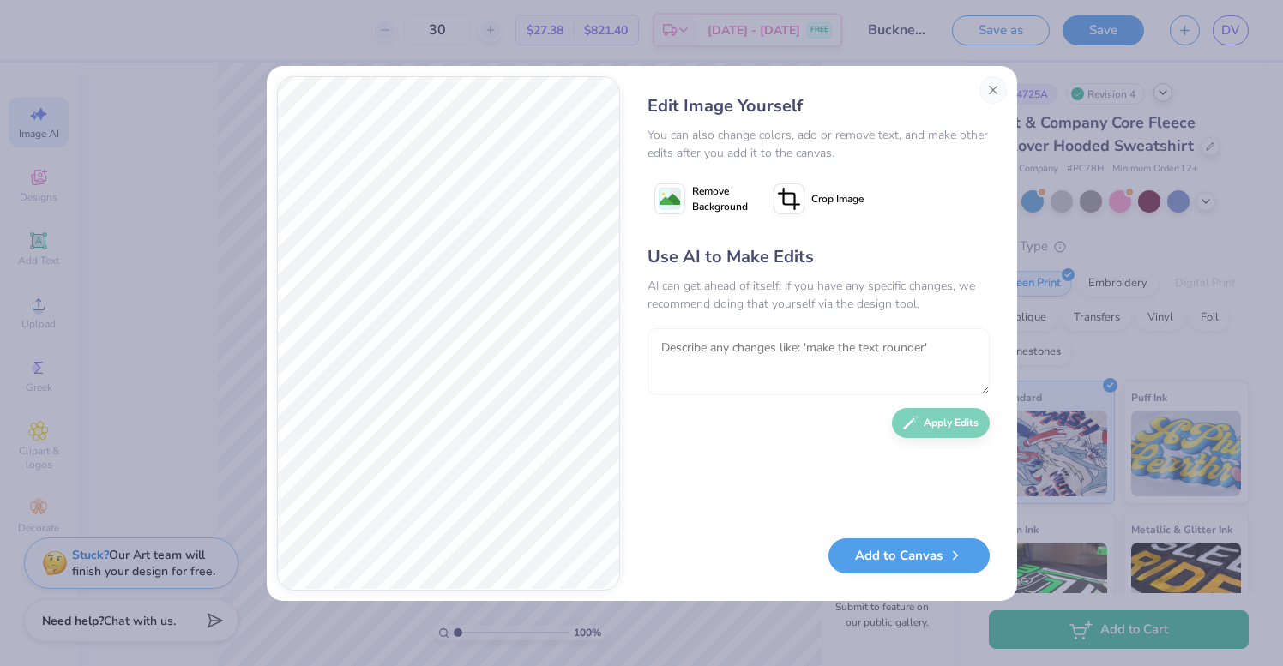
click at [740, 354] on textarea at bounding box center [818, 361] width 342 height 67
click at [724, 349] on textarea "Remove the crane at the top of design." at bounding box center [818, 361] width 342 height 67
drag, startPoint x: 813, startPoint y: 349, endPoint x: 855, endPoint y: 342, distance: 42.6
click at [855, 342] on textarea "Remove the crane at the top of design." at bounding box center [818, 361] width 342 height 67
click at [877, 342] on textarea "Remove the crane at the top of design." at bounding box center [818, 361] width 342 height 67
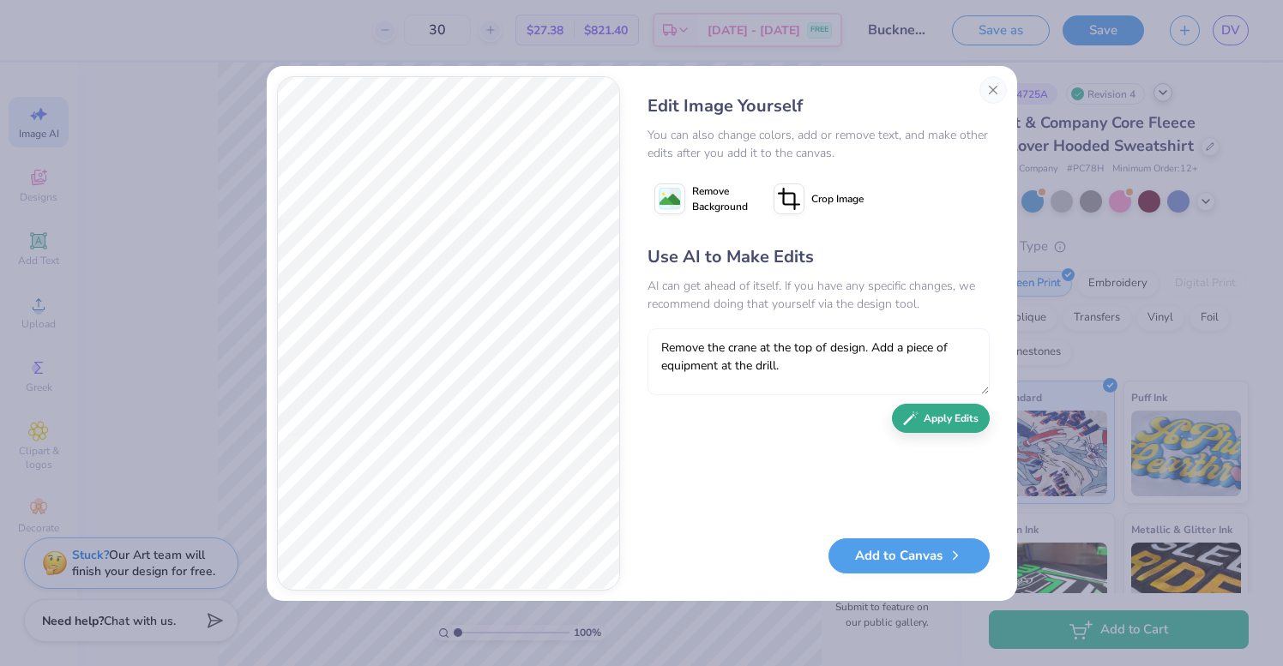
type textarea "Remove the crane at the top of design. Add a piece of equipment at the drill."
click at [959, 422] on button "Apply Edits" at bounding box center [941, 419] width 98 height 30
click at [785, 213] on icon at bounding box center [788, 198] width 31 height 31
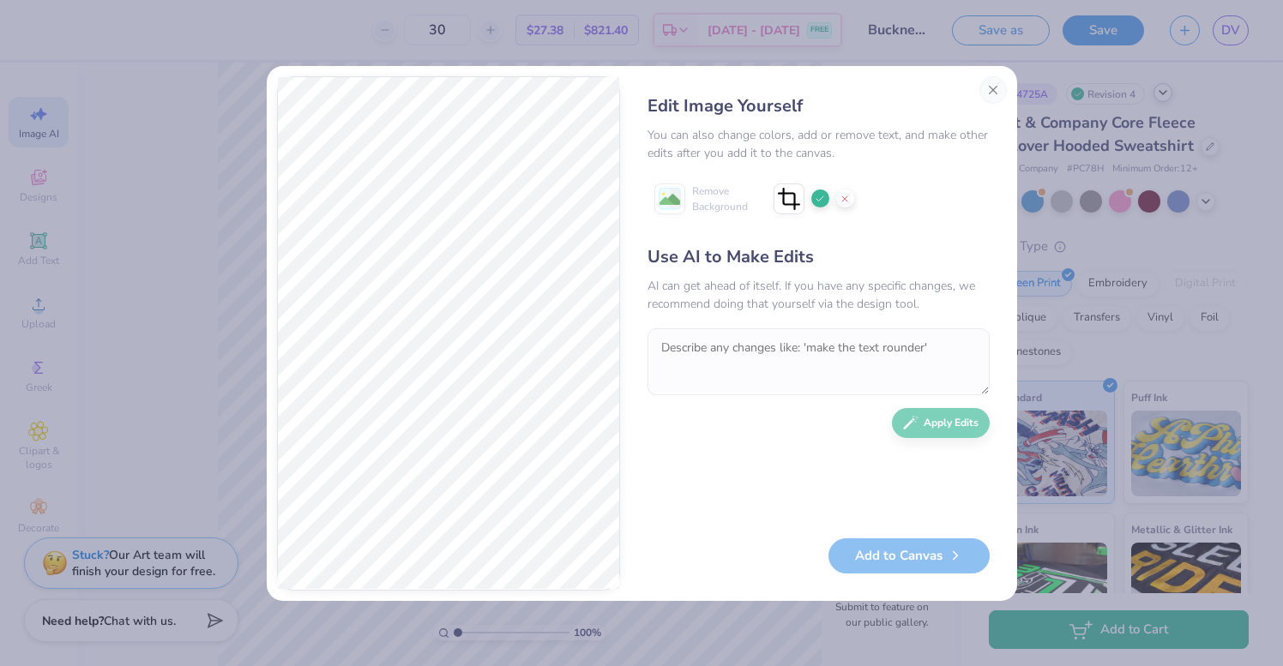
click at [789, 206] on icon at bounding box center [788, 198] width 31 height 31
click at [845, 200] on line at bounding box center [844, 198] width 5 height 5
click at [692, 206] on span "Remove Background" at bounding box center [720, 198] width 56 height 31
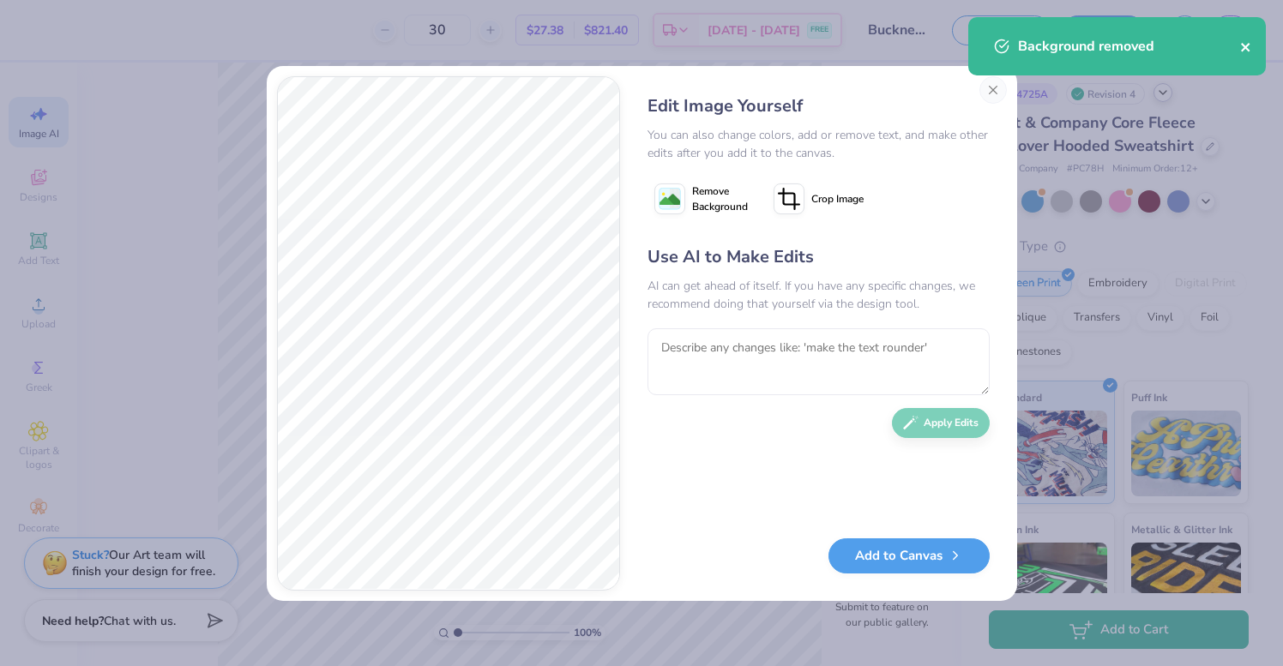
click at [1247, 47] on icon "close" at bounding box center [1246, 47] width 12 height 14
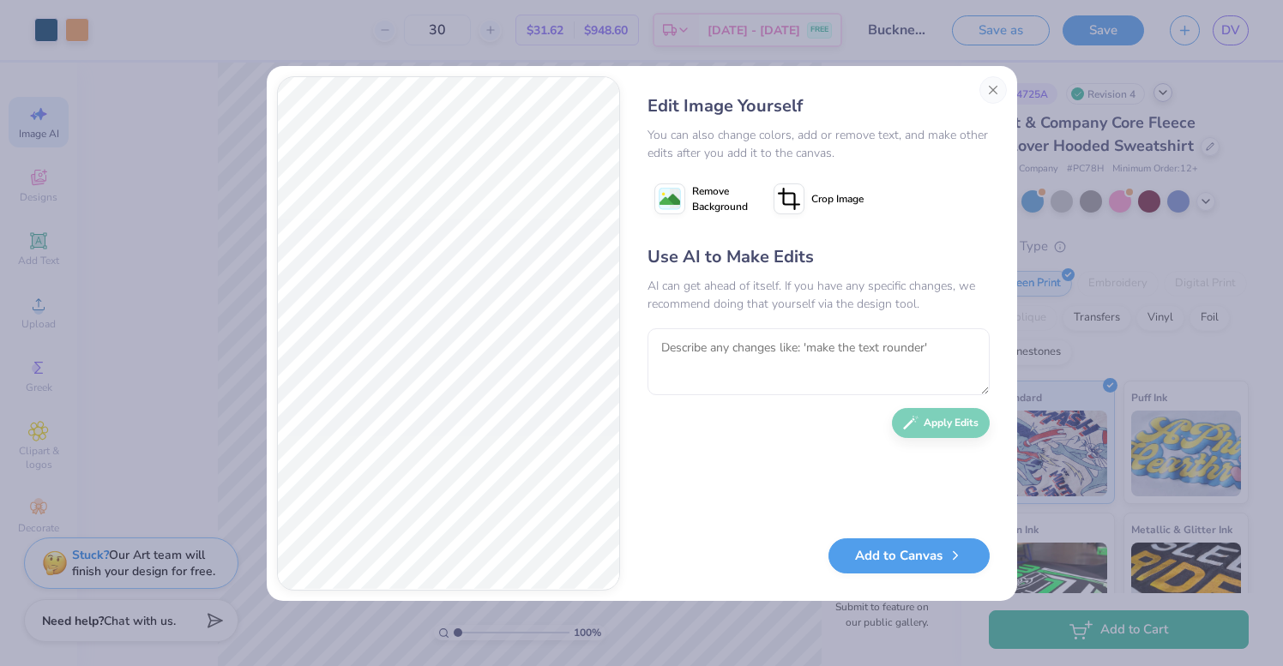
click at [781, 298] on div "AI can get ahead of itself. If you have any specific changes, we recommend doin…" at bounding box center [818, 295] width 342 height 36
click at [795, 197] on icon at bounding box center [788, 198] width 31 height 31
click at [612, 73] on div "Edit Image Yourself You can also change colors, add or remove text, and make ot…" at bounding box center [642, 333] width 750 height 535
click at [847, 189] on div at bounding box center [845, 198] width 18 height 18
click at [736, 351] on textarea at bounding box center [818, 361] width 342 height 67
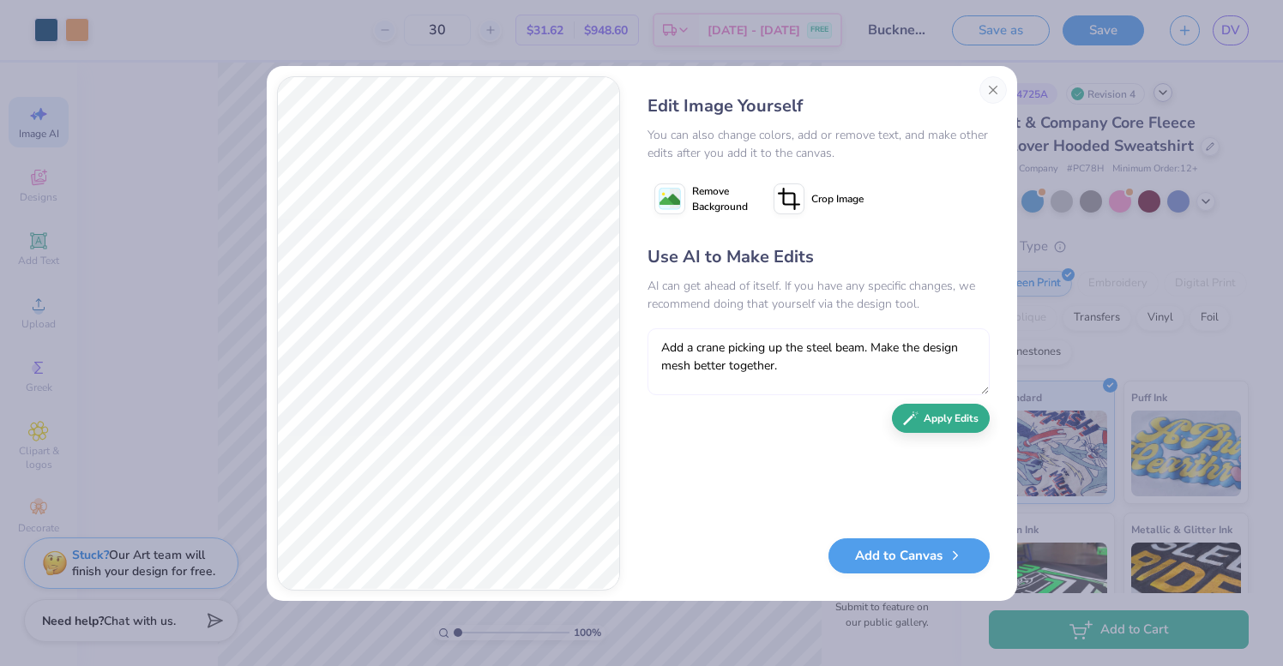
type textarea "Add a crane picking up the steel beam. Make the design mesh better together."
click at [958, 409] on button "Apply Edits" at bounding box center [941, 419] width 98 height 30
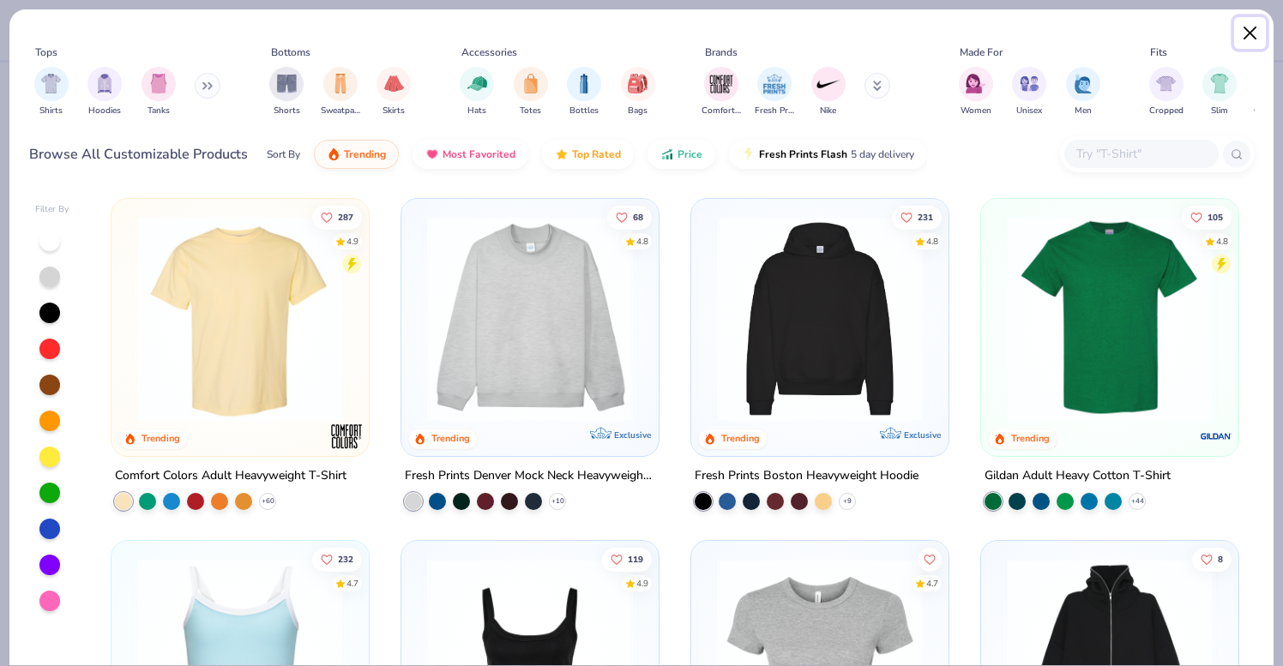
click at [1244, 27] on button "Close" at bounding box center [1250, 33] width 33 height 33
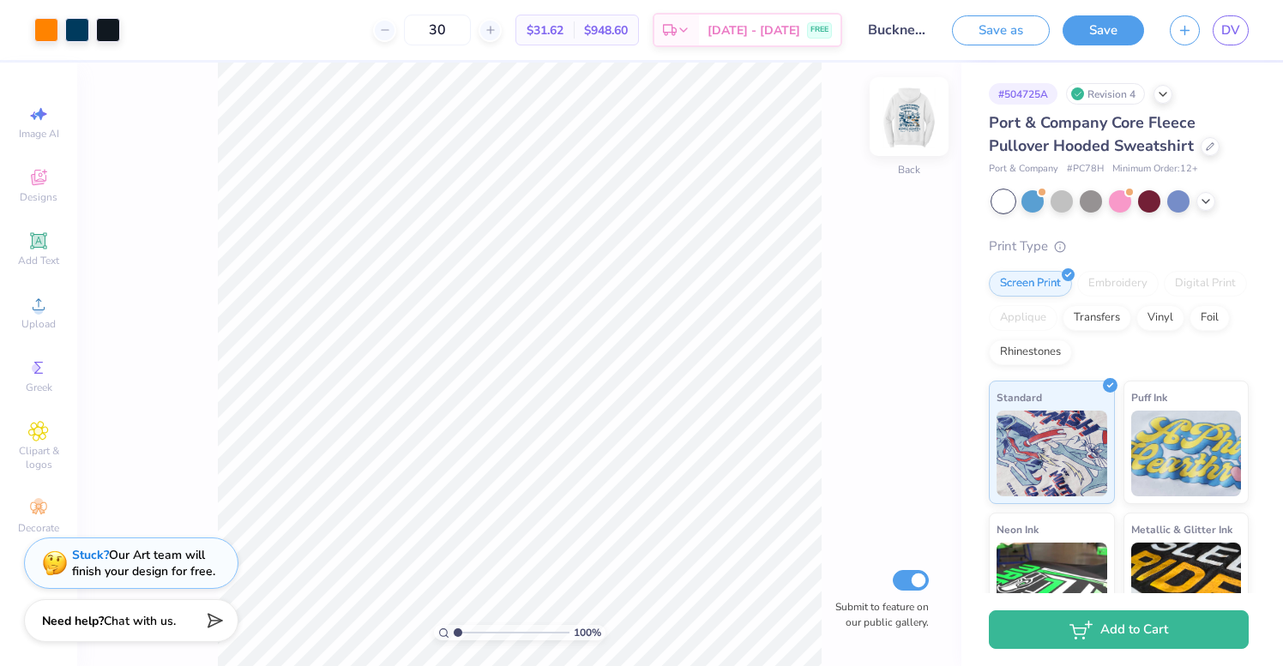
click at [899, 123] on img at bounding box center [909, 116] width 69 height 69
click at [913, 117] on img at bounding box center [909, 116] width 69 height 69
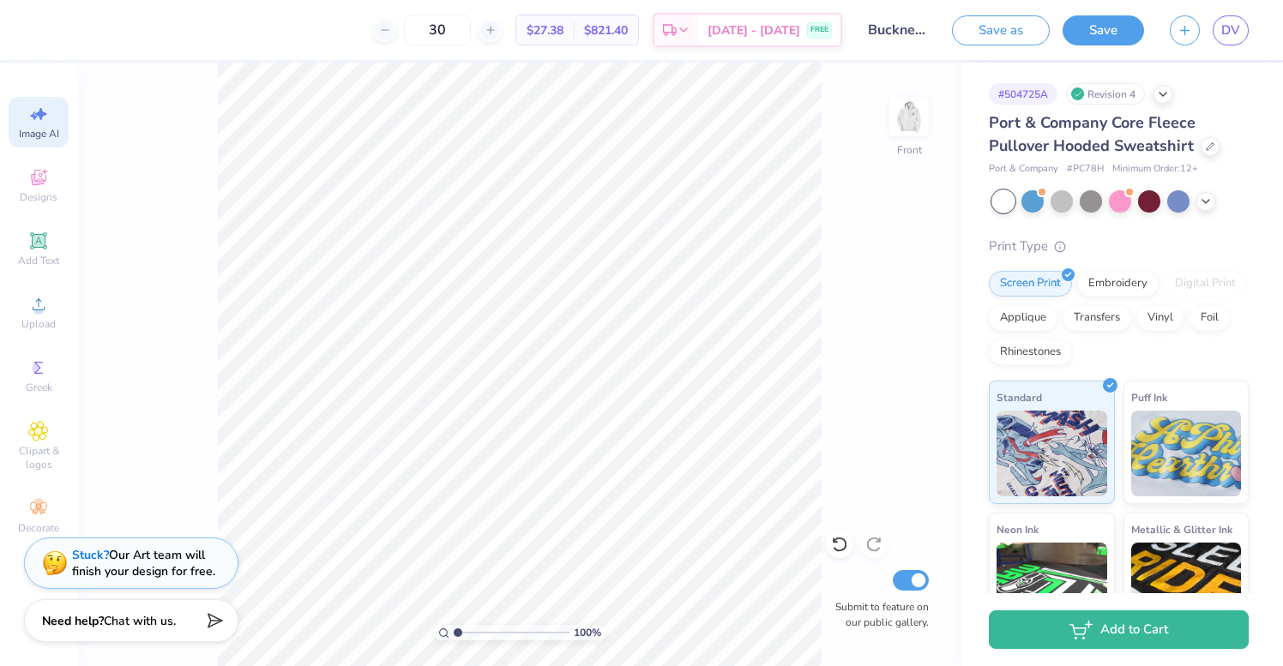
click at [19, 121] on div "Image AI" at bounding box center [39, 122] width 60 height 51
select select "4"
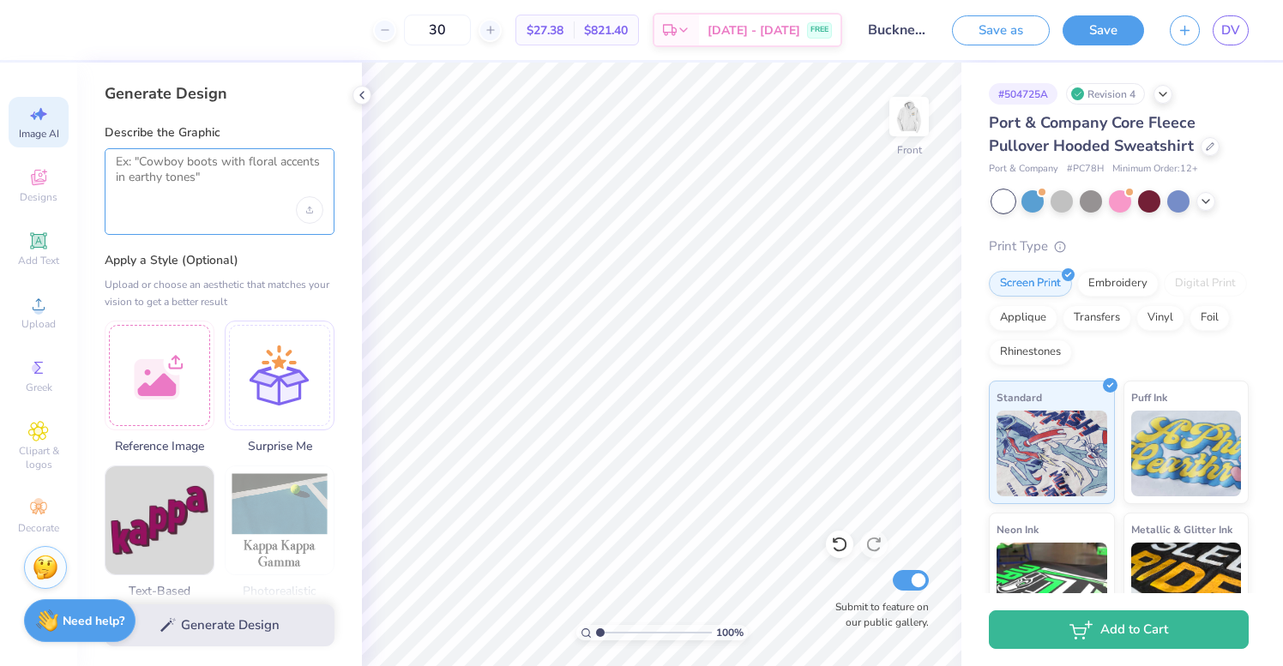
click at [188, 169] on textarea at bounding box center [219, 175] width 207 height 43
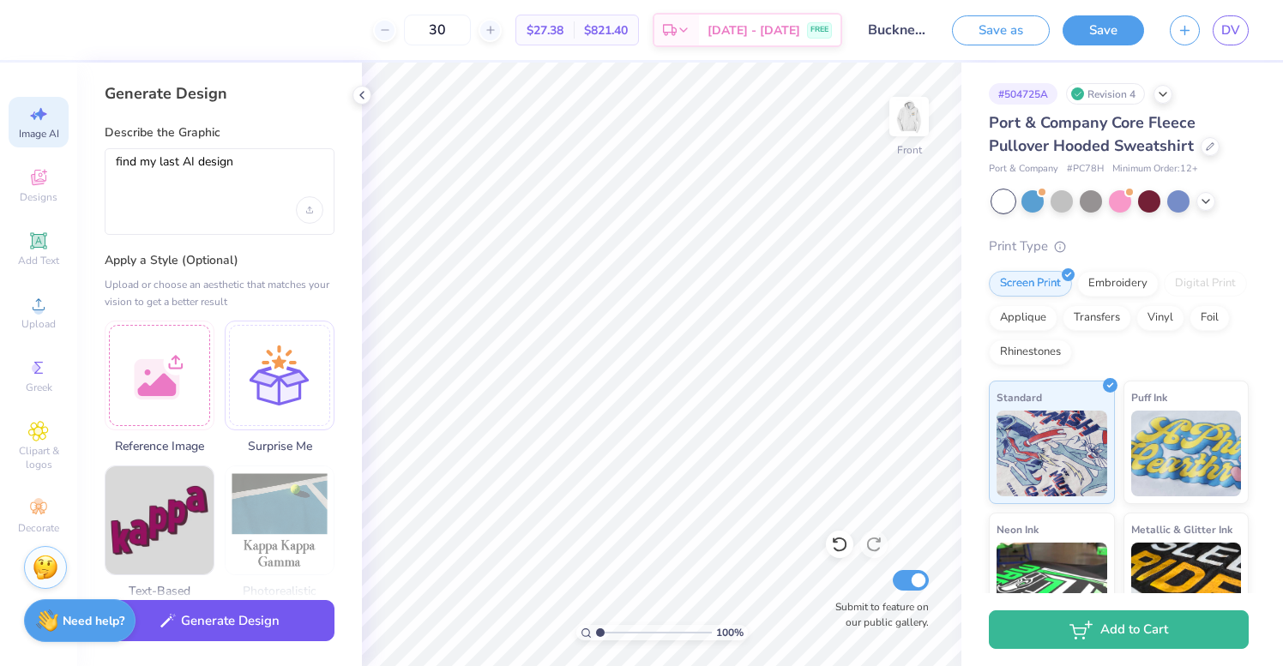
click at [254, 634] on button "Generate Design" at bounding box center [220, 621] width 230 height 42
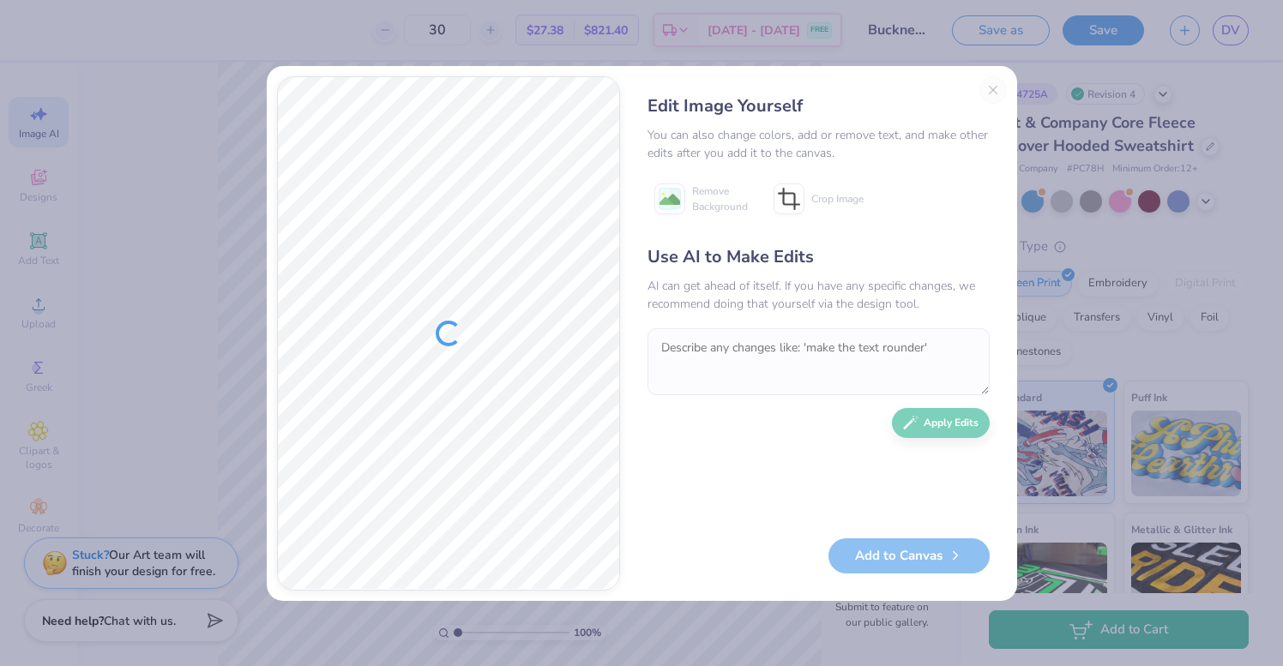
click at [990, 89] on div "Edit Image Yourself You can also change colors, add or remove text, and make ot…" at bounding box center [818, 333] width 376 height 514
click at [993, 92] on div "Edit Image Yourself You can also change colors, add or remove text, and make ot…" at bounding box center [818, 333] width 376 height 514
click at [992, 89] on div "Edit Image Yourself You can also change colors, add or remove text, and make ot…" at bounding box center [818, 333] width 376 height 514
click at [991, 89] on div "Edit Image Yourself You can also change colors, add or remove text, and make ot…" at bounding box center [818, 333] width 376 height 514
click at [961, 126] on div "You can also change colors, add or remove text, and make other edits after you …" at bounding box center [818, 144] width 342 height 36
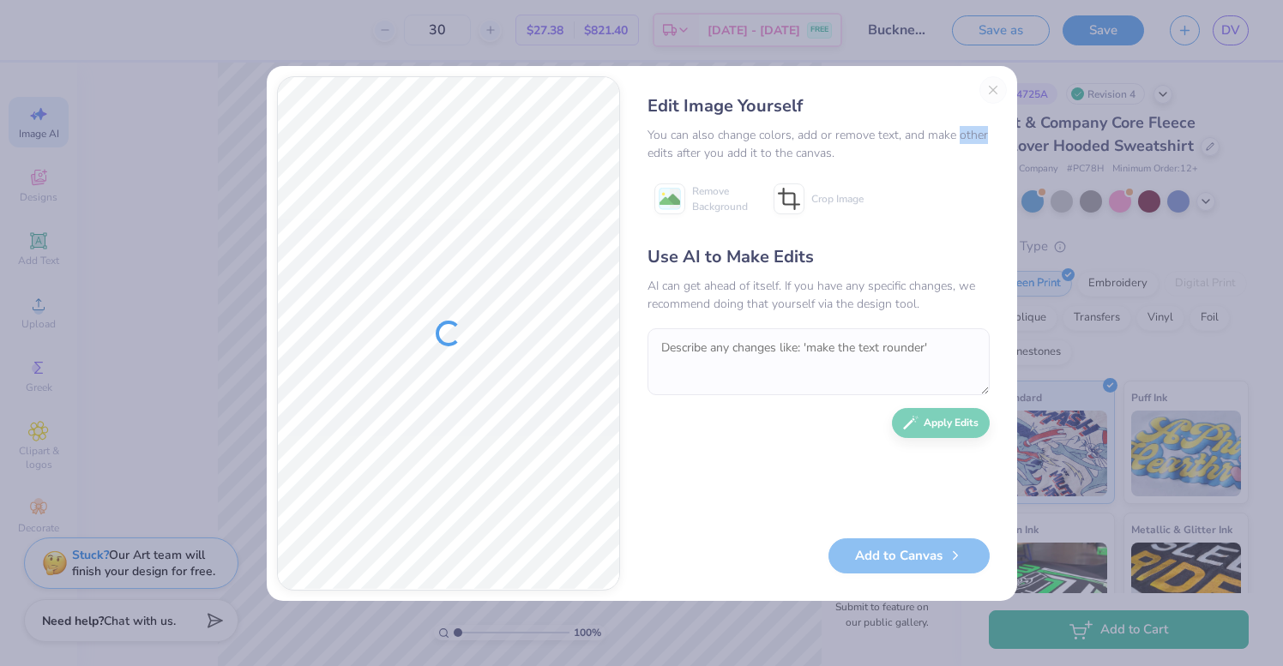
click at [961, 126] on div "You can also change colors, add or remove text, and make other edits after you …" at bounding box center [818, 144] width 342 height 36
click at [989, 99] on div "Edit Image Yourself" at bounding box center [818, 106] width 342 height 26
click at [992, 91] on div "Edit Image Yourself You can also change colors, add or remove text, and make ot…" at bounding box center [818, 333] width 376 height 514
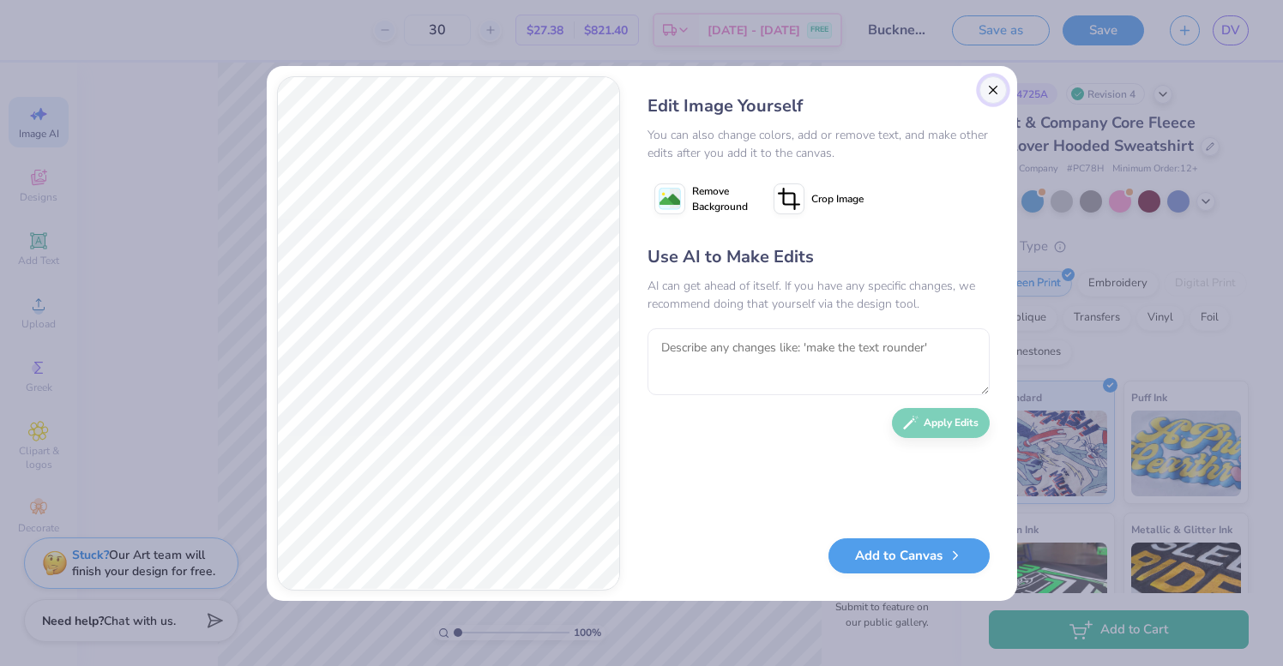
click at [988, 96] on button "Close" at bounding box center [992, 89] width 27 height 27
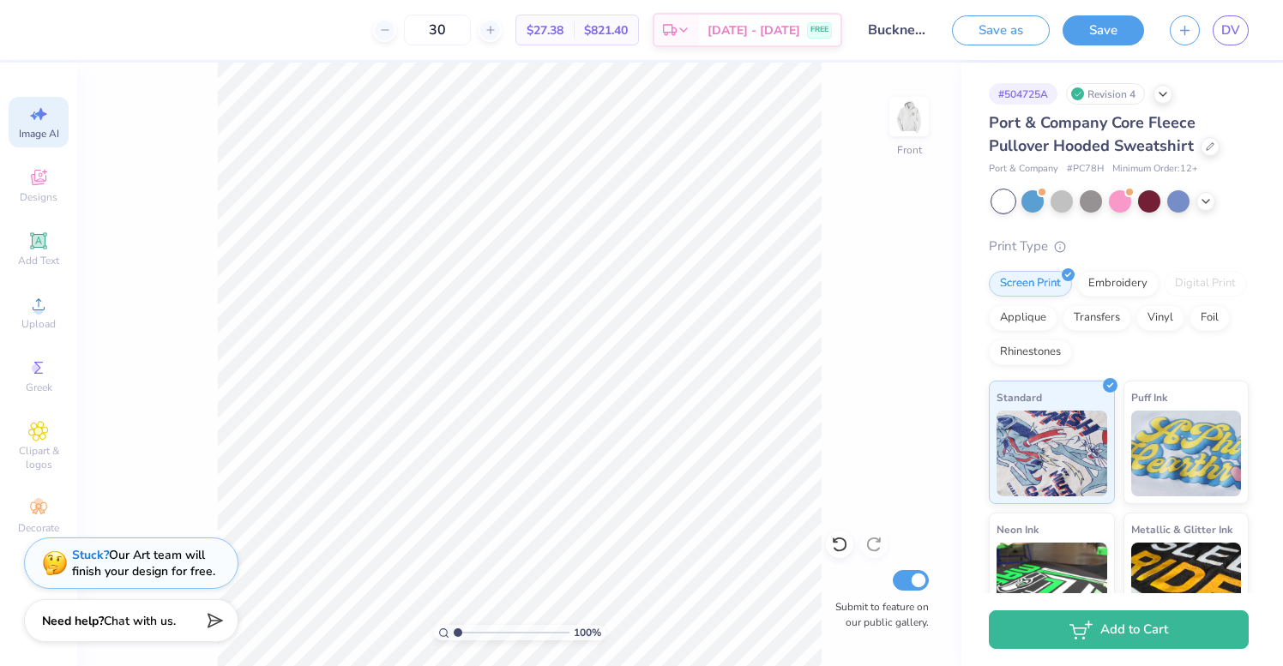
scroll to position [0, 39]
click at [1109, 33] on button "Save" at bounding box center [1102, 28] width 81 height 30
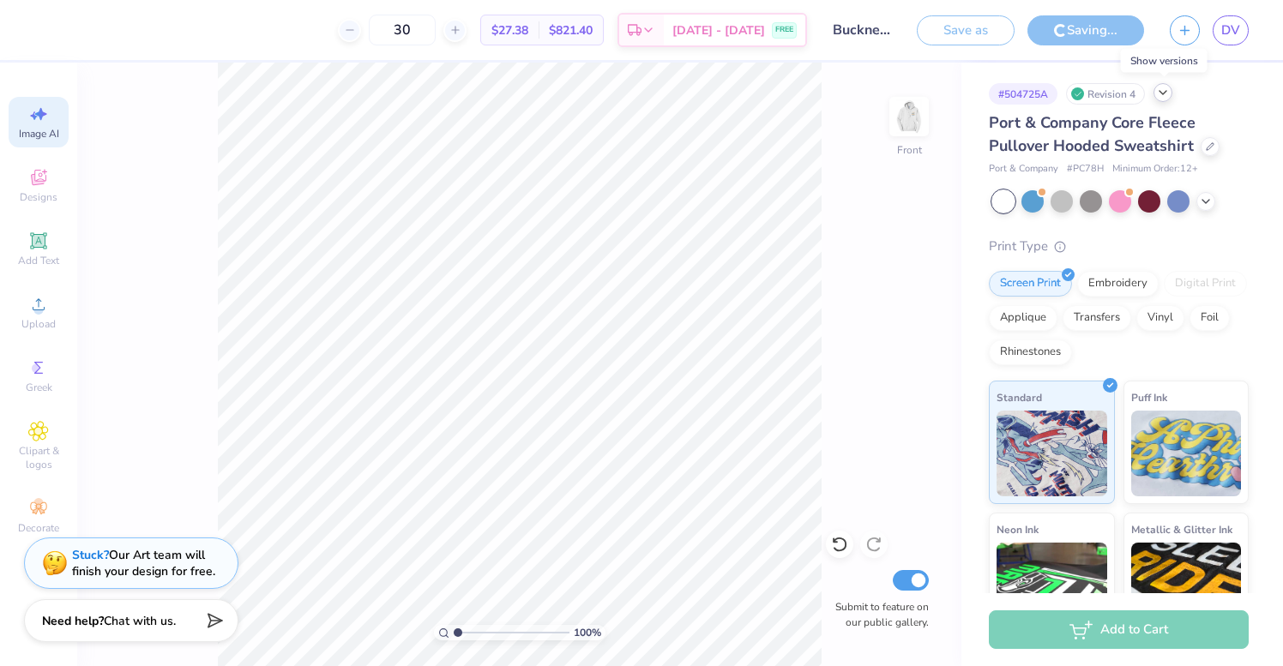
click at [1158, 97] on icon at bounding box center [1163, 93] width 14 height 14
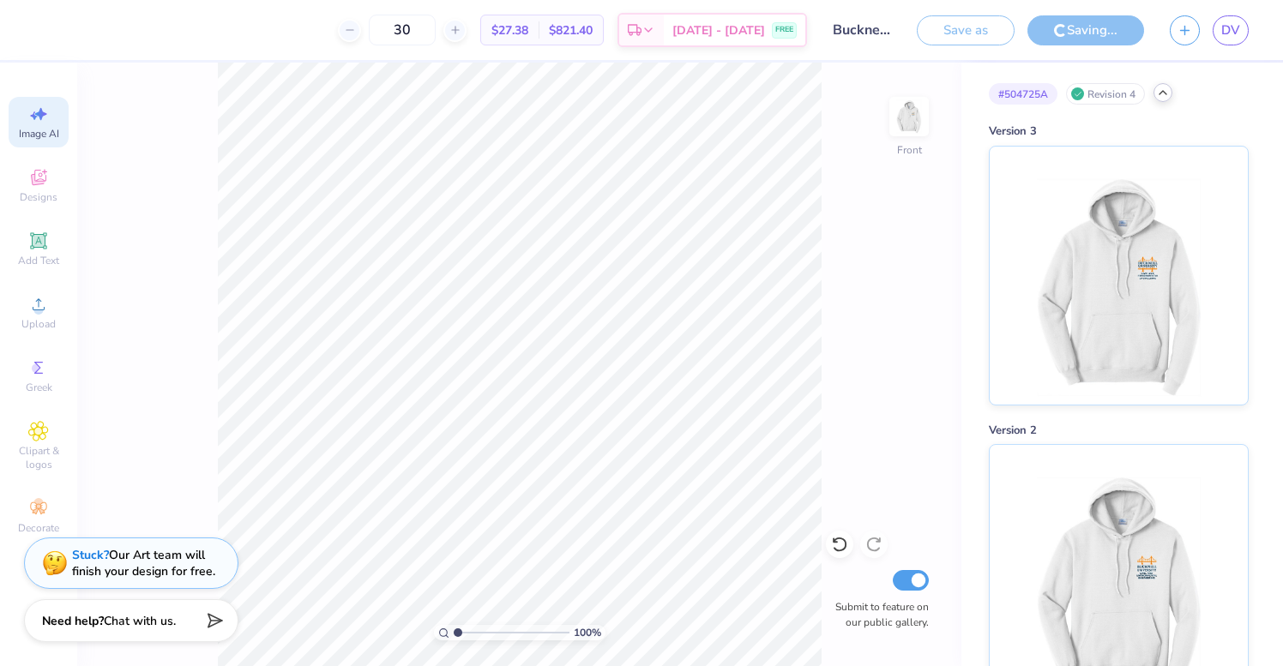
click at [1158, 97] on icon at bounding box center [1163, 93] width 14 height 14
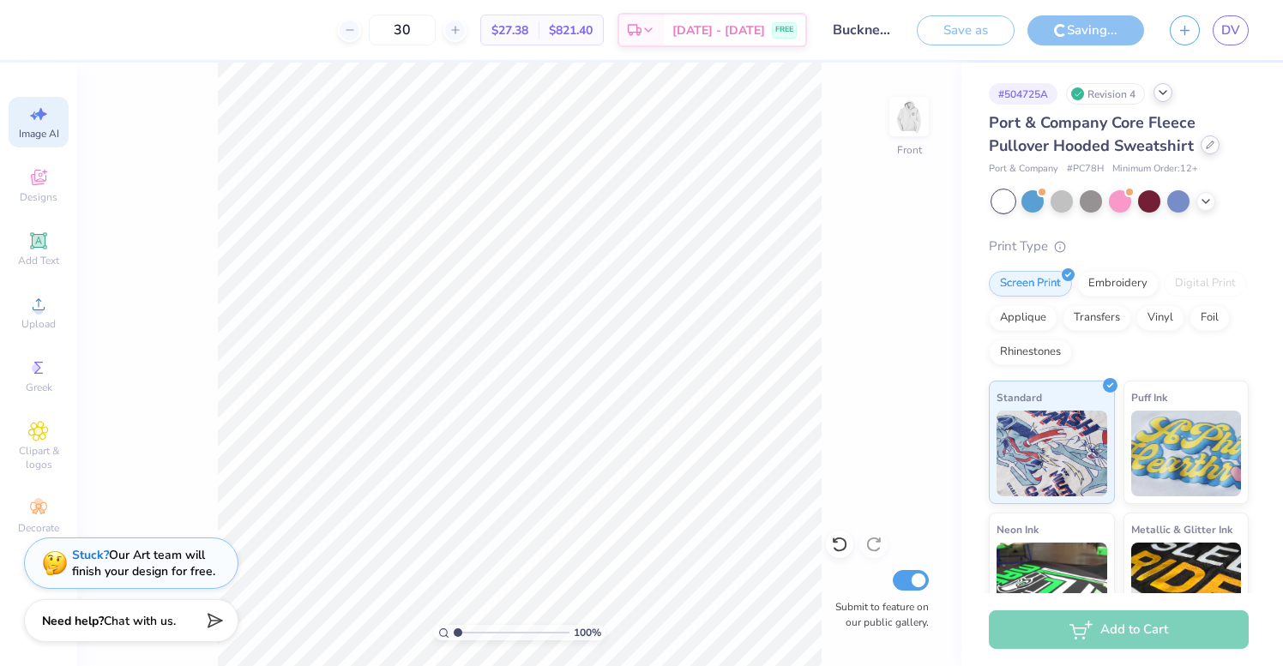
click at [1205, 146] on icon at bounding box center [1209, 145] width 9 height 9
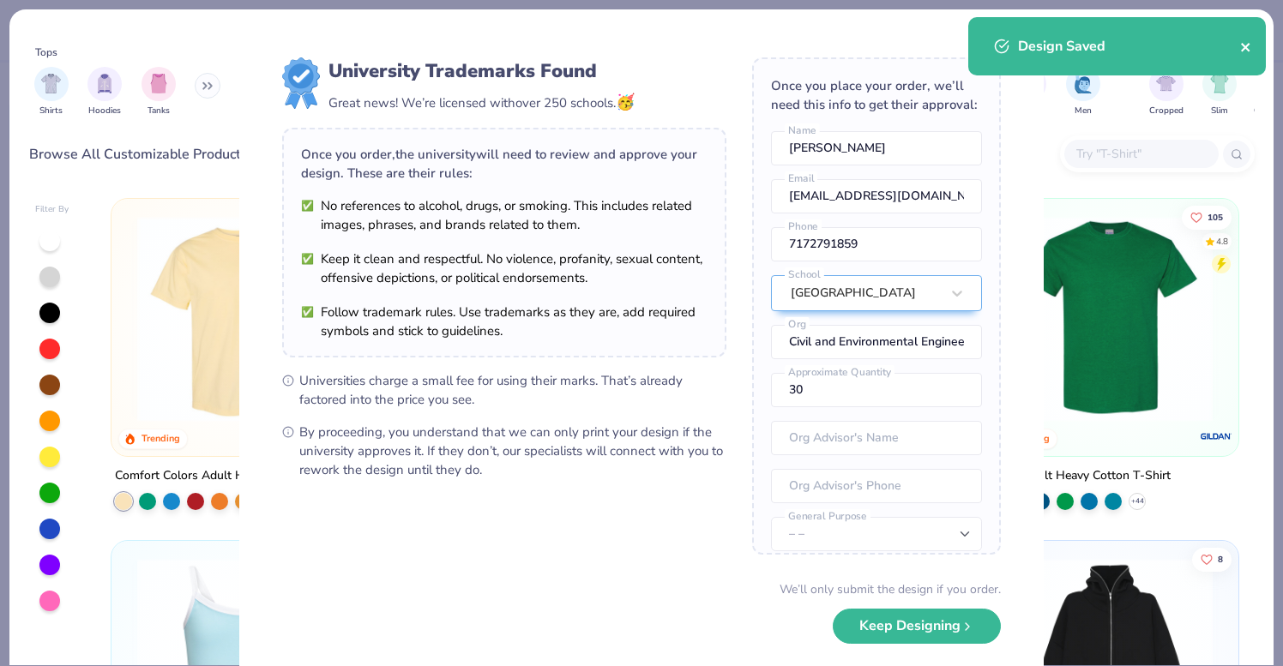
click at [1245, 46] on icon "close" at bounding box center [1245, 47] width 9 height 9
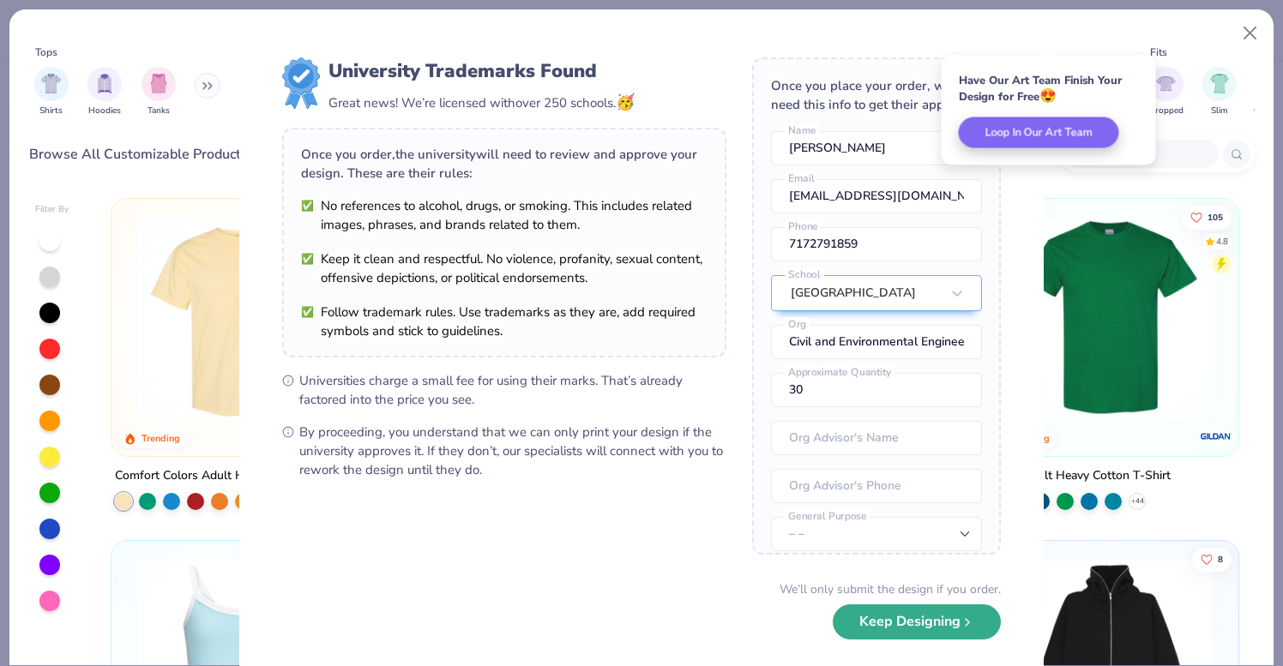
click at [959, 624] on button "Keep Designing" at bounding box center [917, 621] width 168 height 35
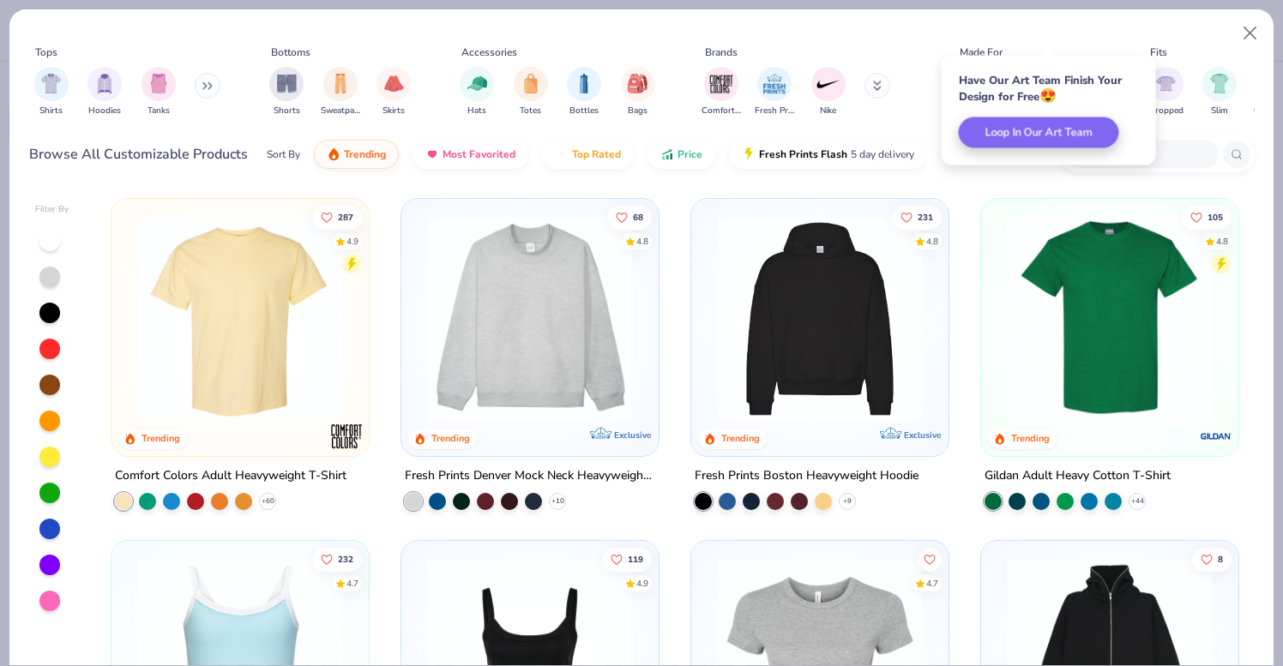
click at [1220, 51] on div "Fits" at bounding box center [1247, 52] width 206 height 15
click at [1246, 38] on button "Close" at bounding box center [1250, 33] width 33 height 33
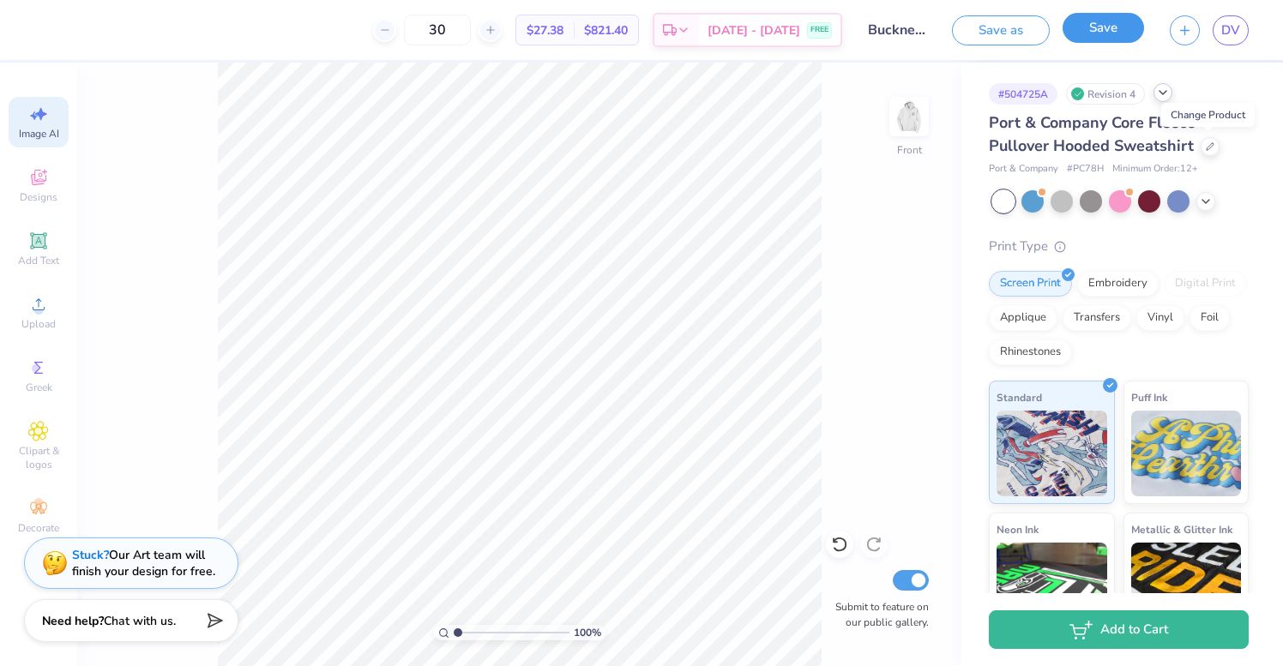
click at [1087, 30] on button "Save" at bounding box center [1102, 28] width 81 height 30
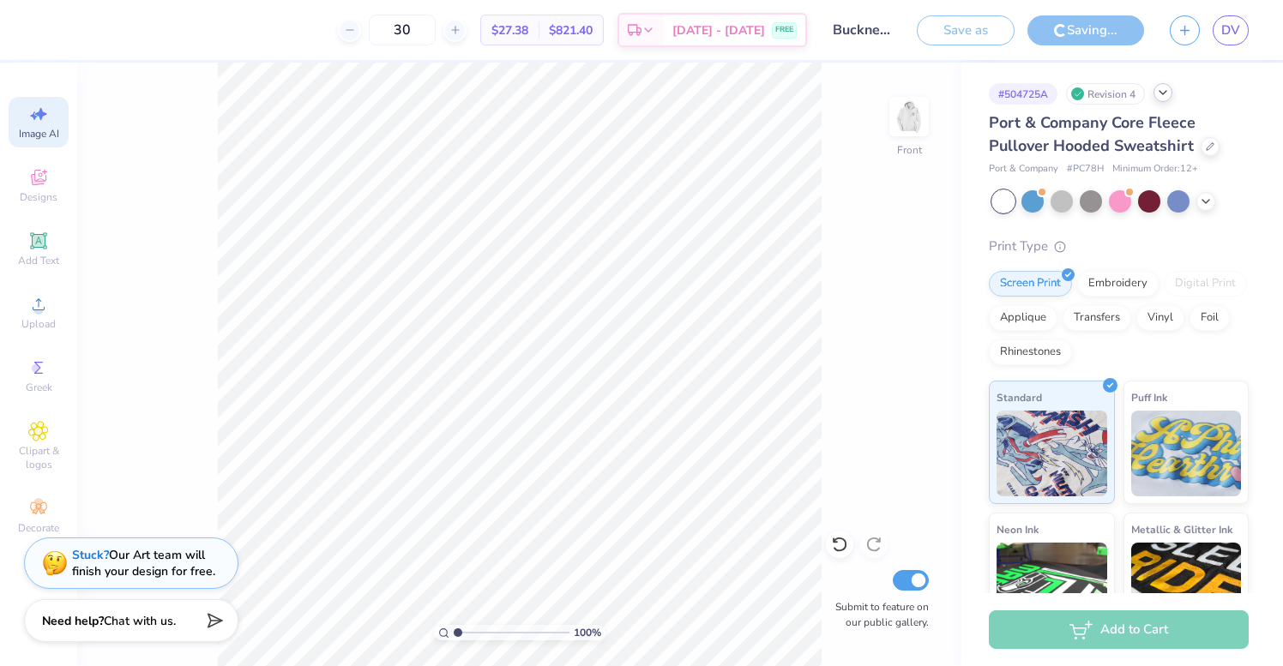
click at [48, 141] on div "Image AI" at bounding box center [39, 122] width 60 height 51
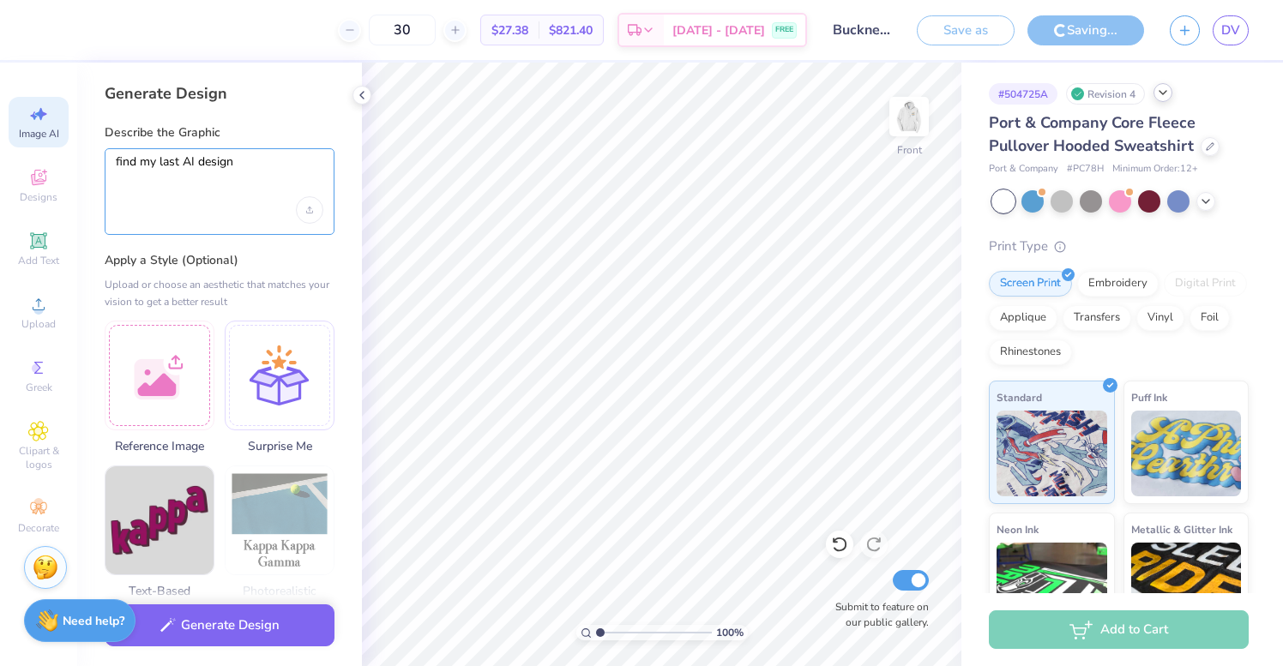
click at [231, 185] on textarea "find my last AI design" at bounding box center [219, 175] width 207 height 43
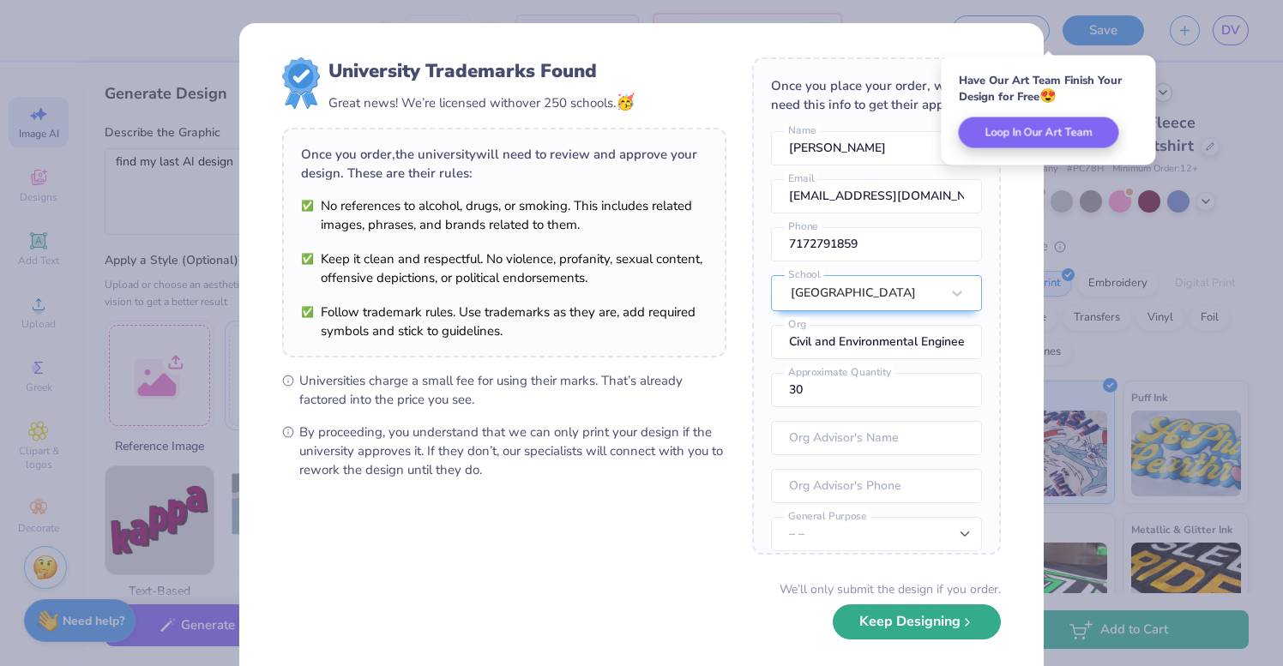
click at [916, 628] on button "Keep Designing" at bounding box center [917, 621] width 168 height 35
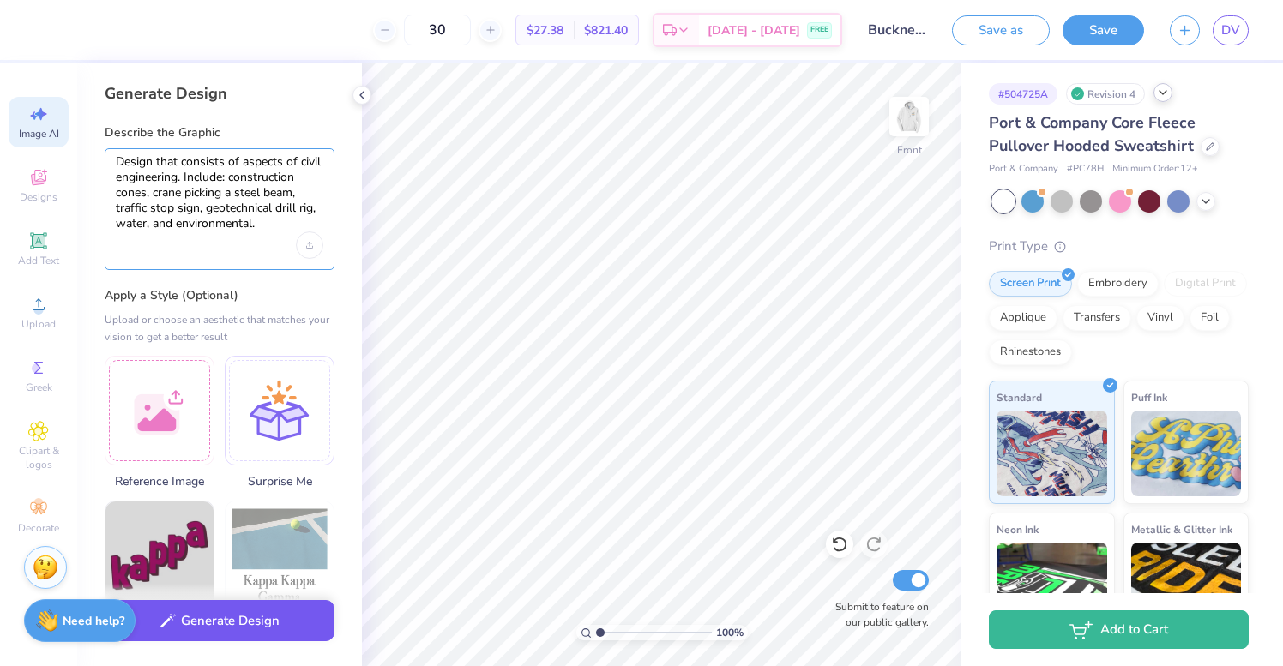
type textarea "Design that consists of aspects of civil engineering. Include: construction con…"
click at [215, 622] on button "Generate Design" at bounding box center [220, 621] width 230 height 42
